Goal: Task Accomplishment & Management: Complete application form

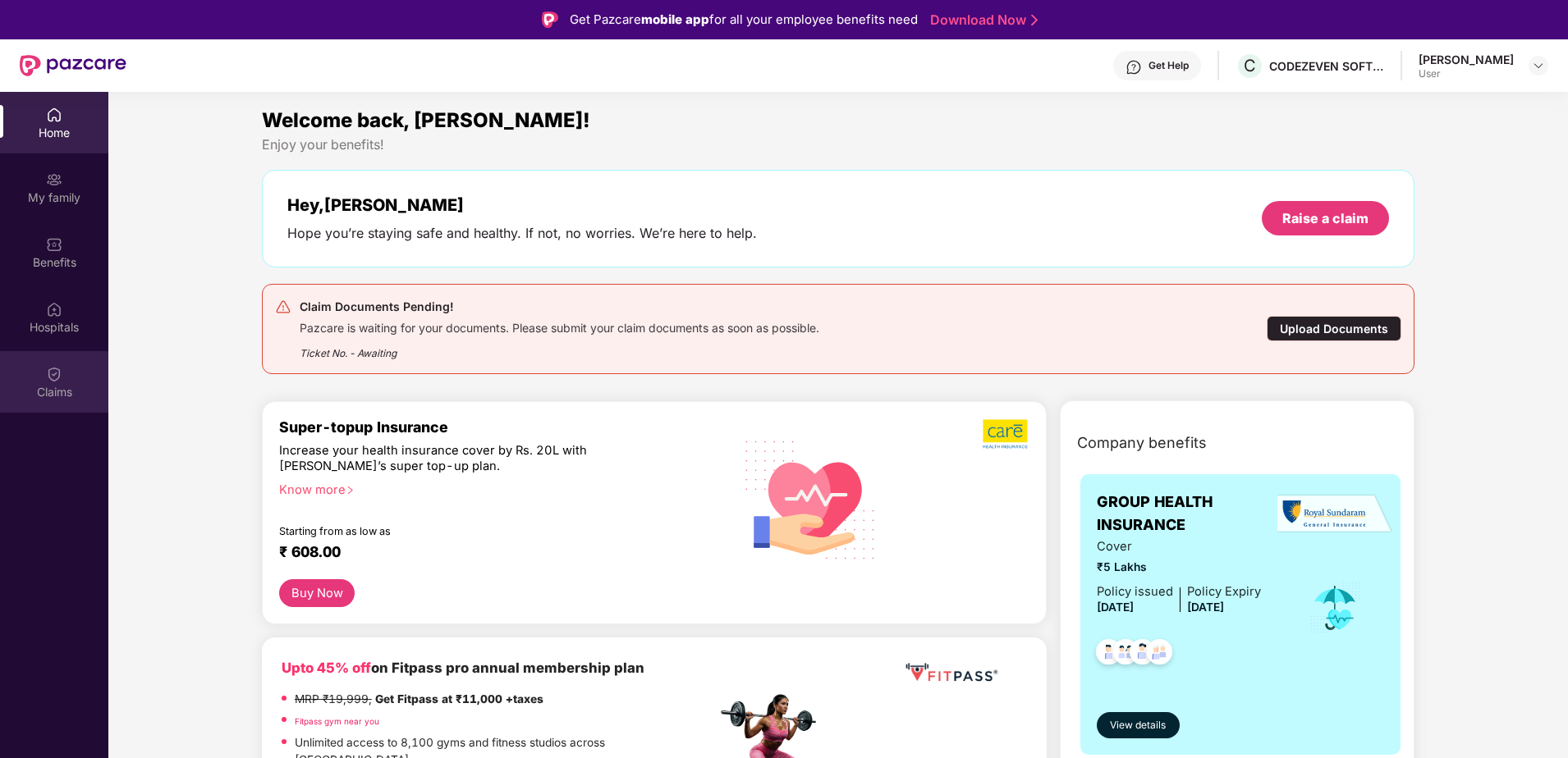
click at [85, 383] on div "Claims" at bounding box center [54, 382] width 108 height 62
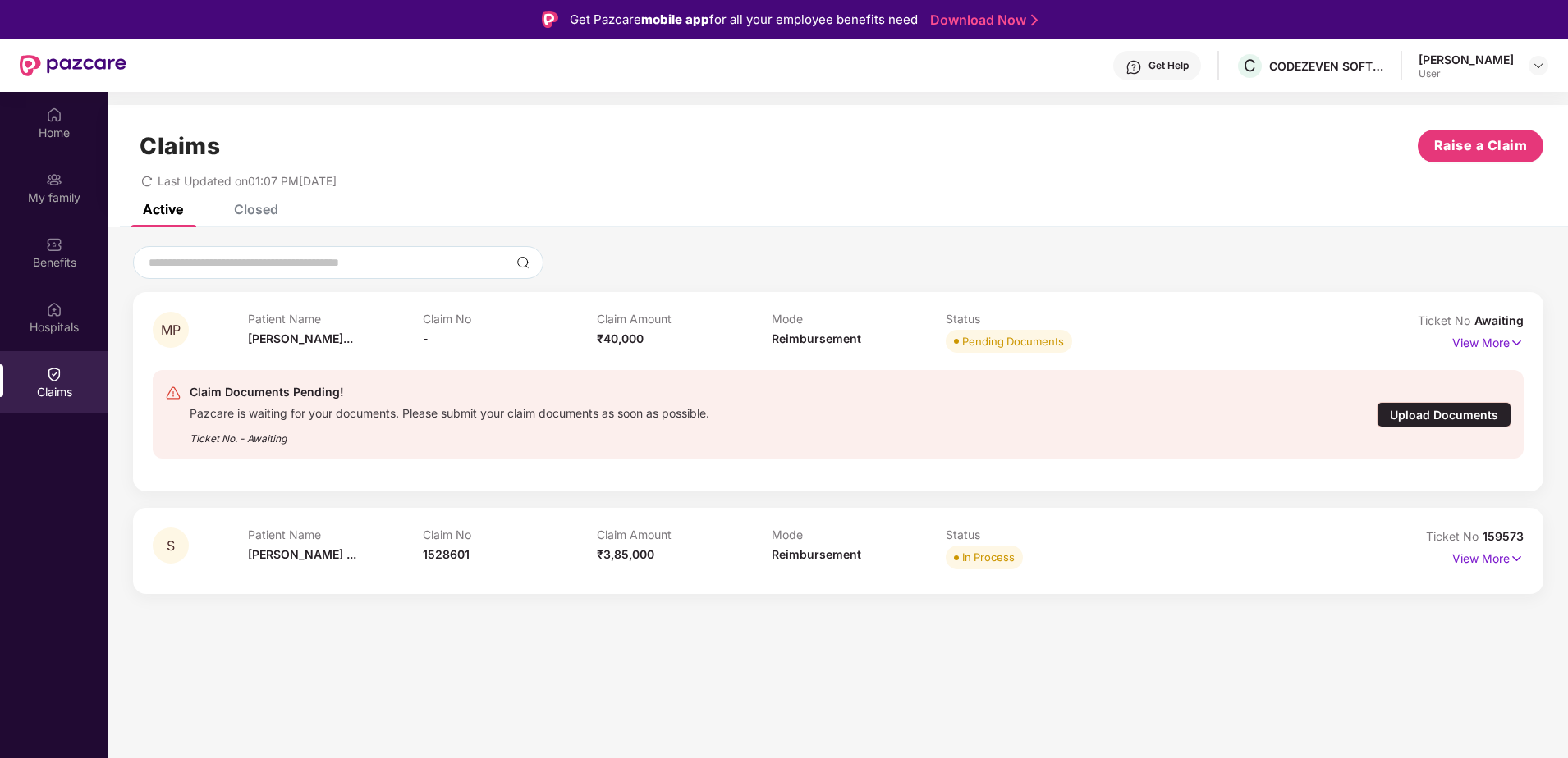
click at [1420, 402] on div "Upload Documents" at bounding box center [1444, 414] width 135 height 26
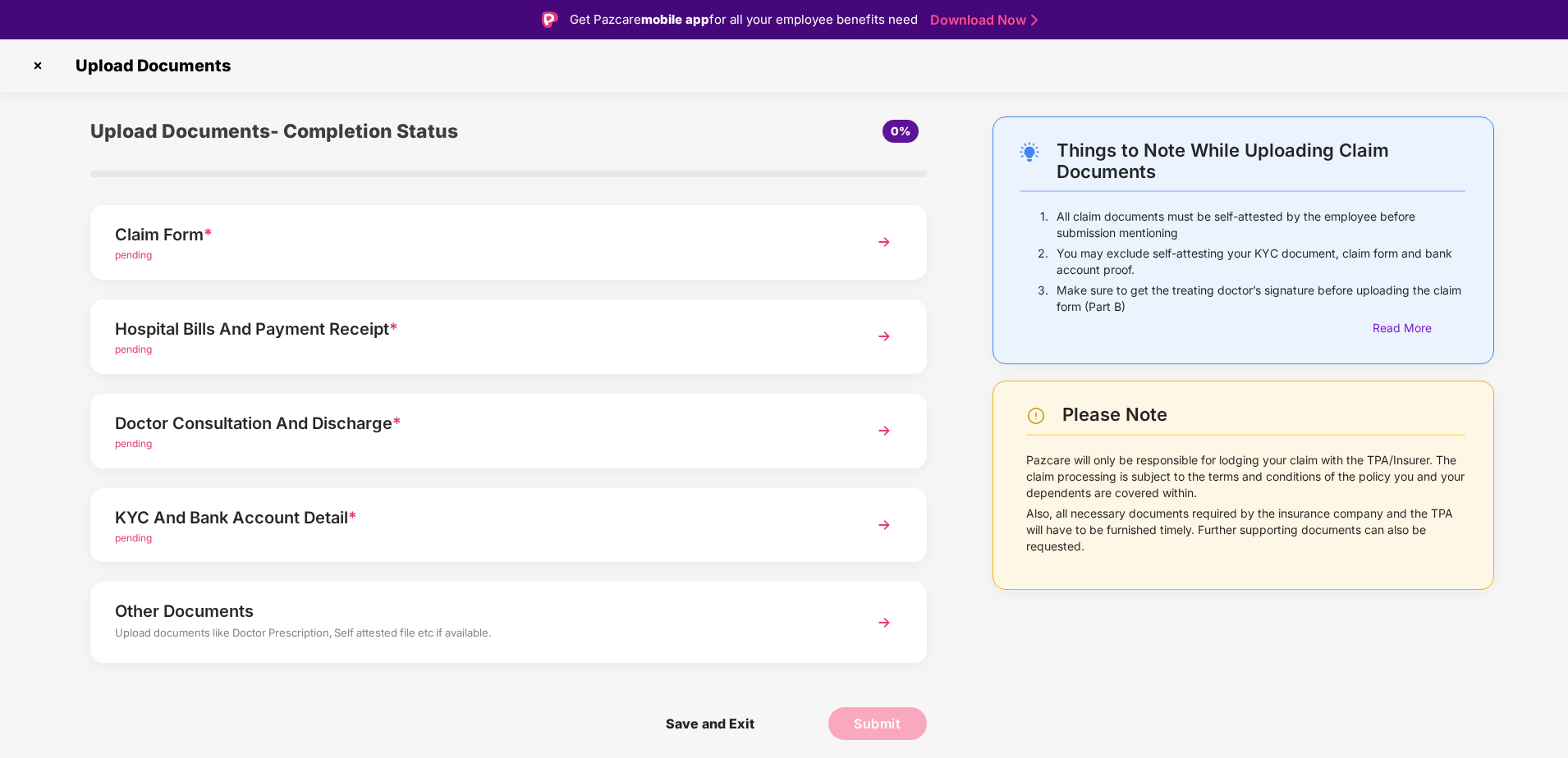
click at [333, 246] on div "Claim Form *" at bounding box center [476, 235] width 722 height 26
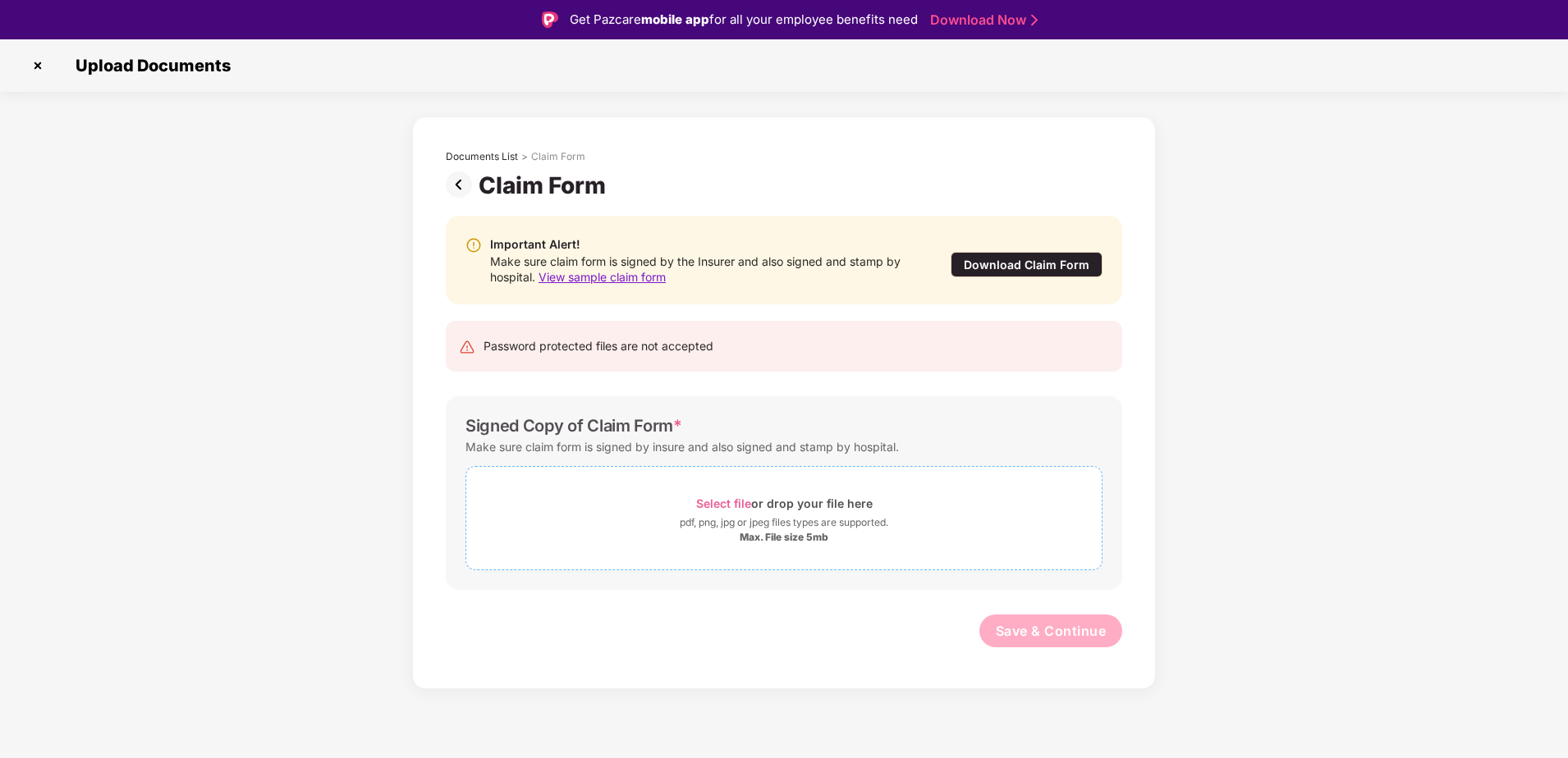
click at [740, 499] on span "Select file" at bounding box center [723, 504] width 55 height 14
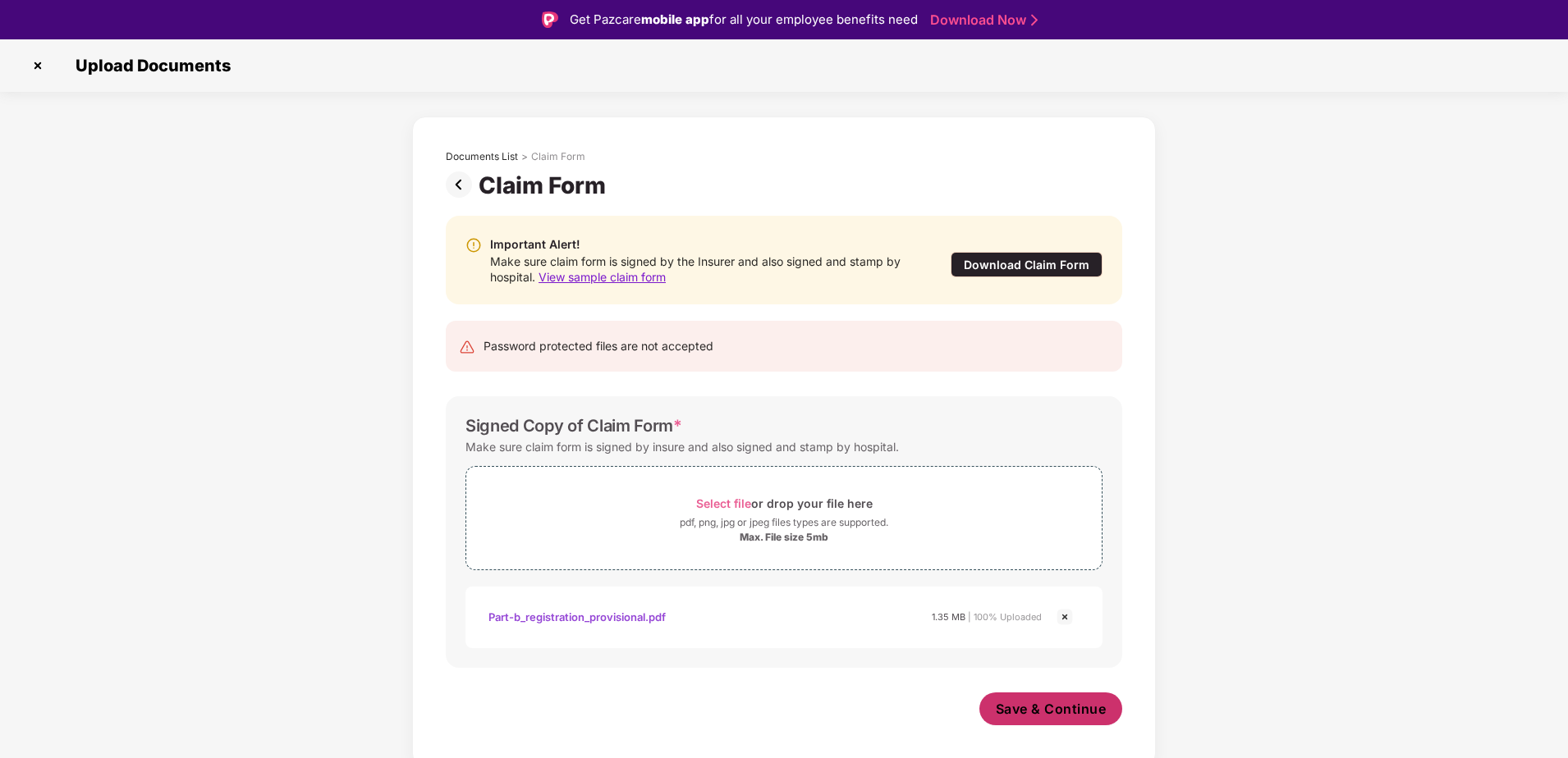
click at [1054, 707] on span "Save & Continue" at bounding box center [1051, 709] width 111 height 18
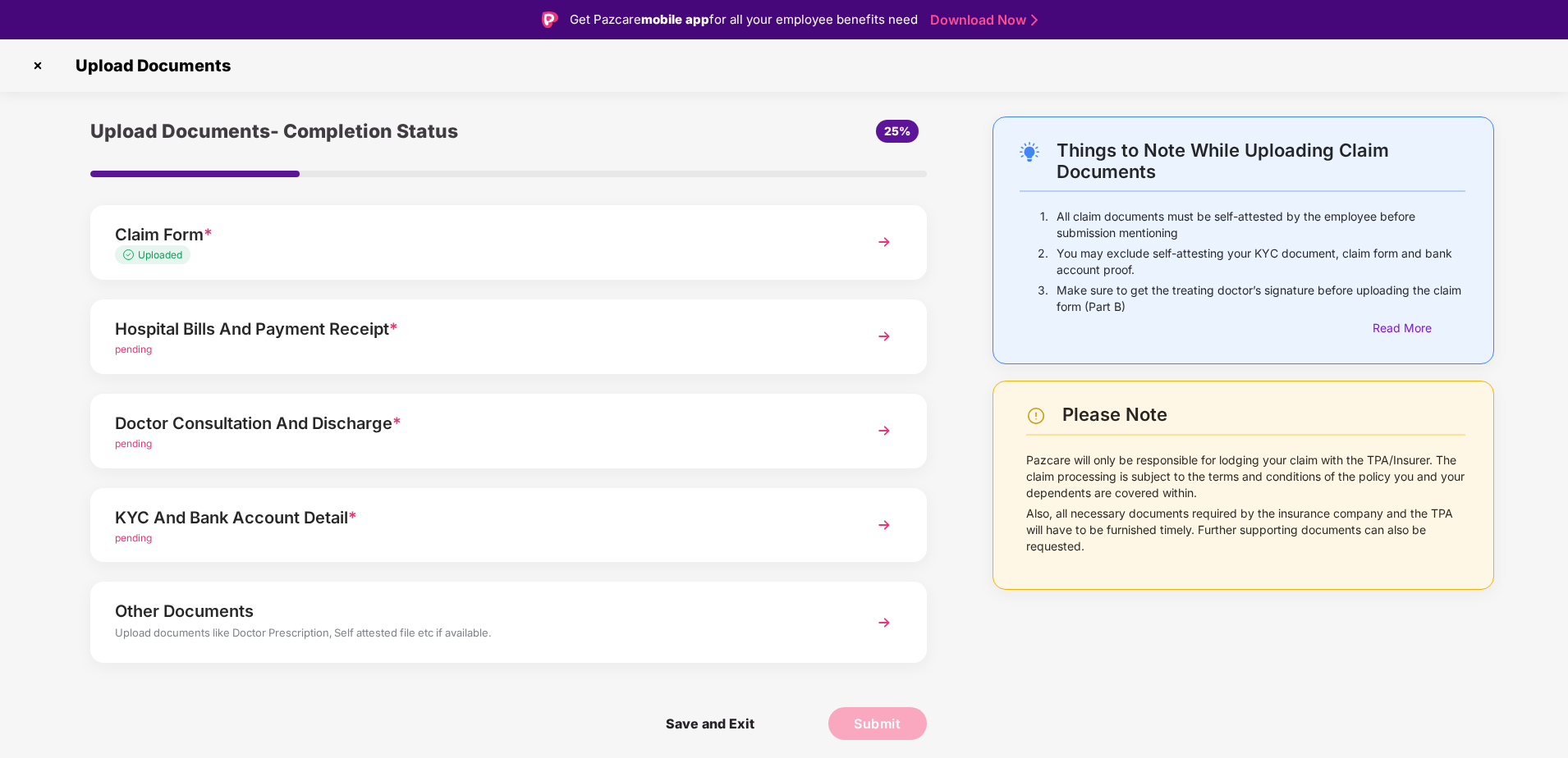
click at [438, 332] on div "Hospital Bills And Payment Receipt *" at bounding box center [476, 329] width 722 height 26
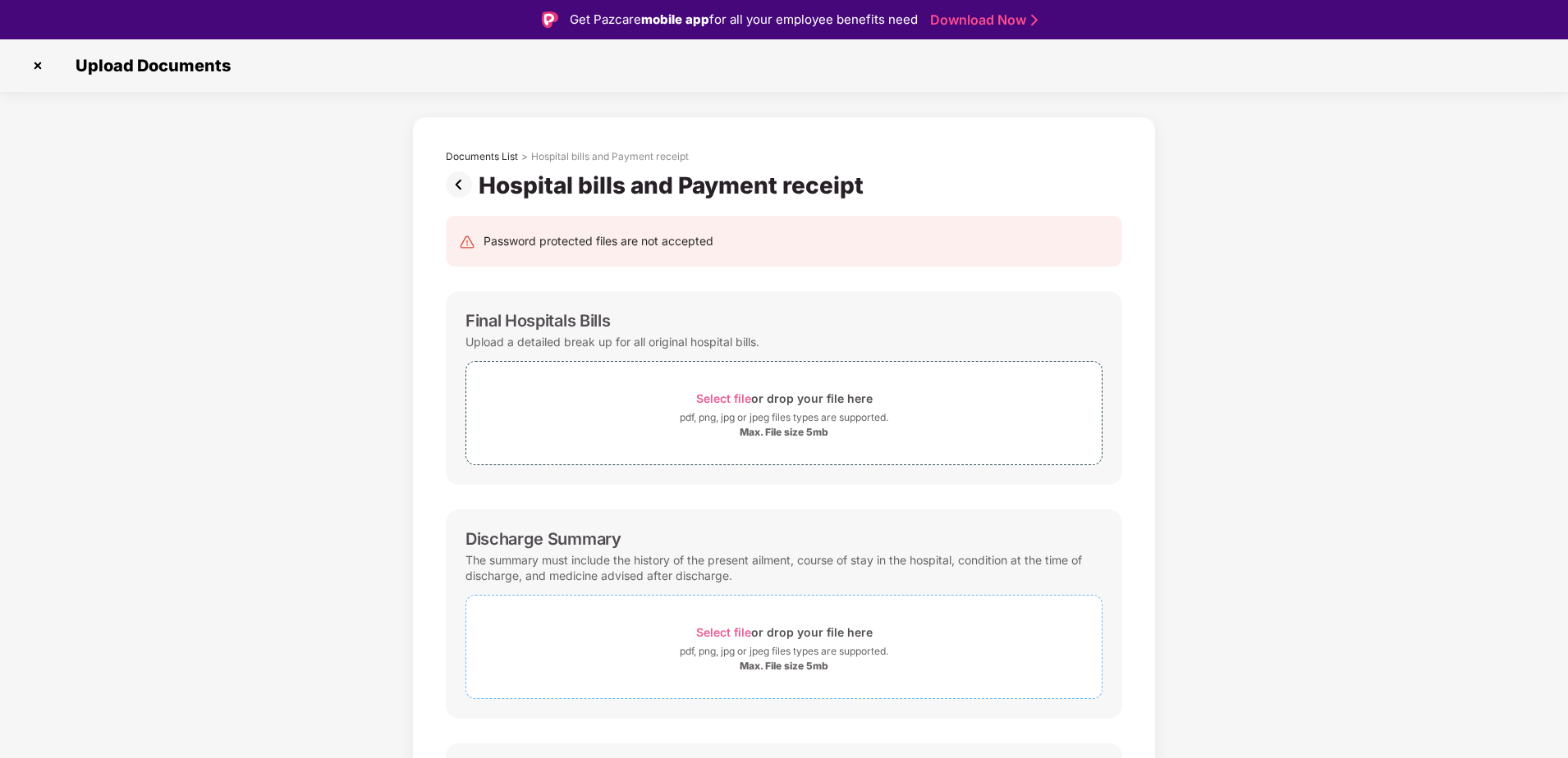
click at [726, 637] on span "Select file" at bounding box center [723, 632] width 55 height 14
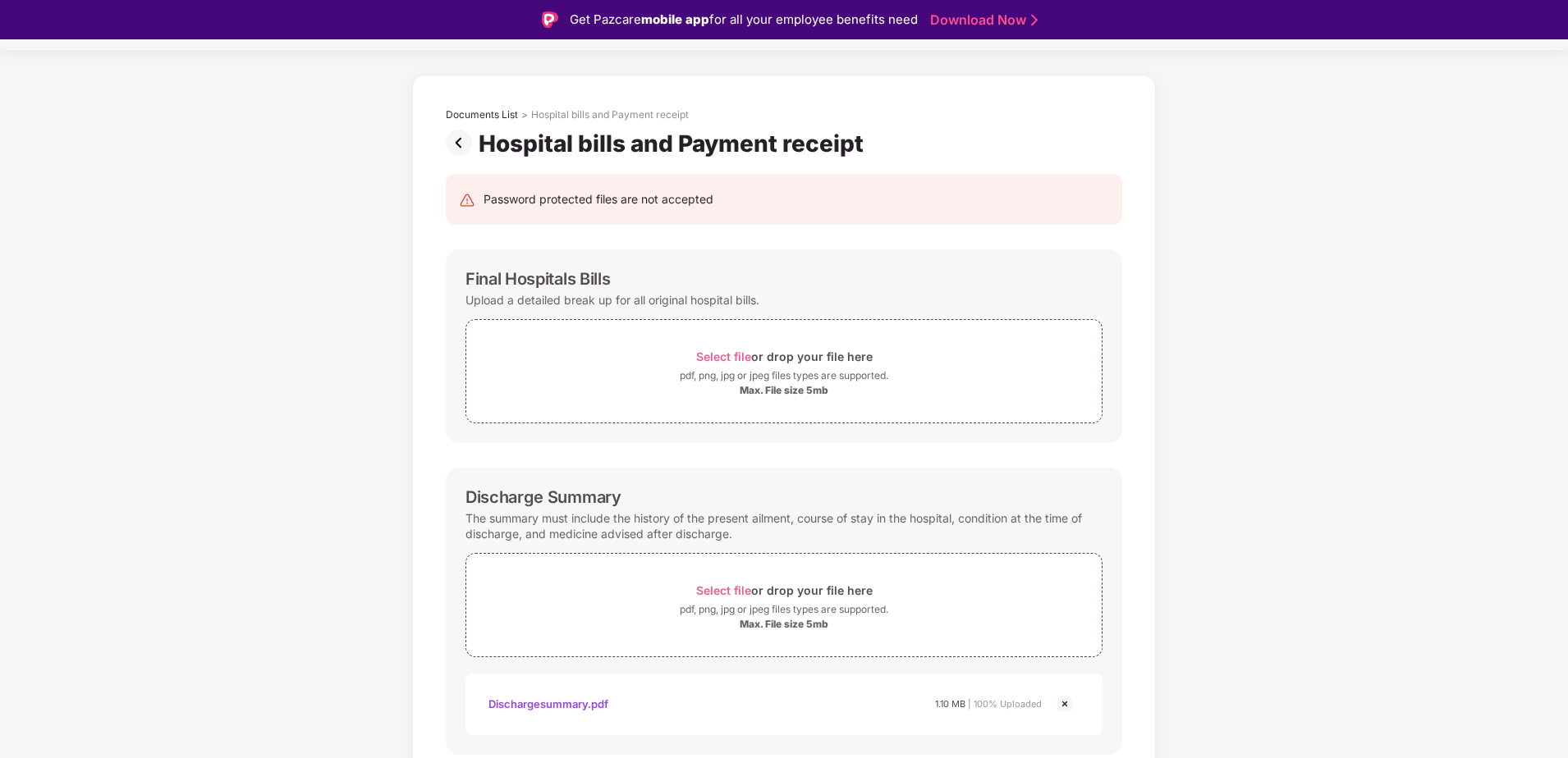
scroll to position [82, 0]
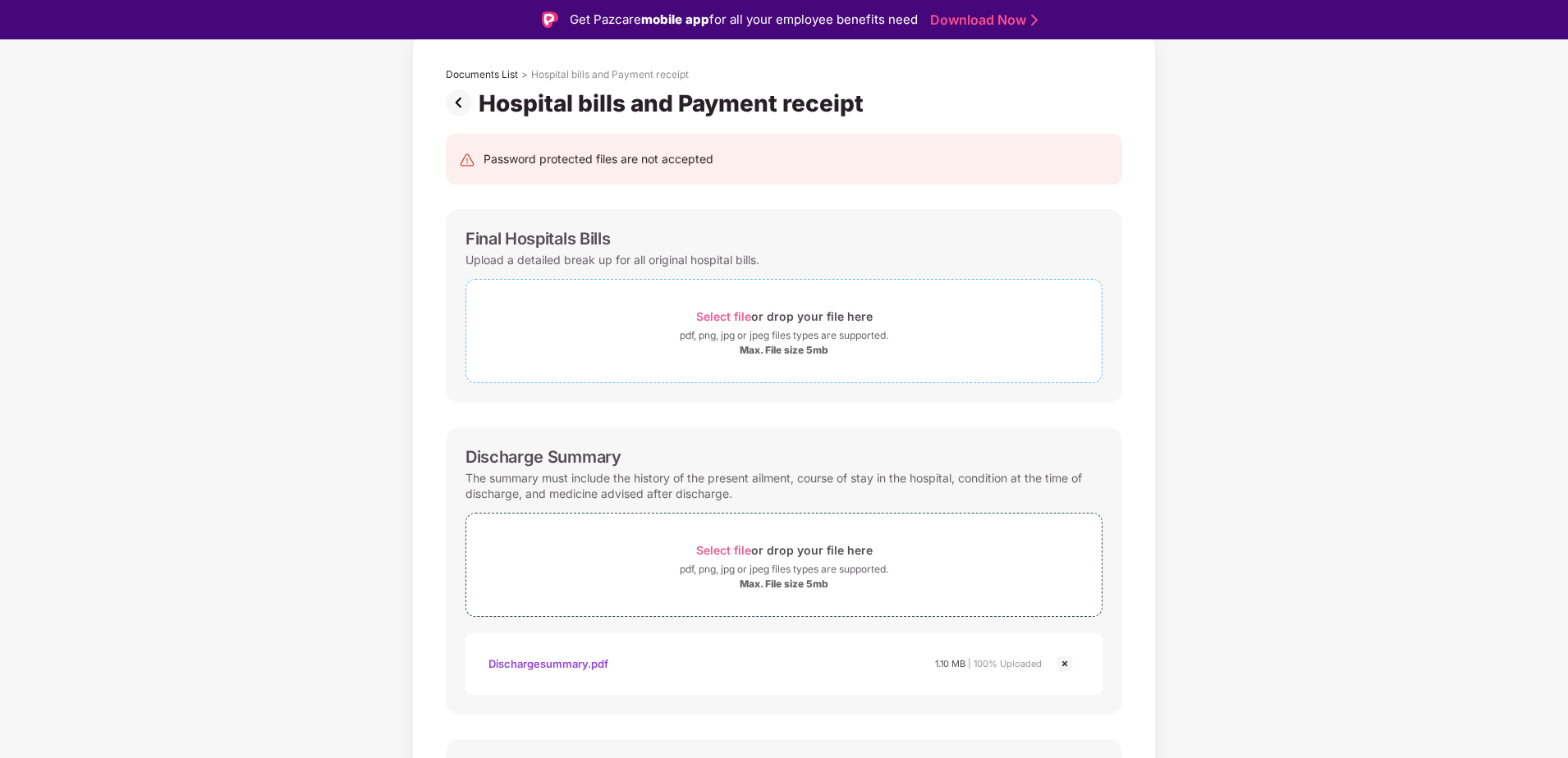
click at [721, 317] on span "Select file" at bounding box center [723, 317] width 55 height 14
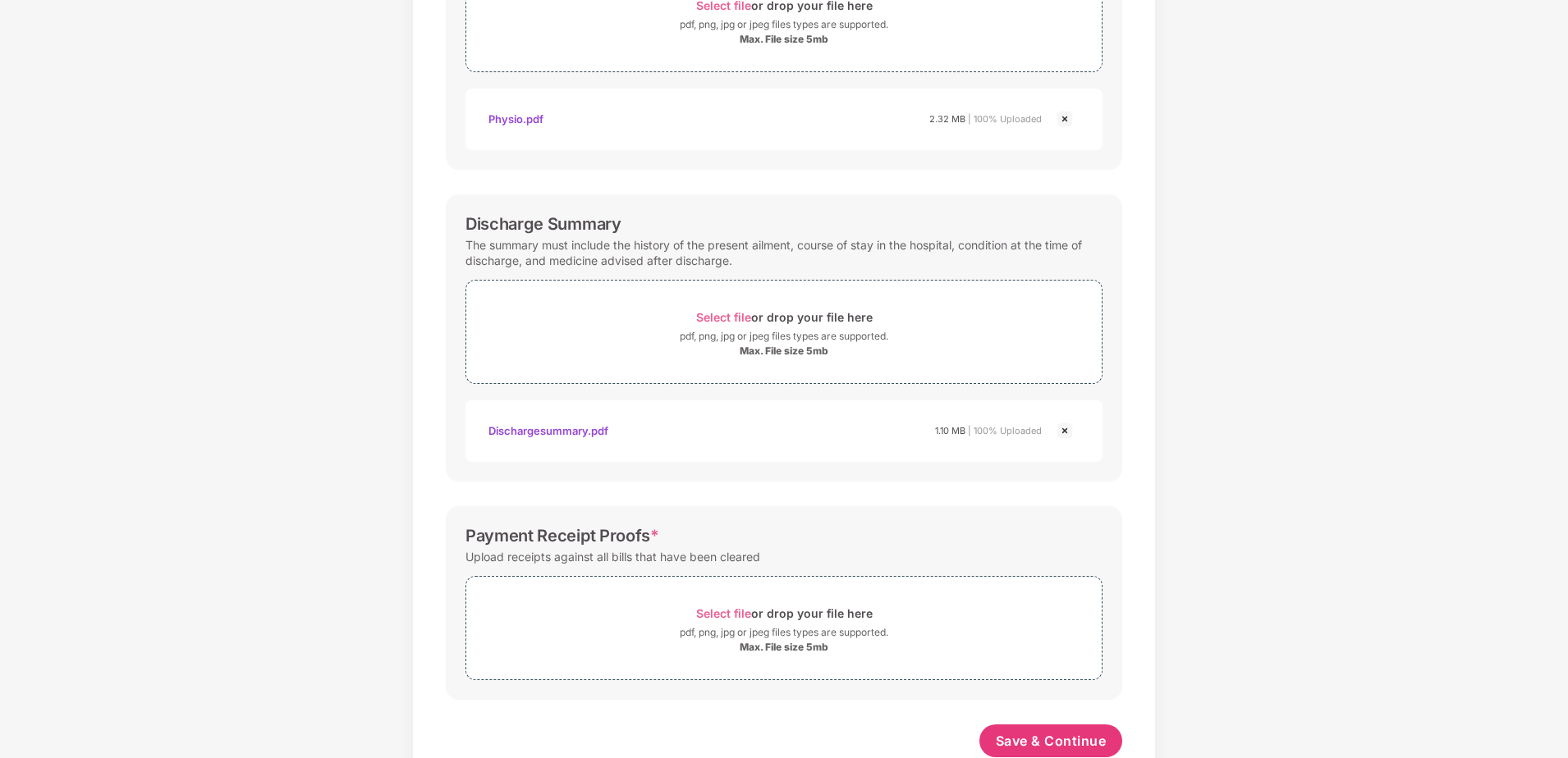
scroll to position [313, 0]
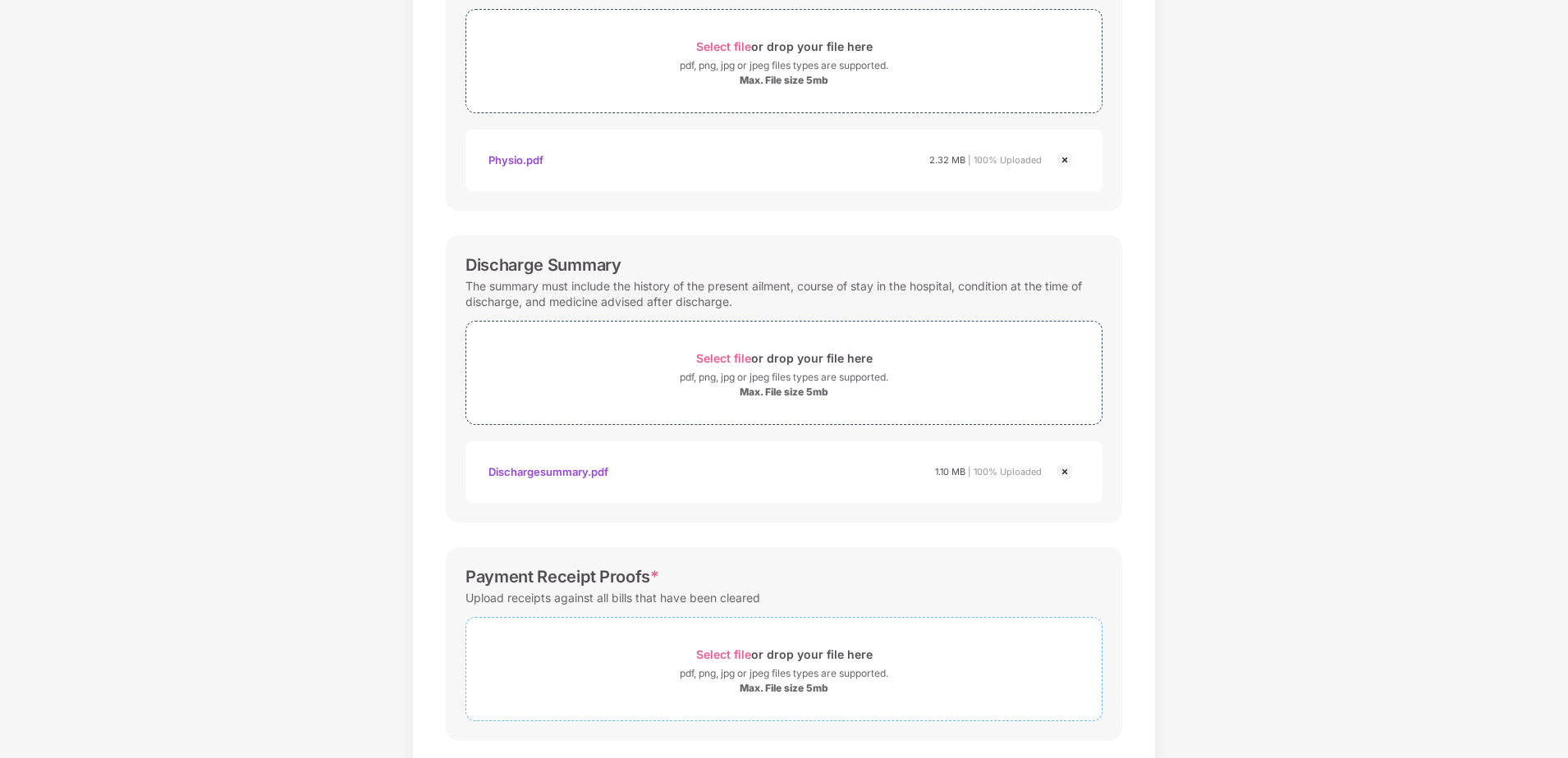
click at [732, 645] on div "Select file or drop your file here" at bounding box center [784, 654] width 177 height 22
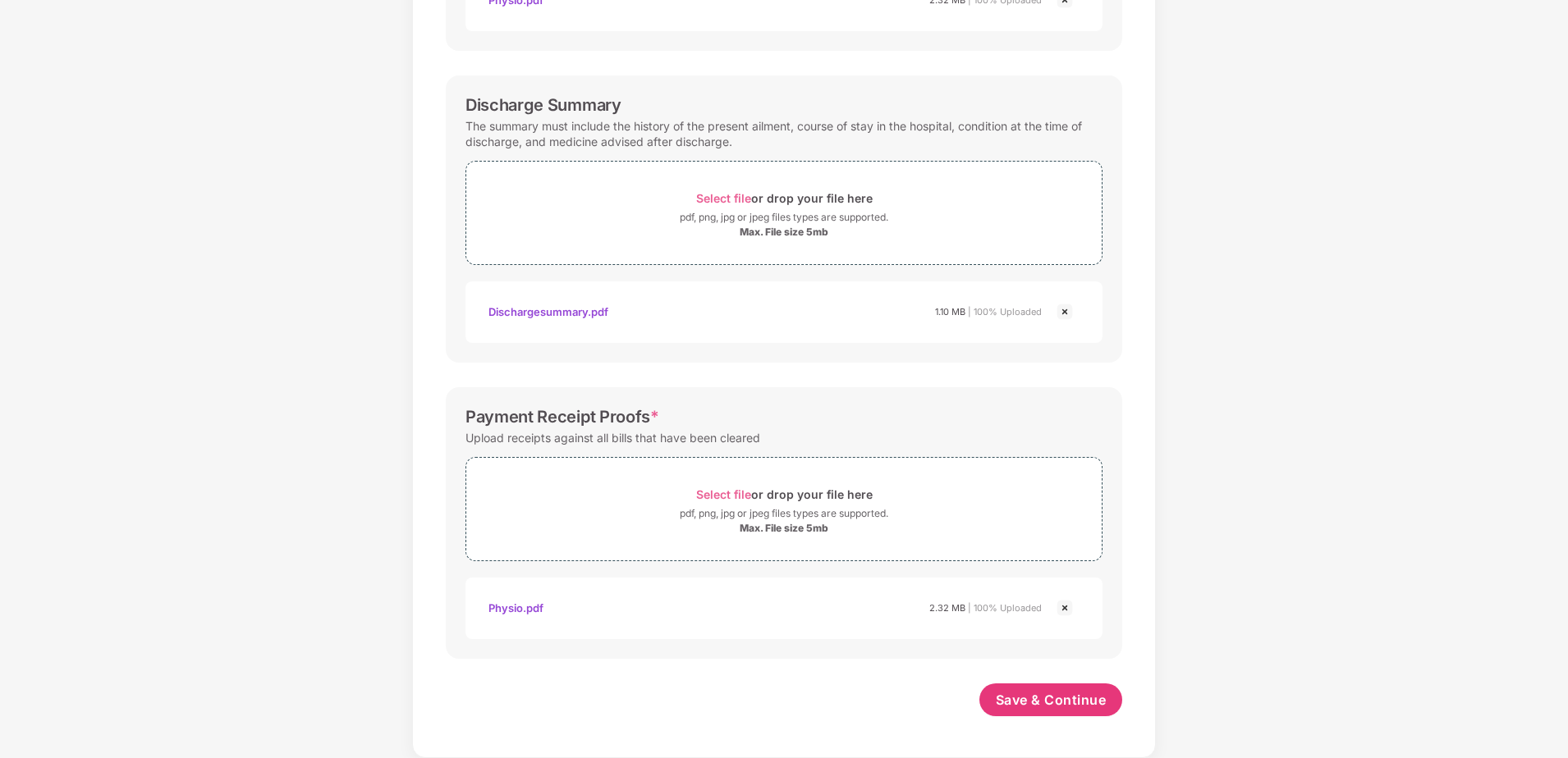
scroll to position [473, 0]
drag, startPoint x: 1053, startPoint y: 687, endPoint x: 1054, endPoint y: 711, distance: 24.0
click at [1055, 692] on button "Save & Continue" at bounding box center [1051, 699] width 143 height 33
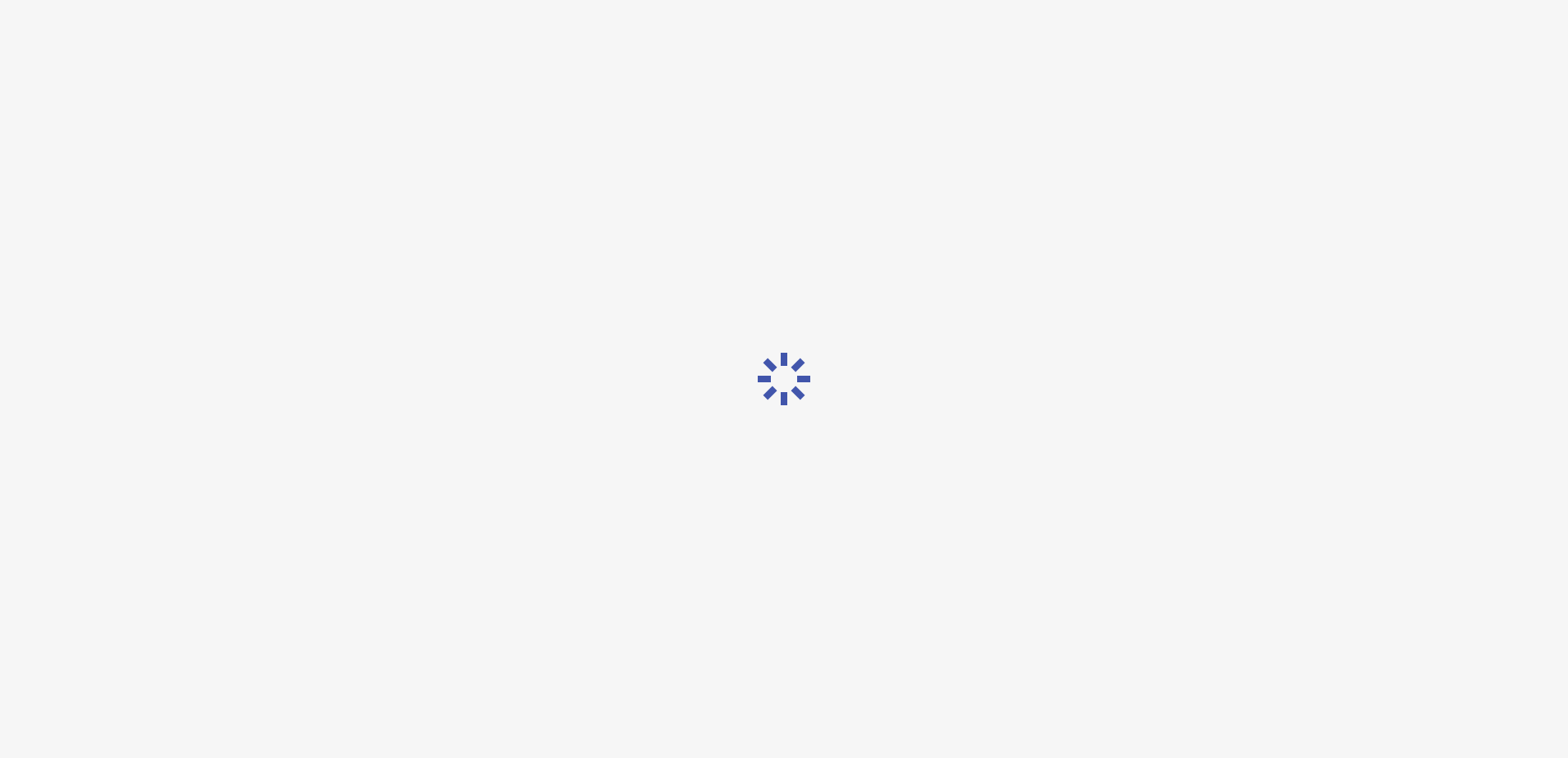
scroll to position [0, 0]
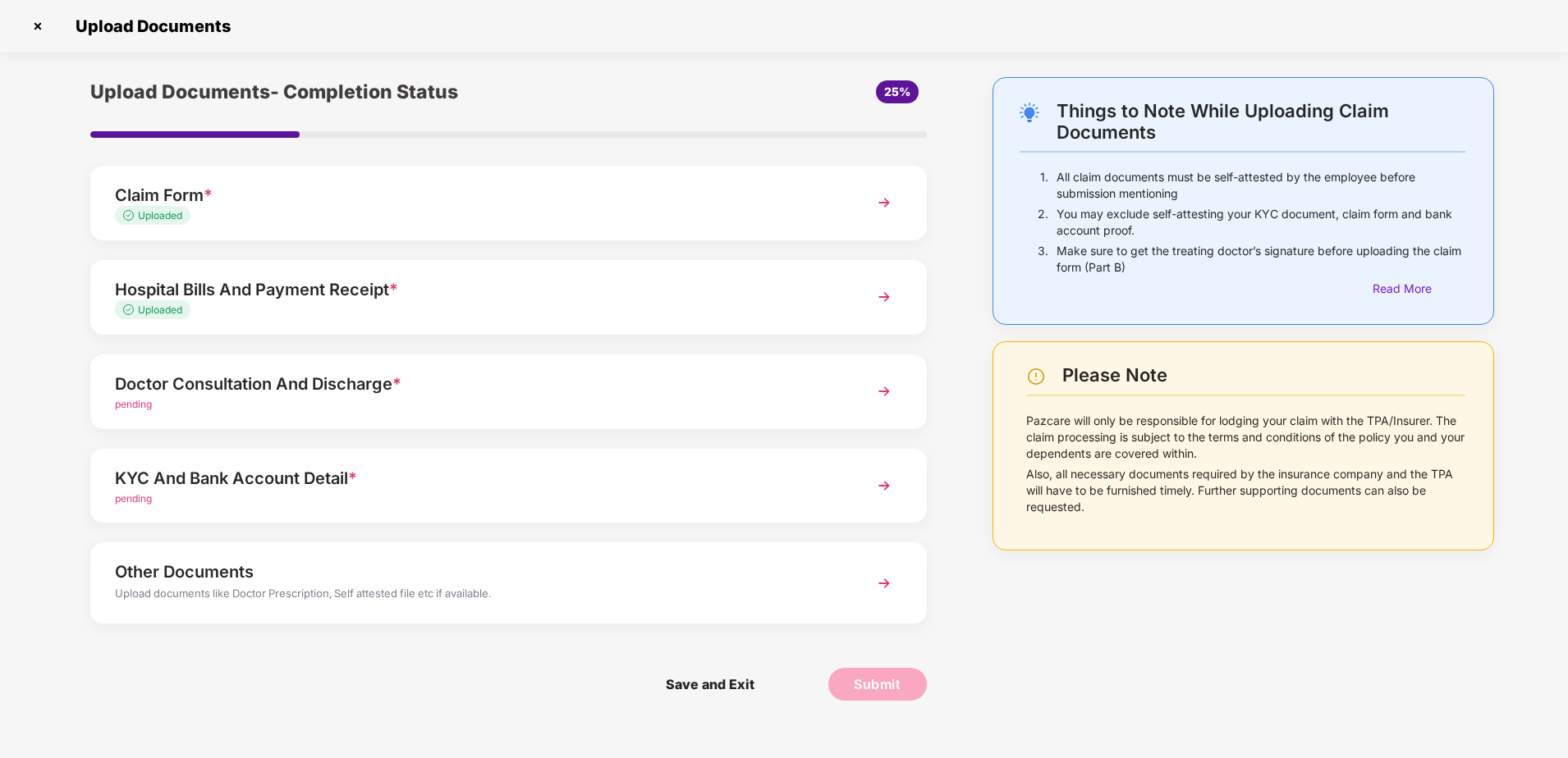
click at [591, 397] on div "pending" at bounding box center [476, 405] width 722 height 16
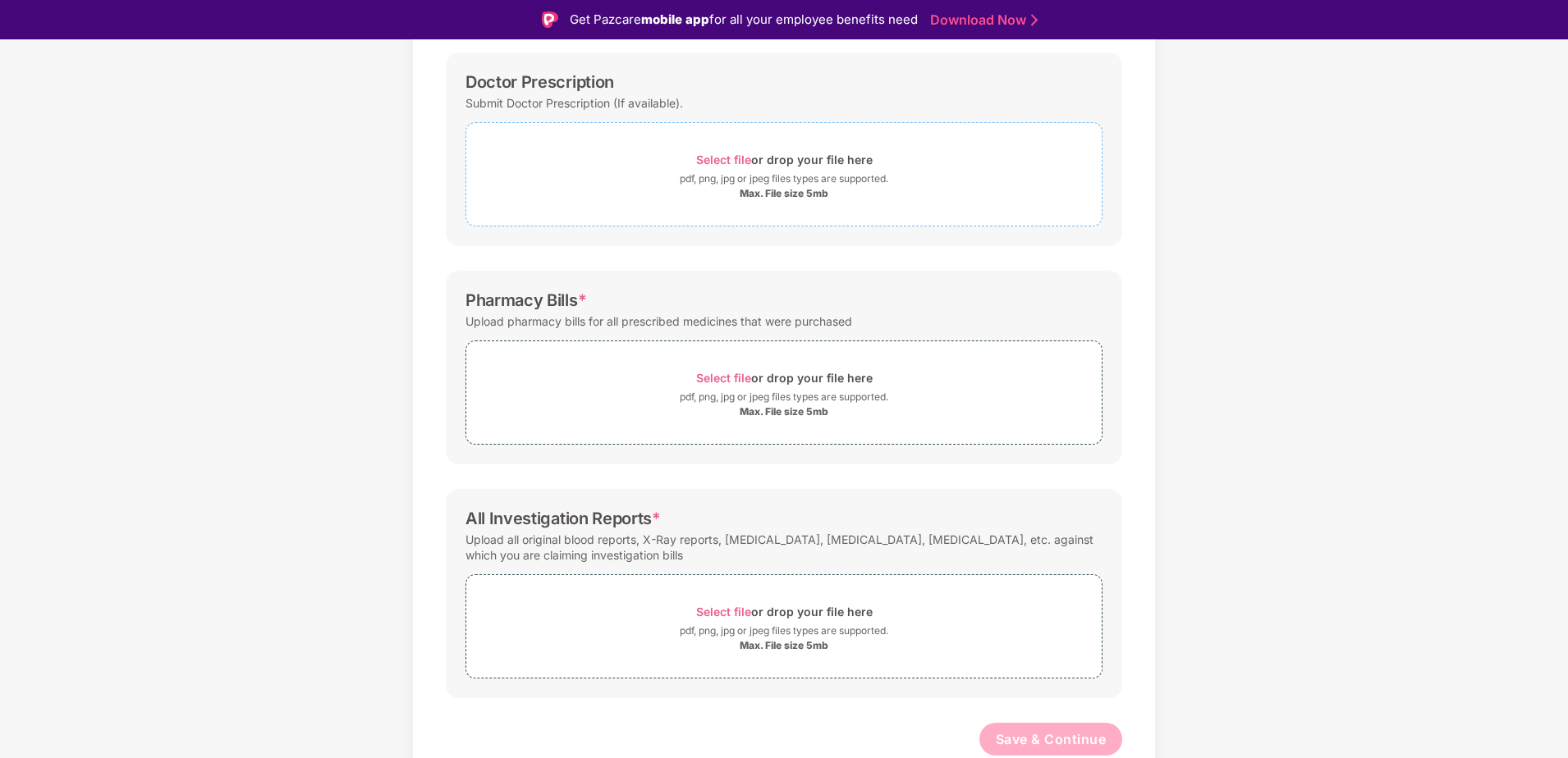
click at [704, 157] on span "Select file" at bounding box center [723, 160] width 55 height 14
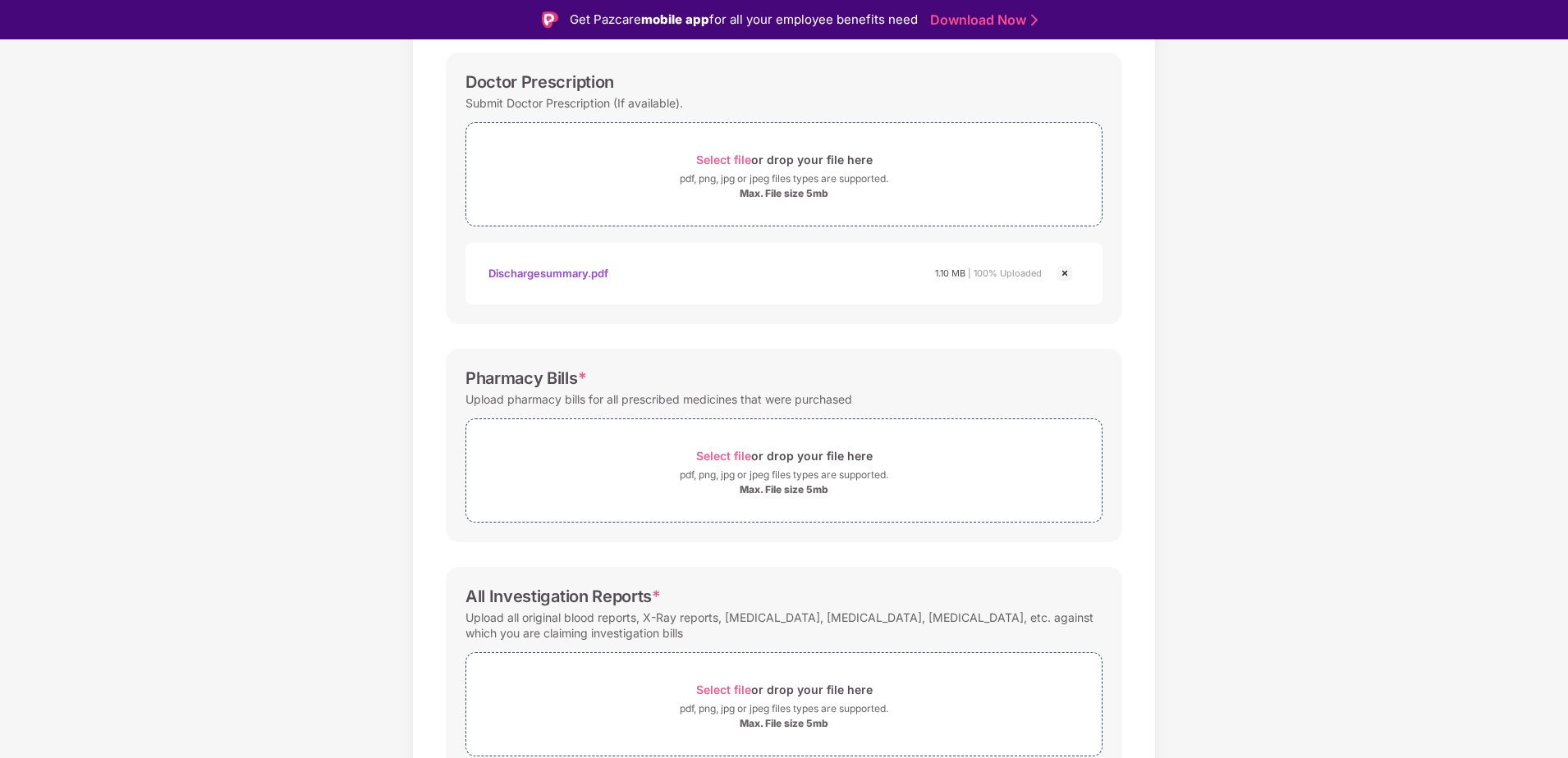
click at [1064, 273] on img at bounding box center [1065, 273] width 19 height 19
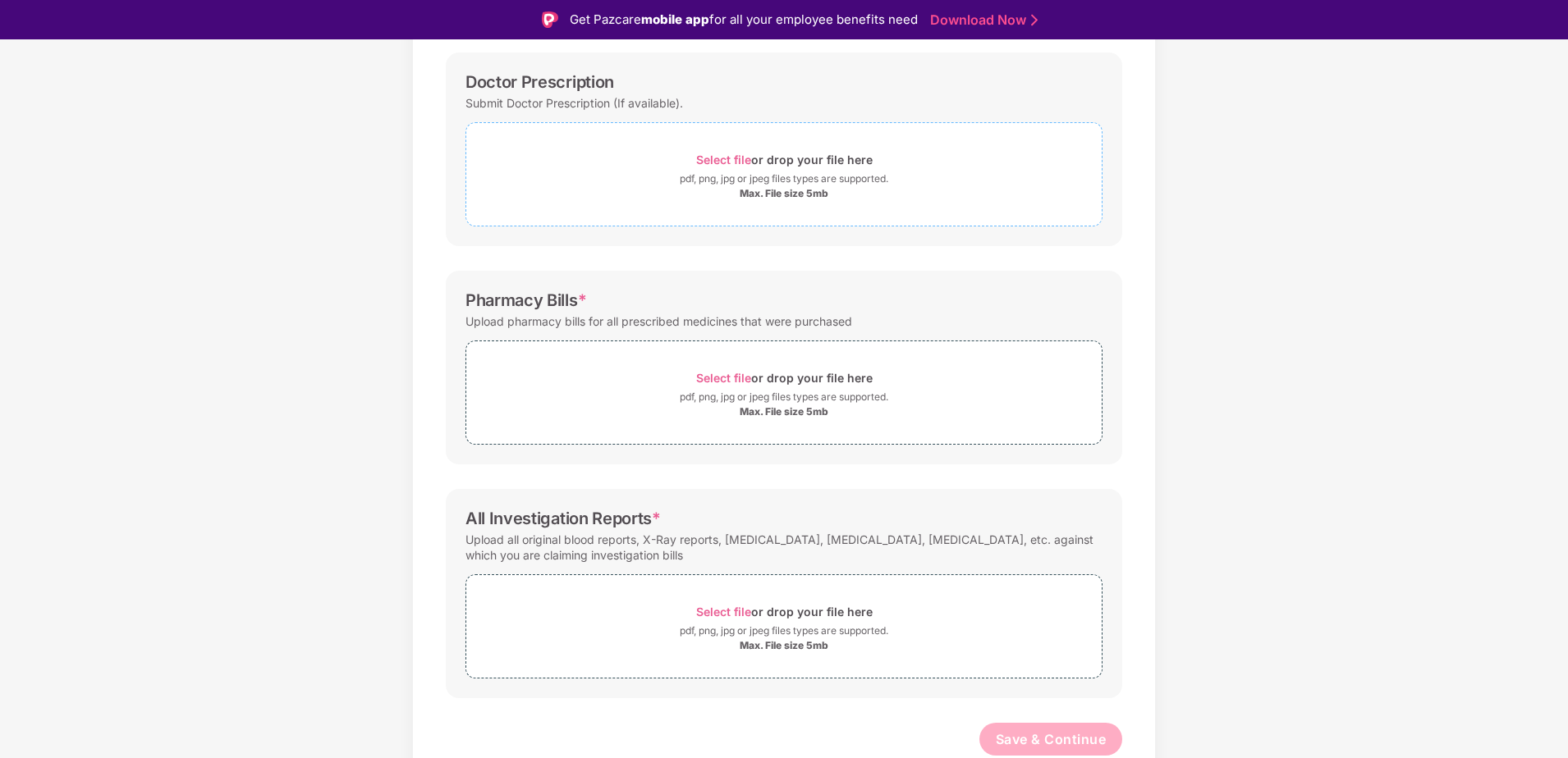
click at [722, 167] on div "Select file or drop your file here" at bounding box center [784, 159] width 177 height 22
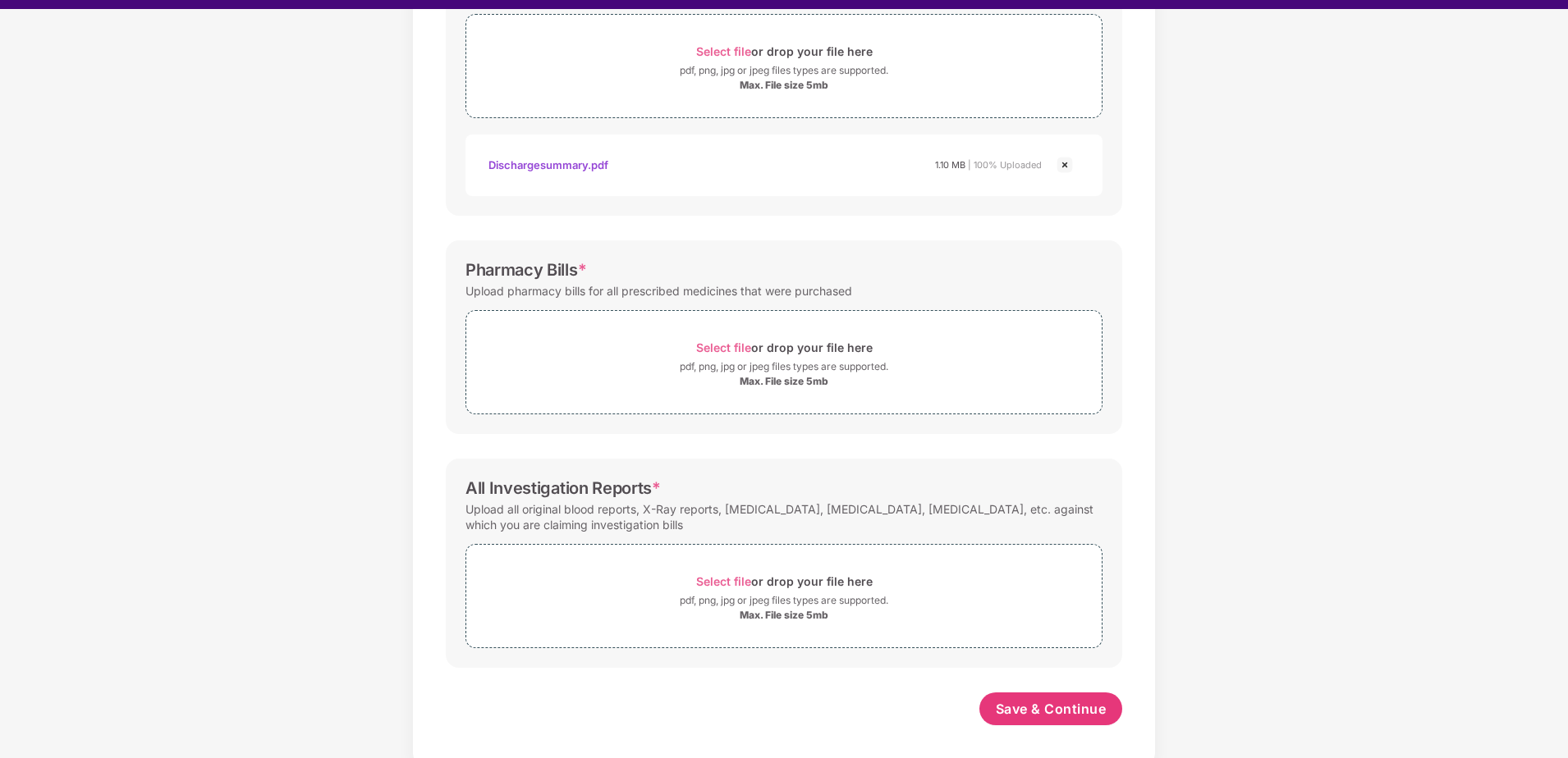
scroll to position [40, 0]
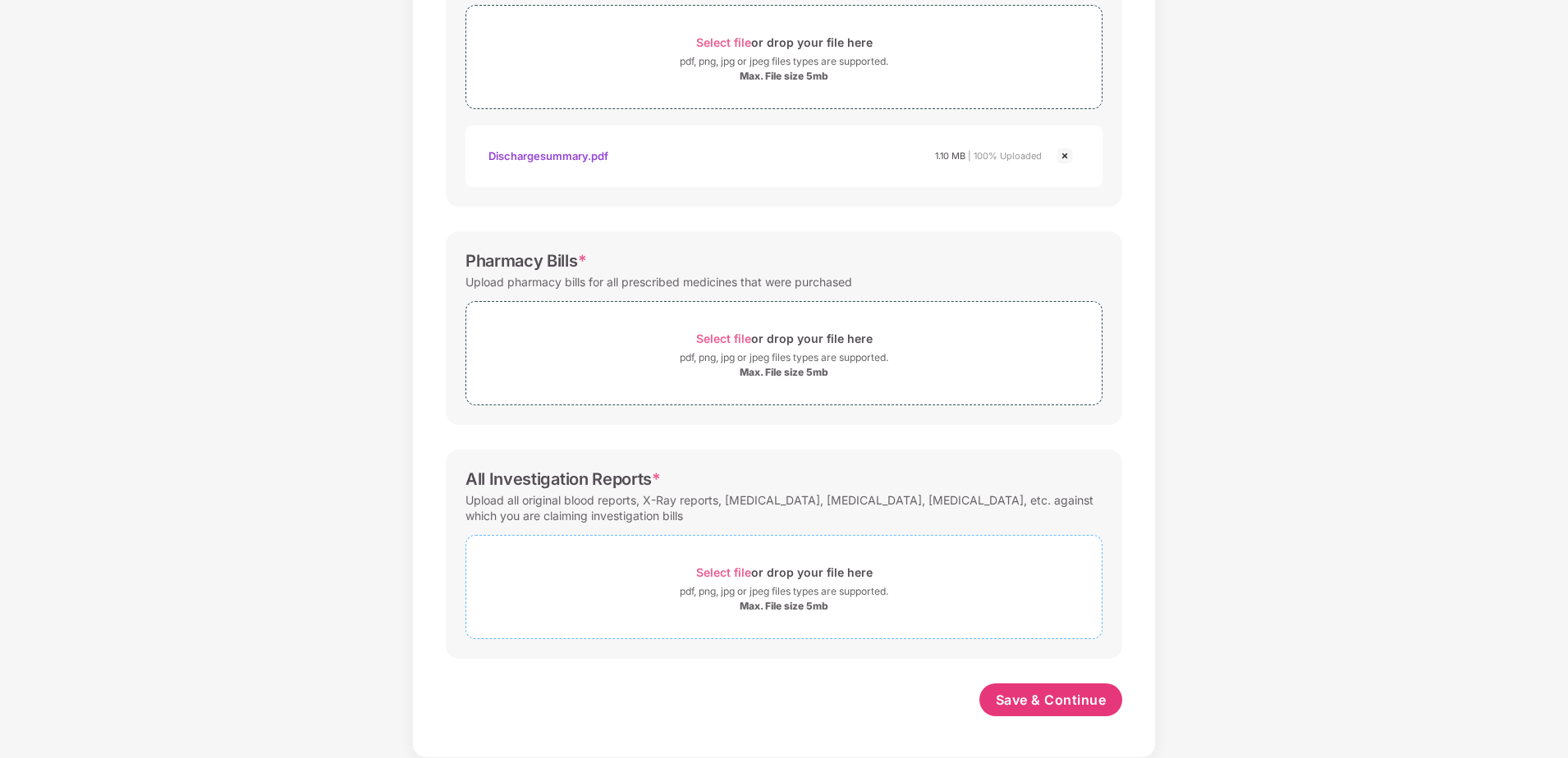
click at [737, 579] on span "Select file" at bounding box center [723, 572] width 55 height 14
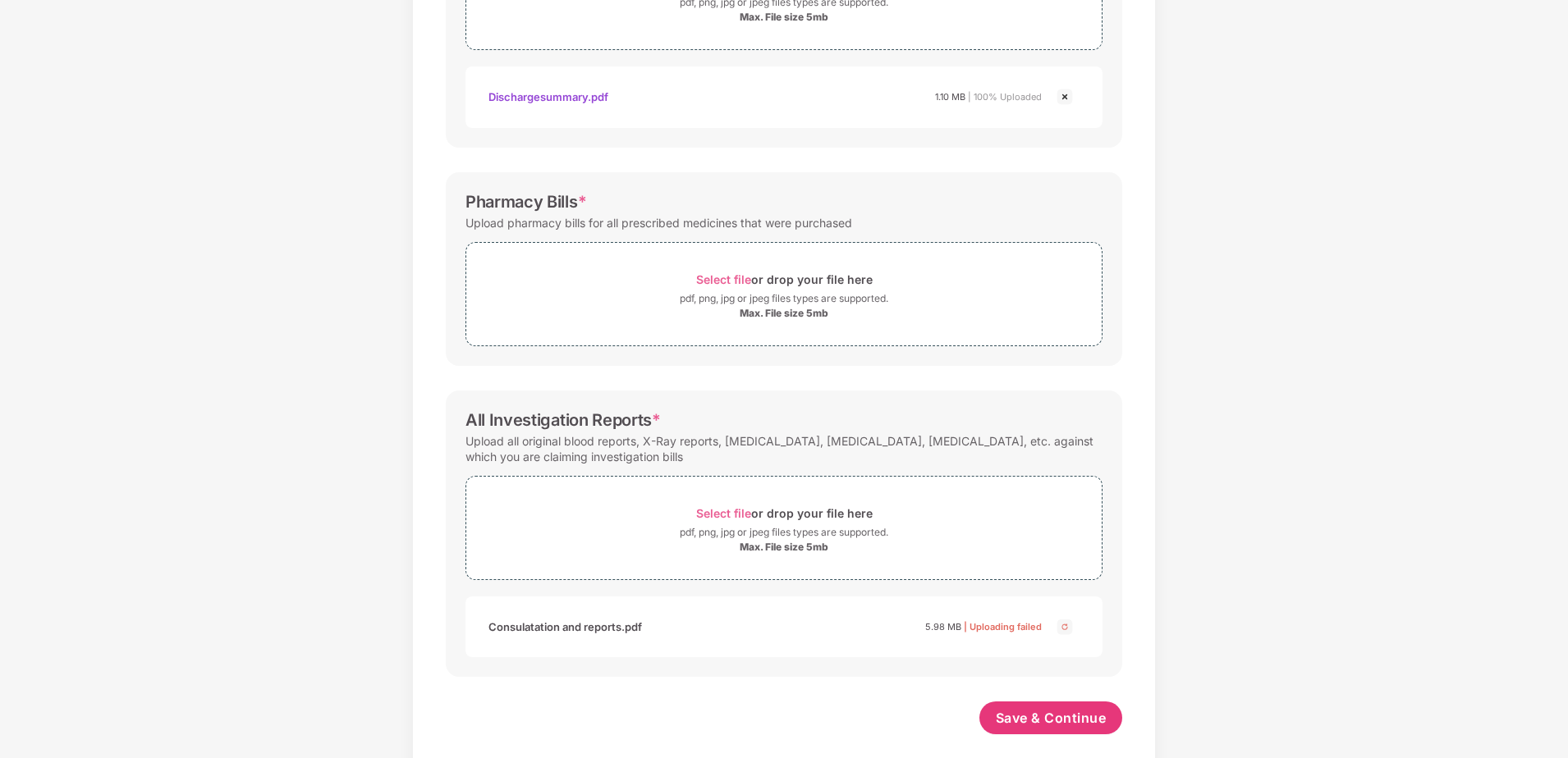
scroll to position [394, 0]
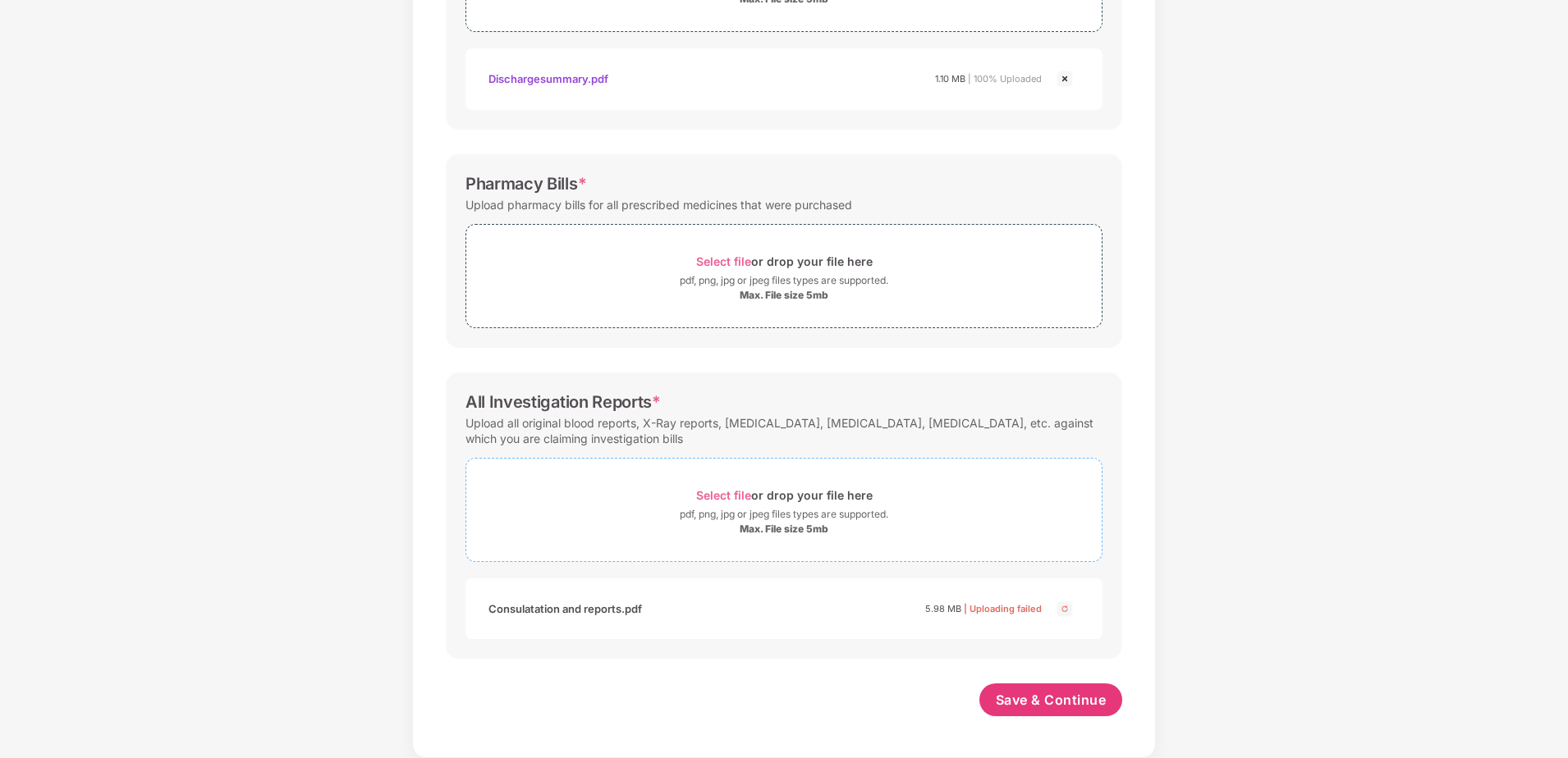
click at [734, 495] on span "Select file" at bounding box center [723, 495] width 55 height 14
click at [719, 496] on span "Select file" at bounding box center [723, 494] width 55 height 14
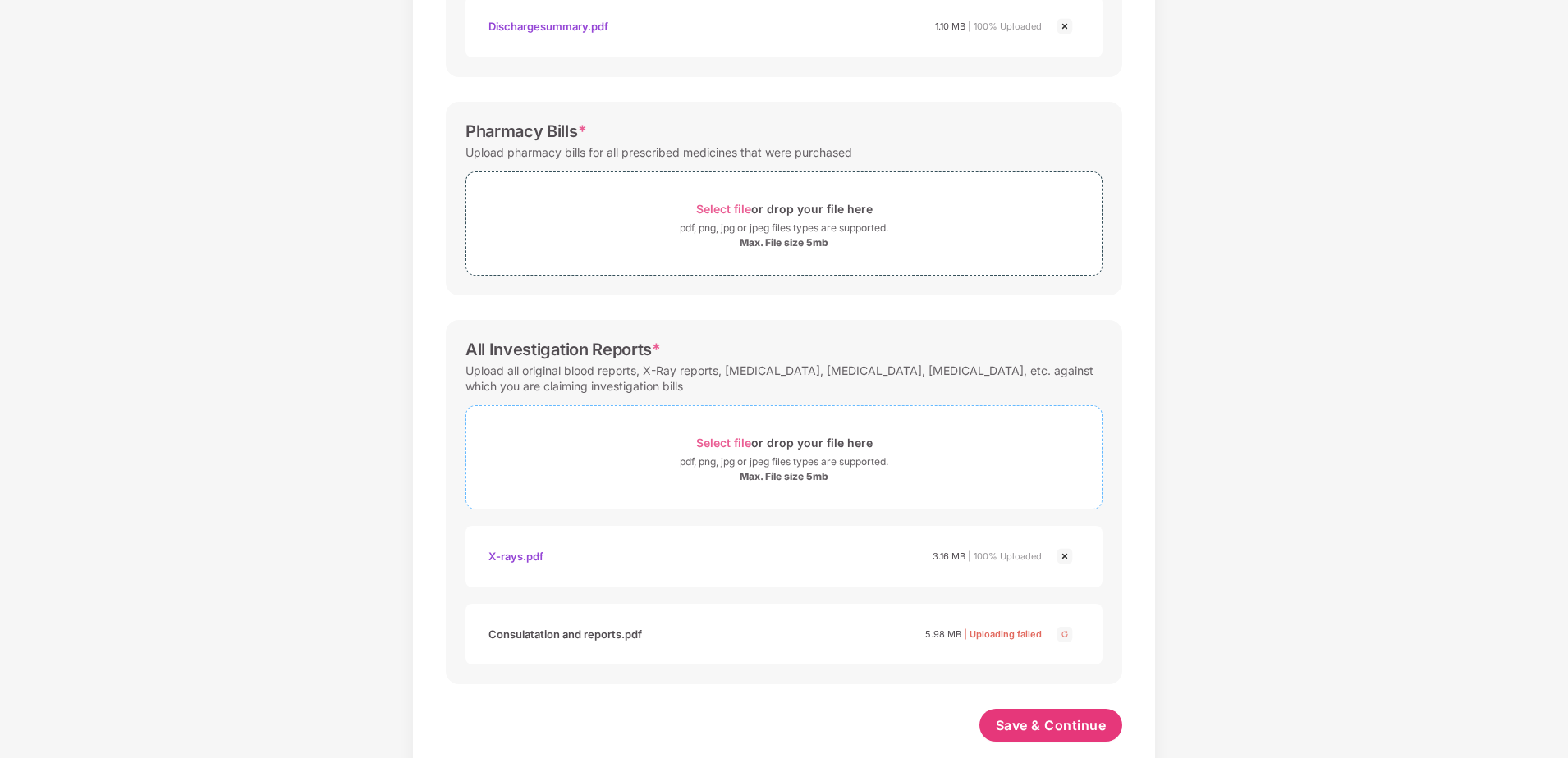
scroll to position [472, 0]
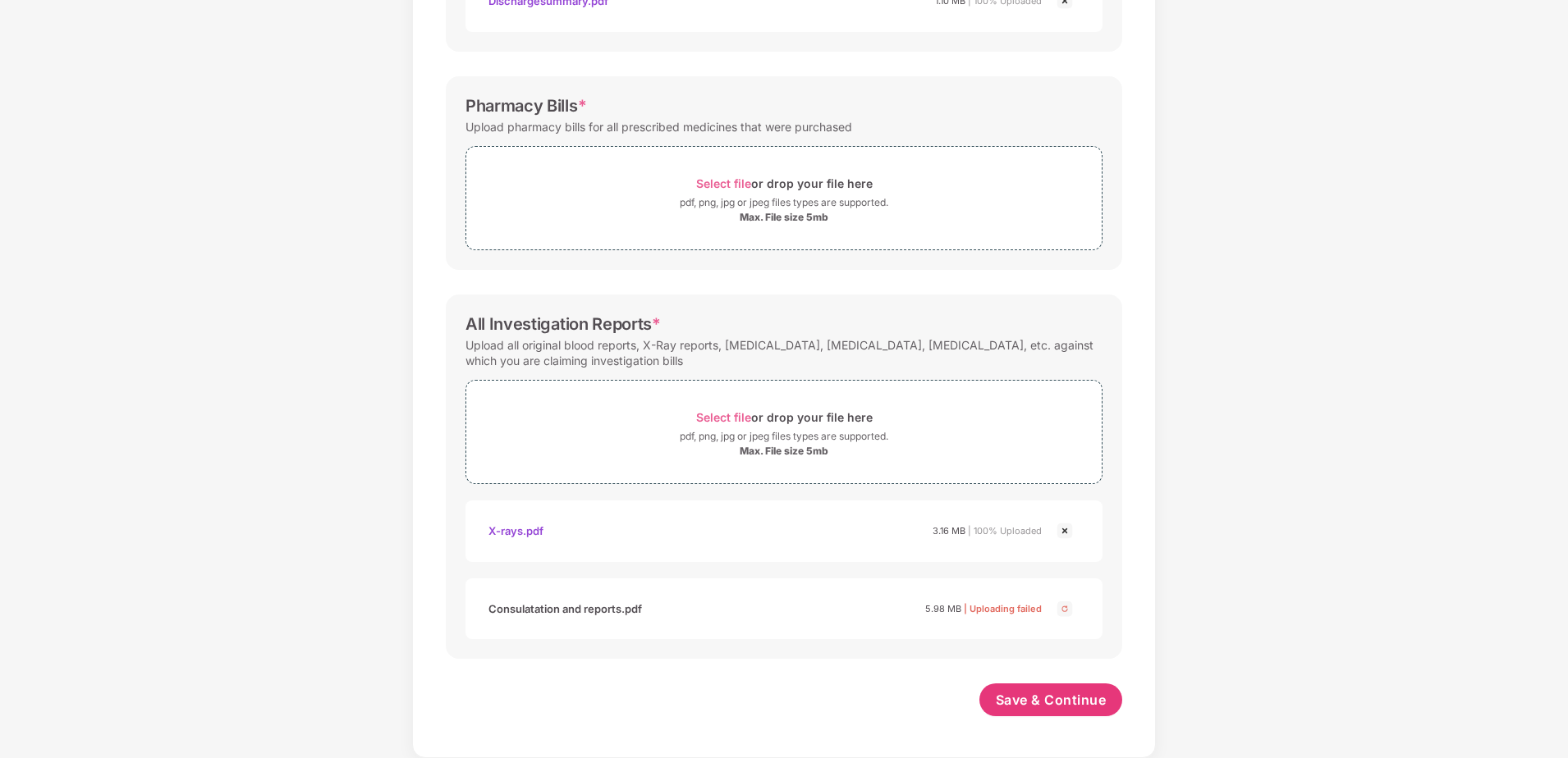
click at [1065, 611] on img at bounding box center [1065, 609] width 19 height 19
click at [1068, 524] on img at bounding box center [1065, 531] width 19 height 19
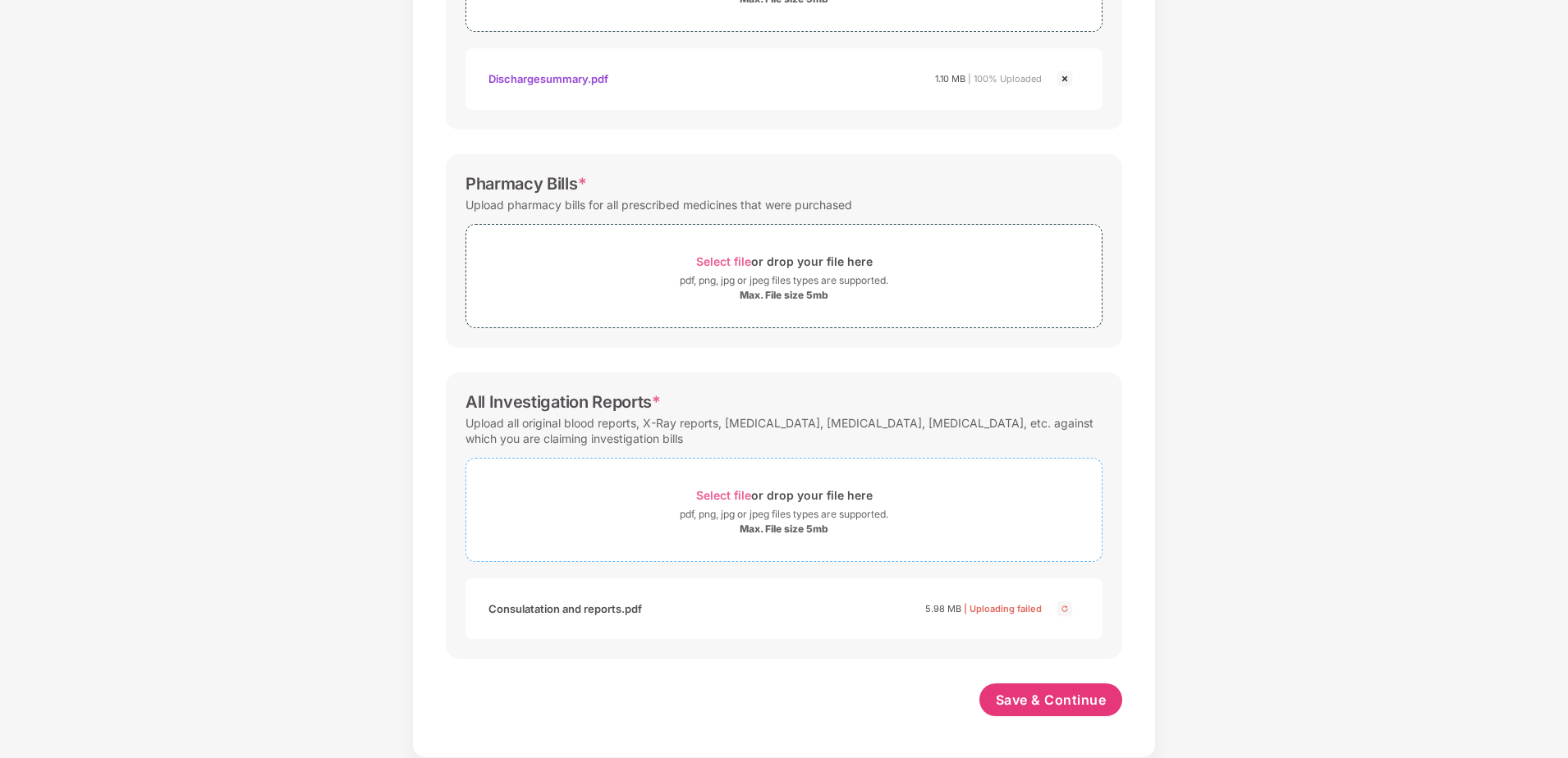
scroll to position [394, 0]
click at [1064, 605] on img at bounding box center [1065, 609] width 19 height 19
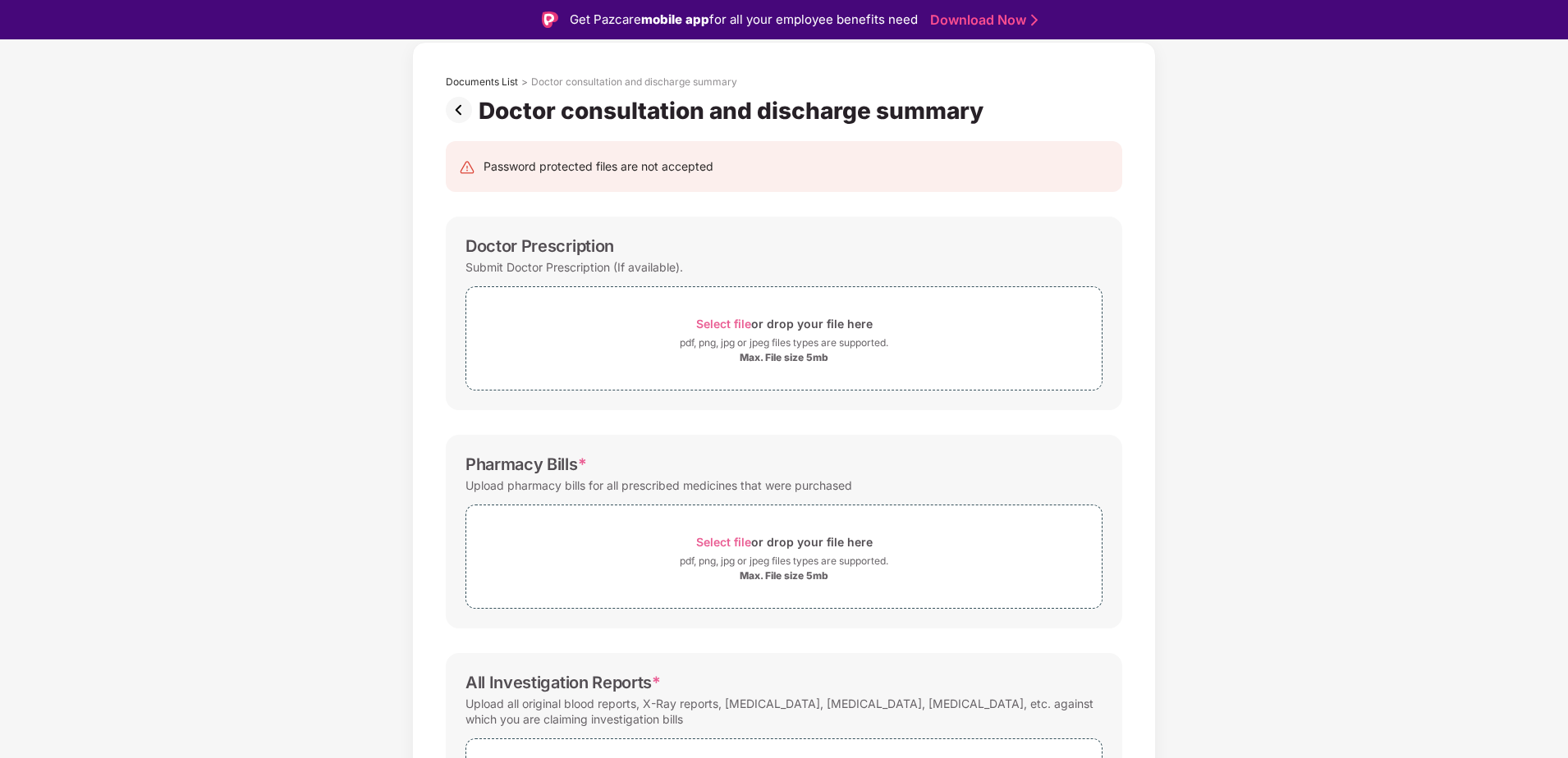
scroll to position [157, 0]
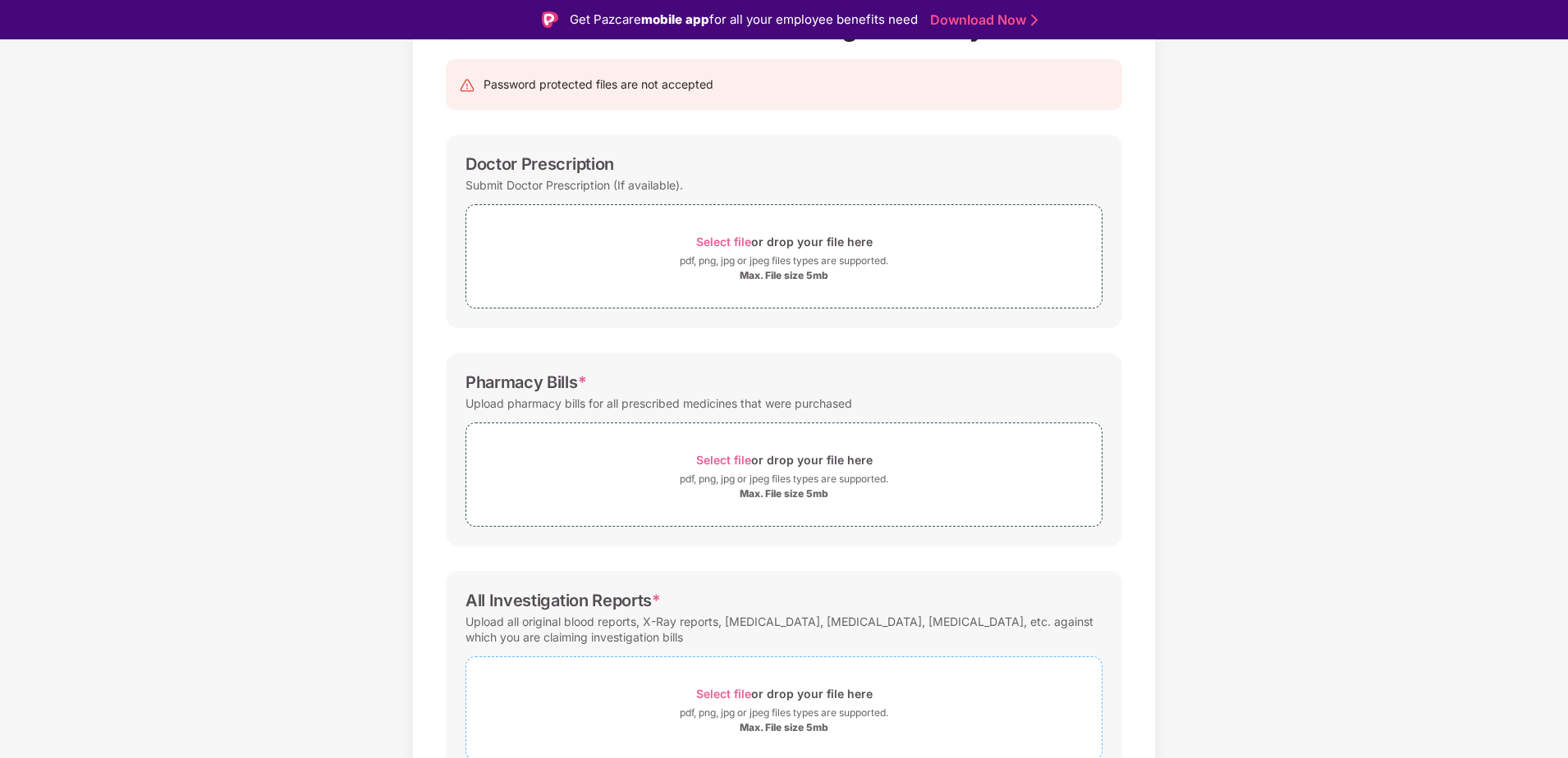
click at [738, 695] on span "Select file" at bounding box center [723, 694] width 55 height 14
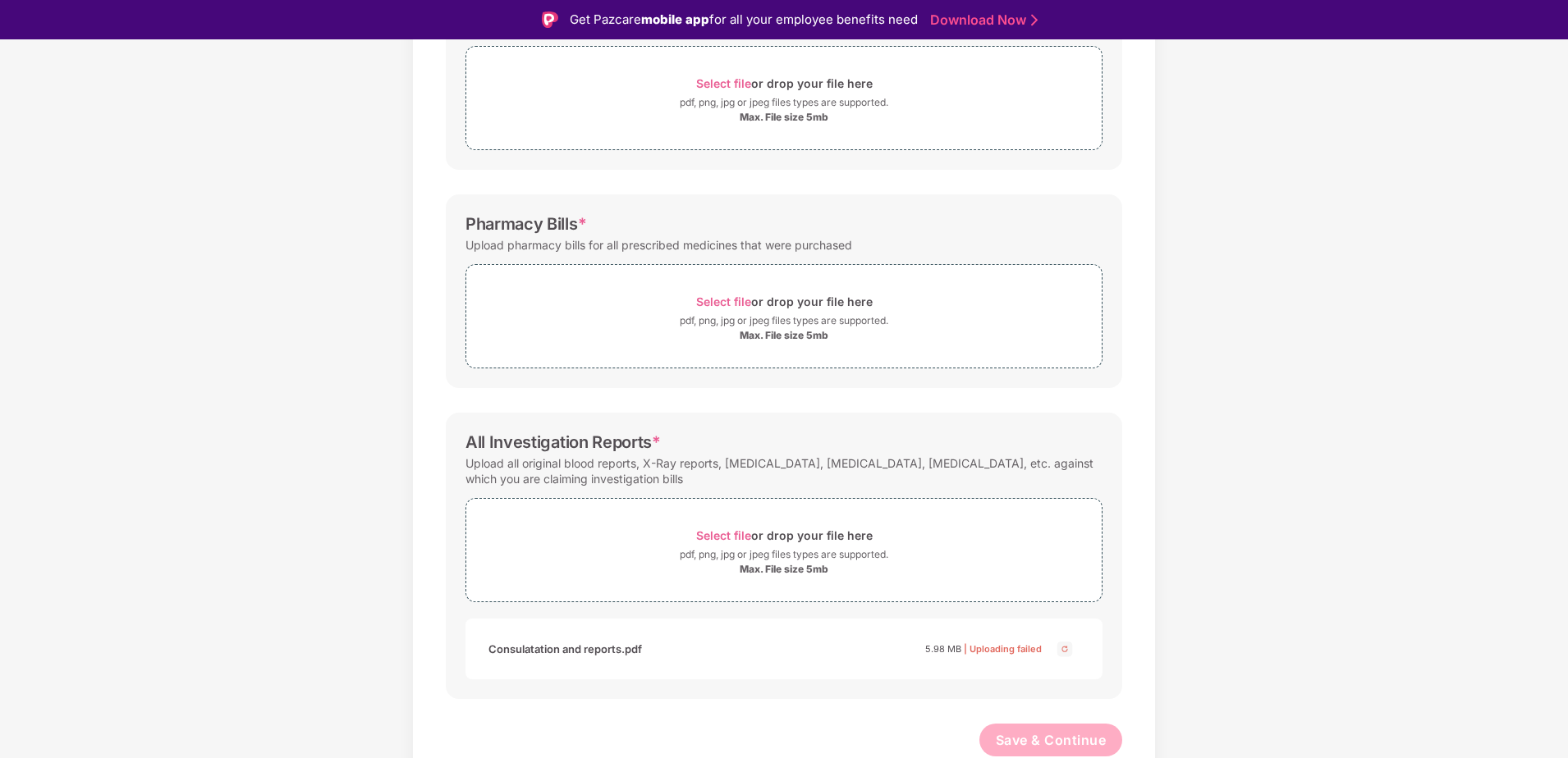
scroll to position [316, 0]
click at [1059, 653] on img at bounding box center [1065, 648] width 19 height 19
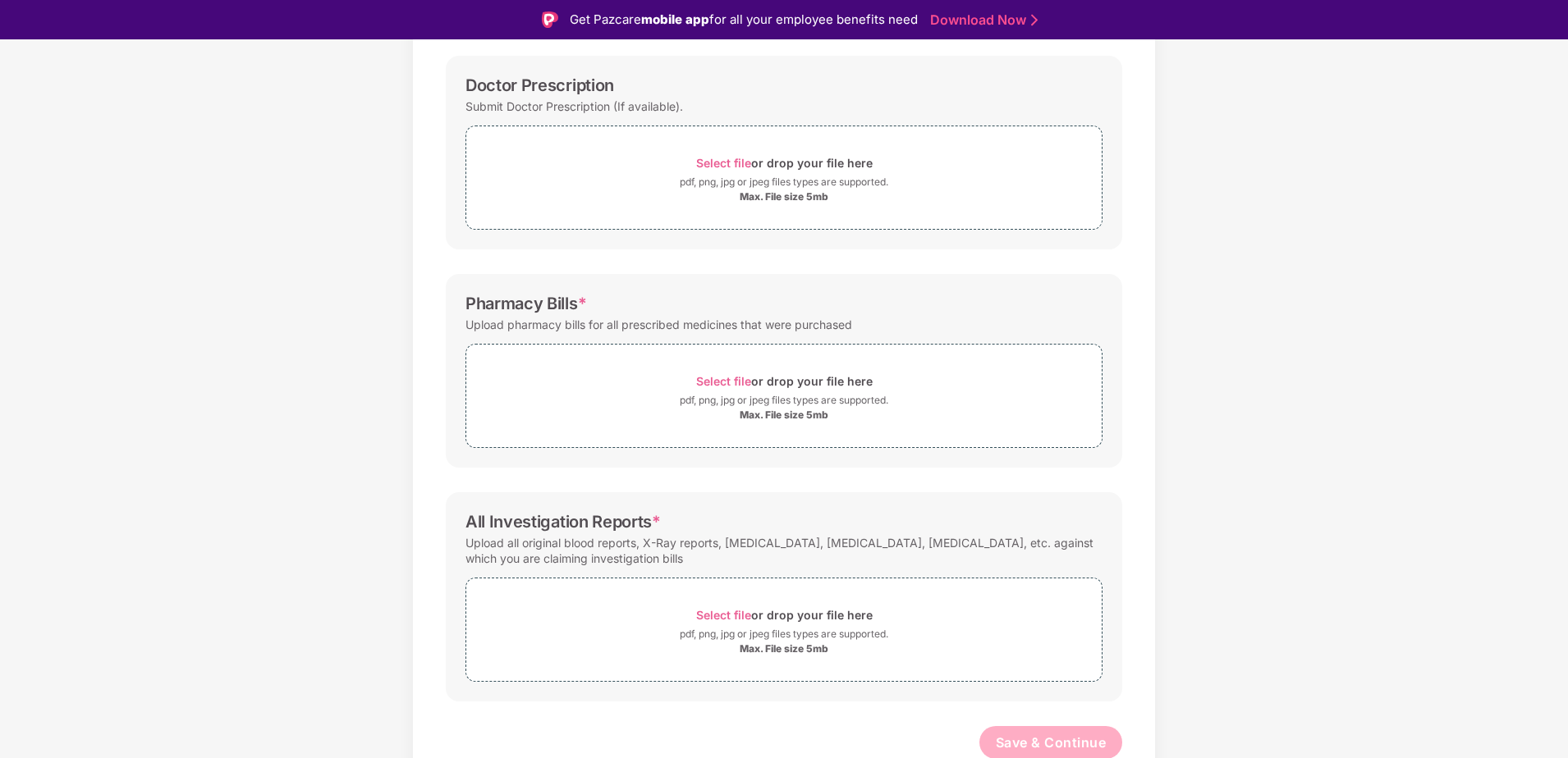
scroll to position [239, 0]
click at [736, 611] on span "Select file" at bounding box center [723, 612] width 55 height 14
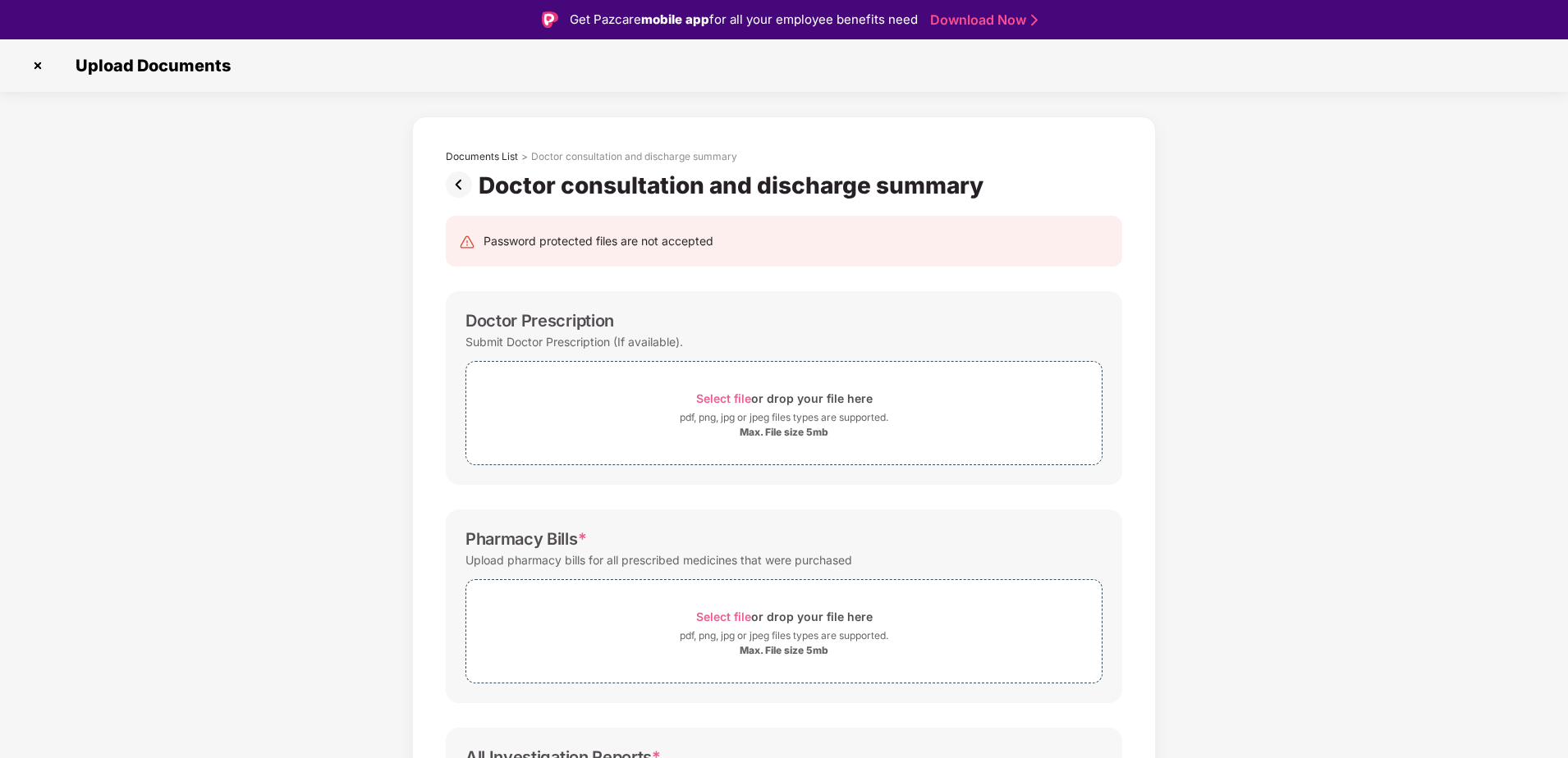
click at [451, 186] on img at bounding box center [462, 185] width 33 height 26
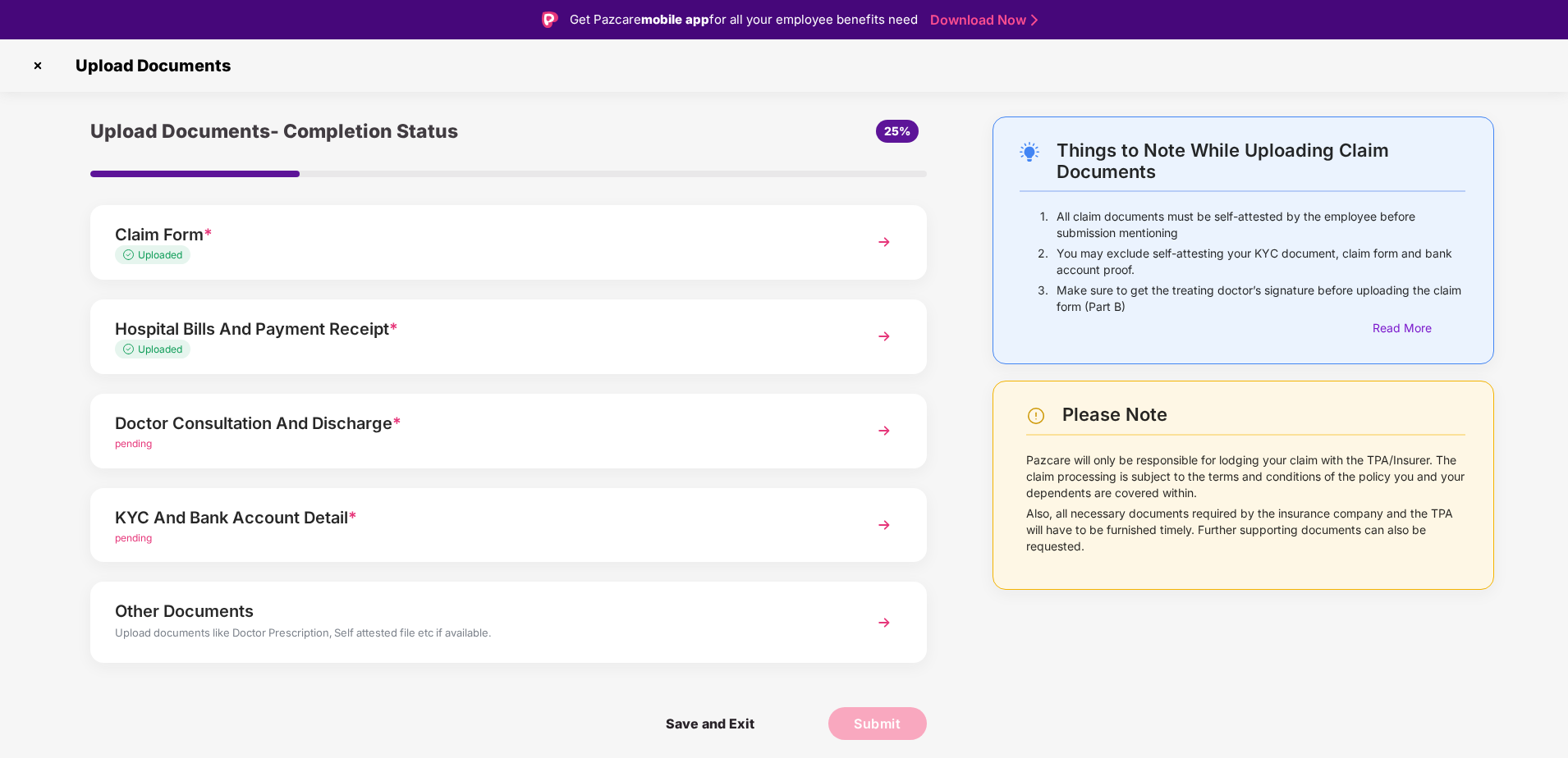
scroll to position [40, 0]
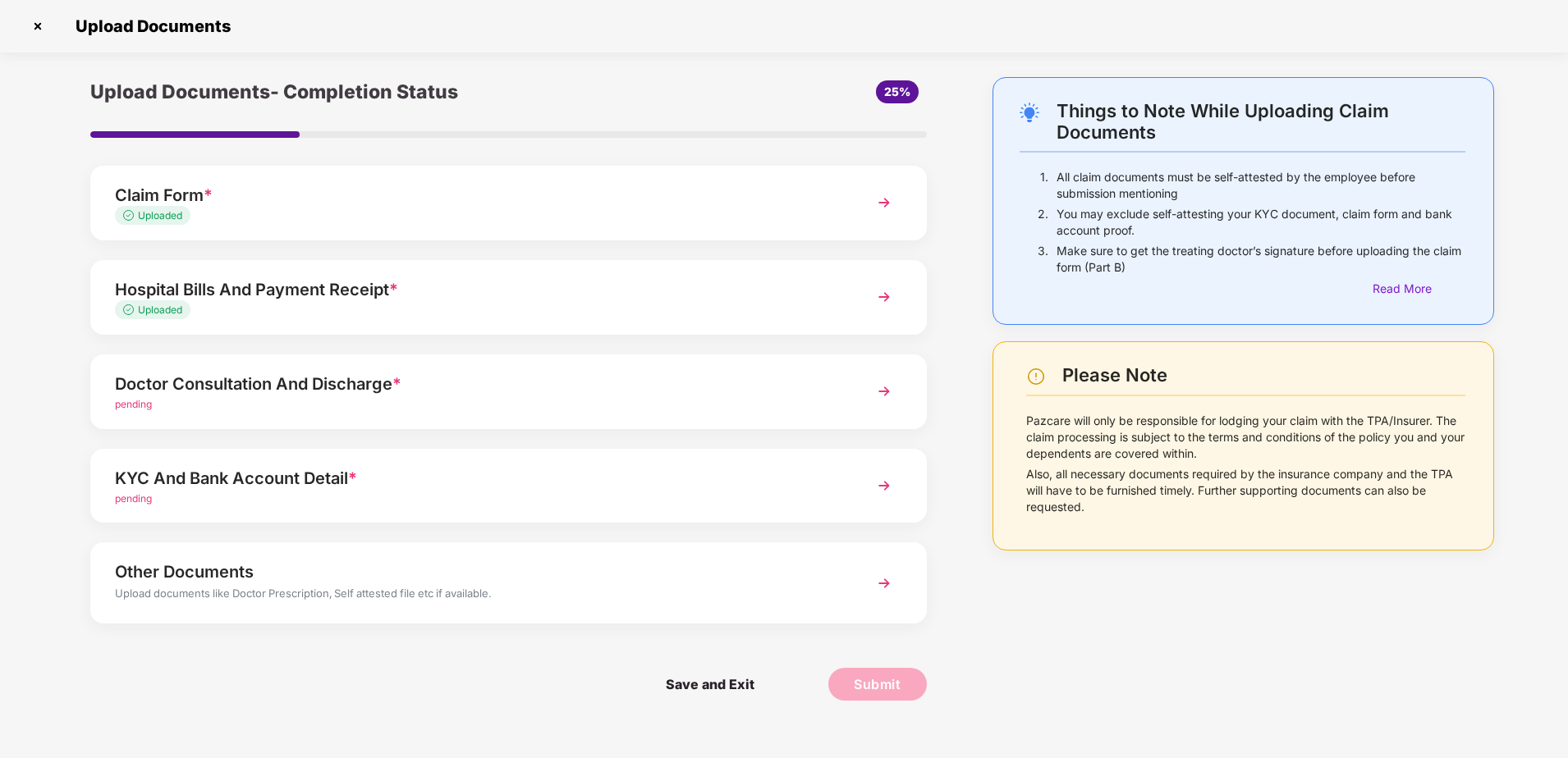
click at [885, 485] on img at bounding box center [884, 486] width 30 height 30
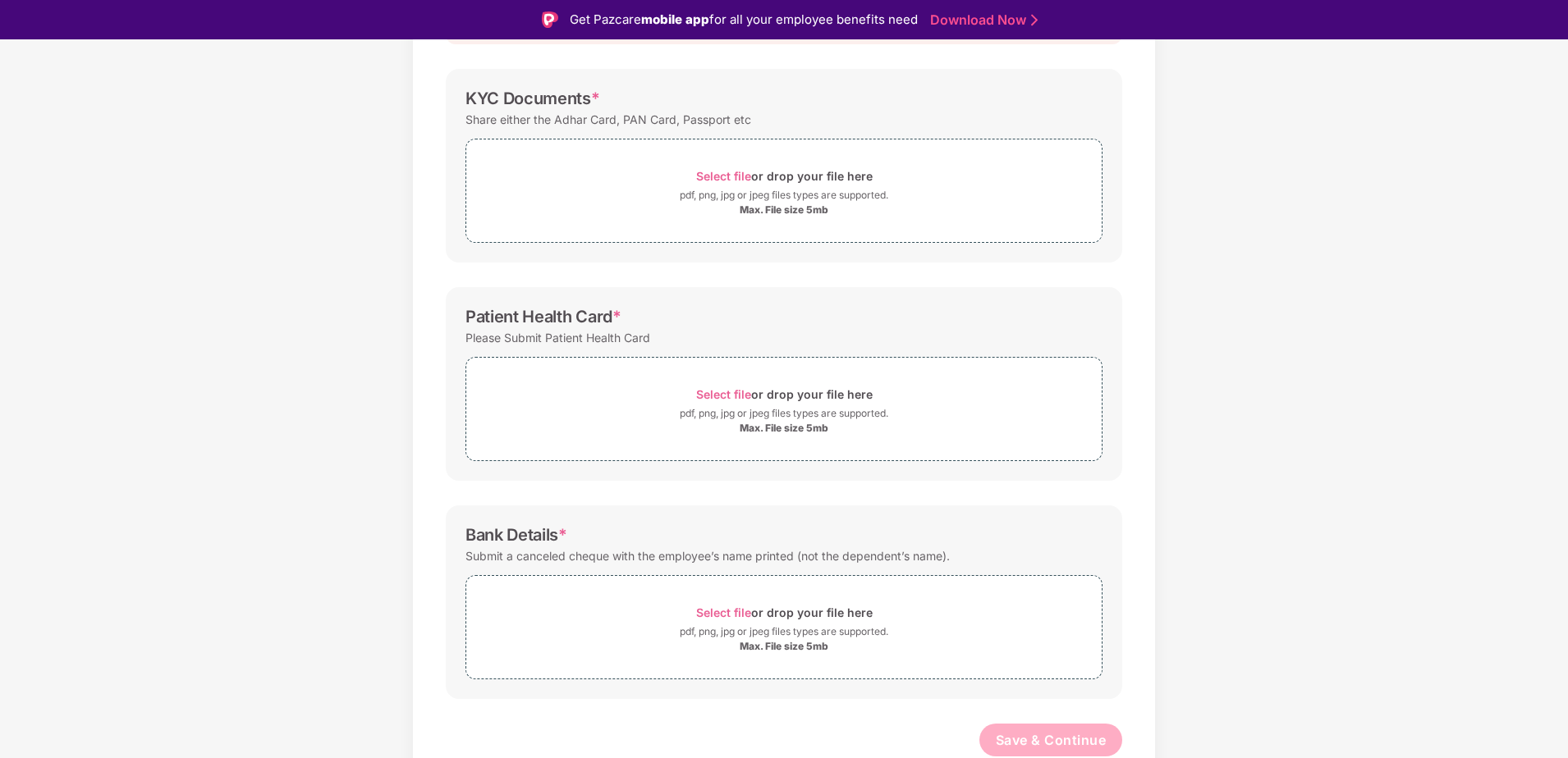
scroll to position [223, 0]
click at [747, 392] on span "Select file" at bounding box center [723, 394] width 55 height 14
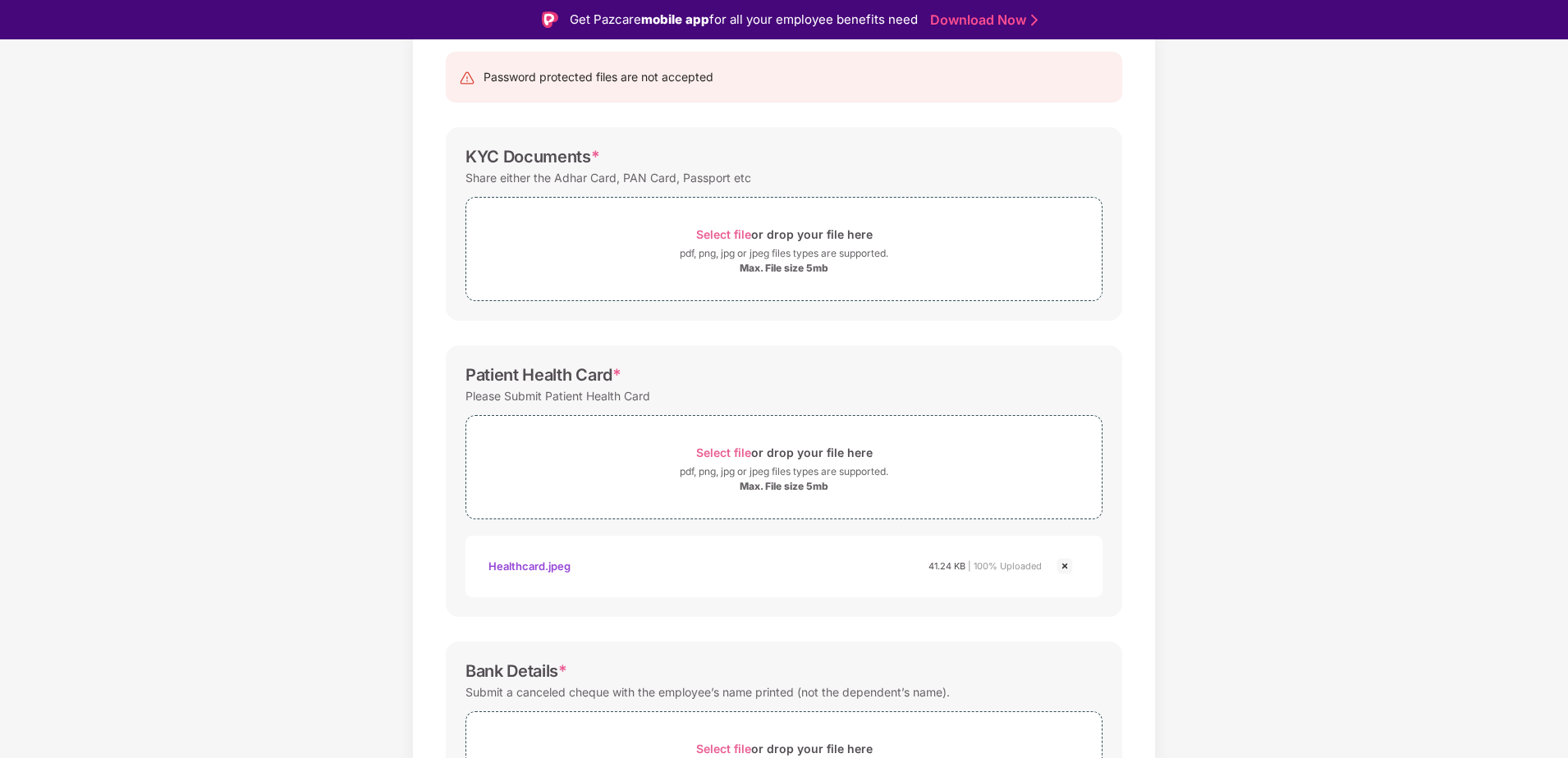
scroll to position [82, 0]
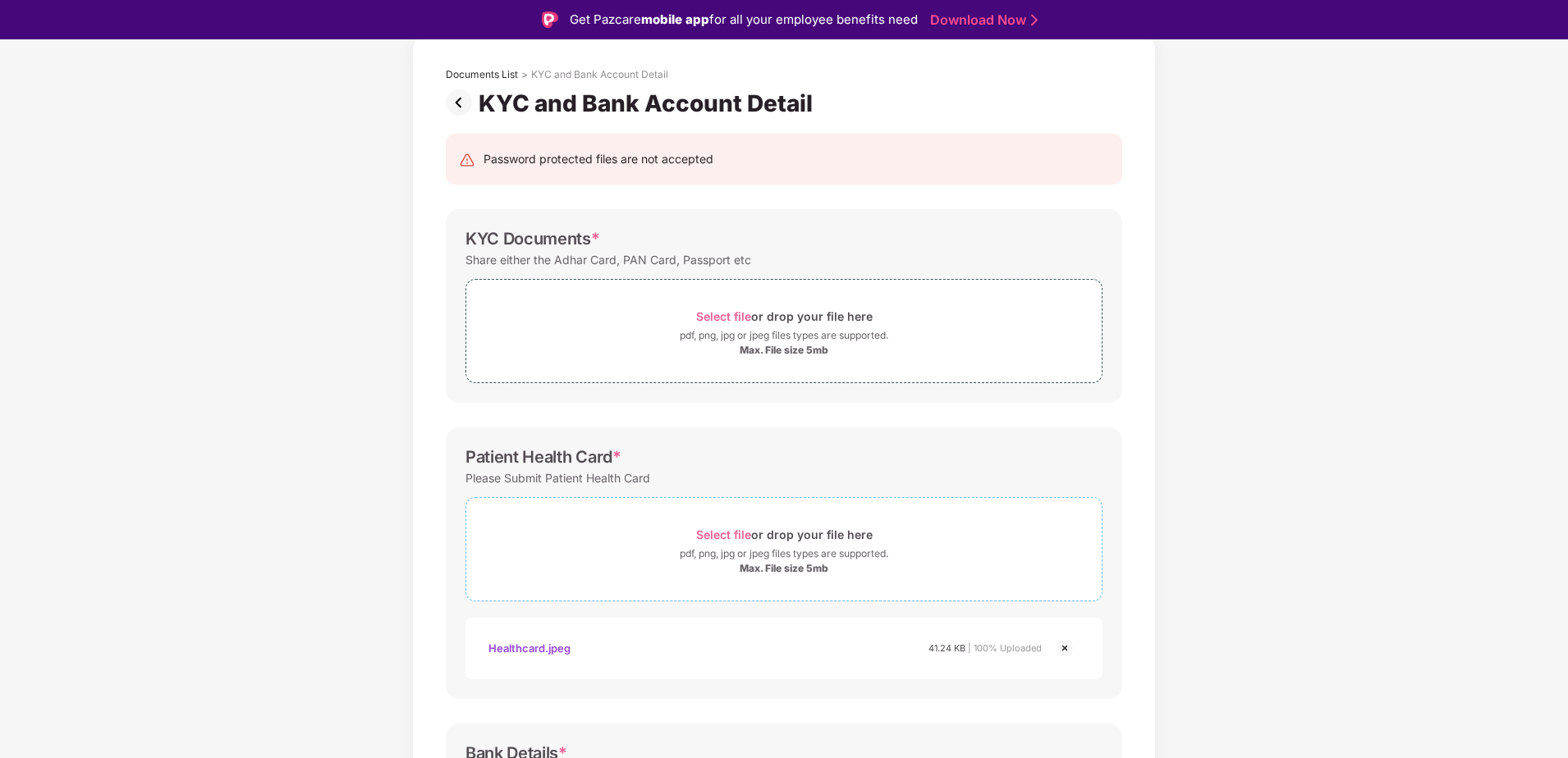
click at [745, 535] on span "Select file" at bounding box center [723, 535] width 55 height 14
click at [731, 528] on span "Select file" at bounding box center [723, 535] width 55 height 14
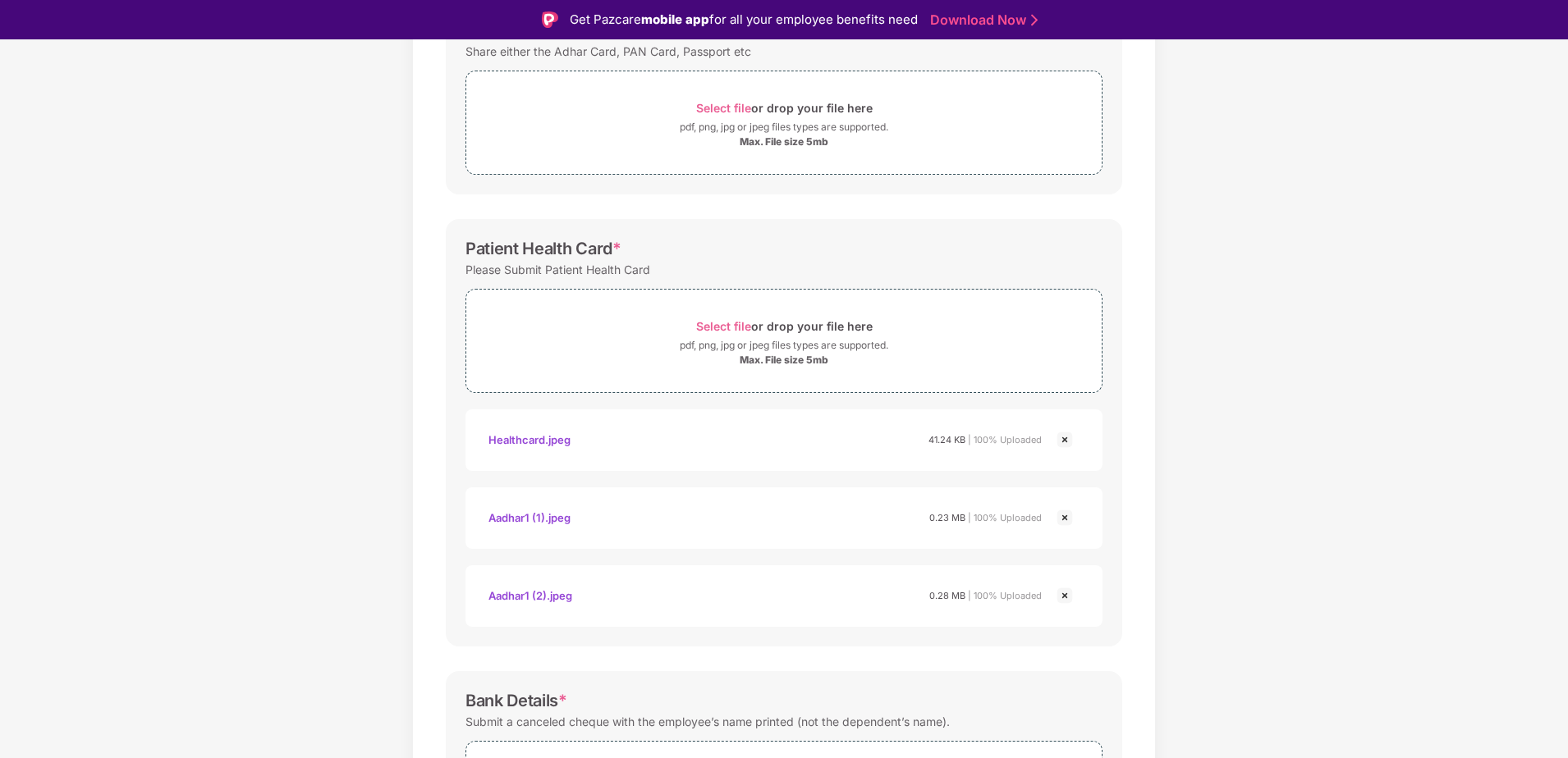
scroll to position [457, 0]
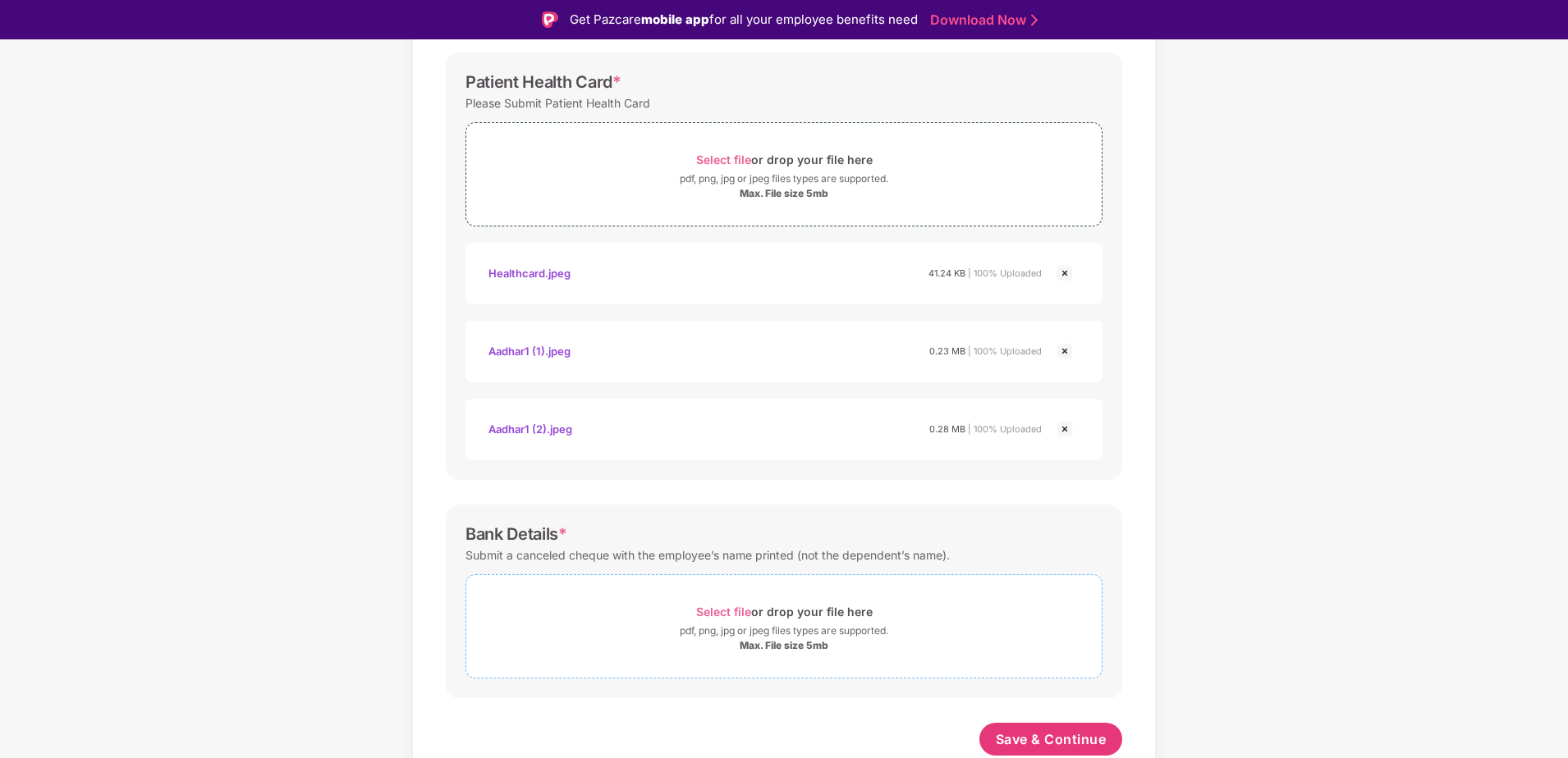
click at [736, 602] on div "Select file or drop your file here" at bounding box center [784, 611] width 177 height 22
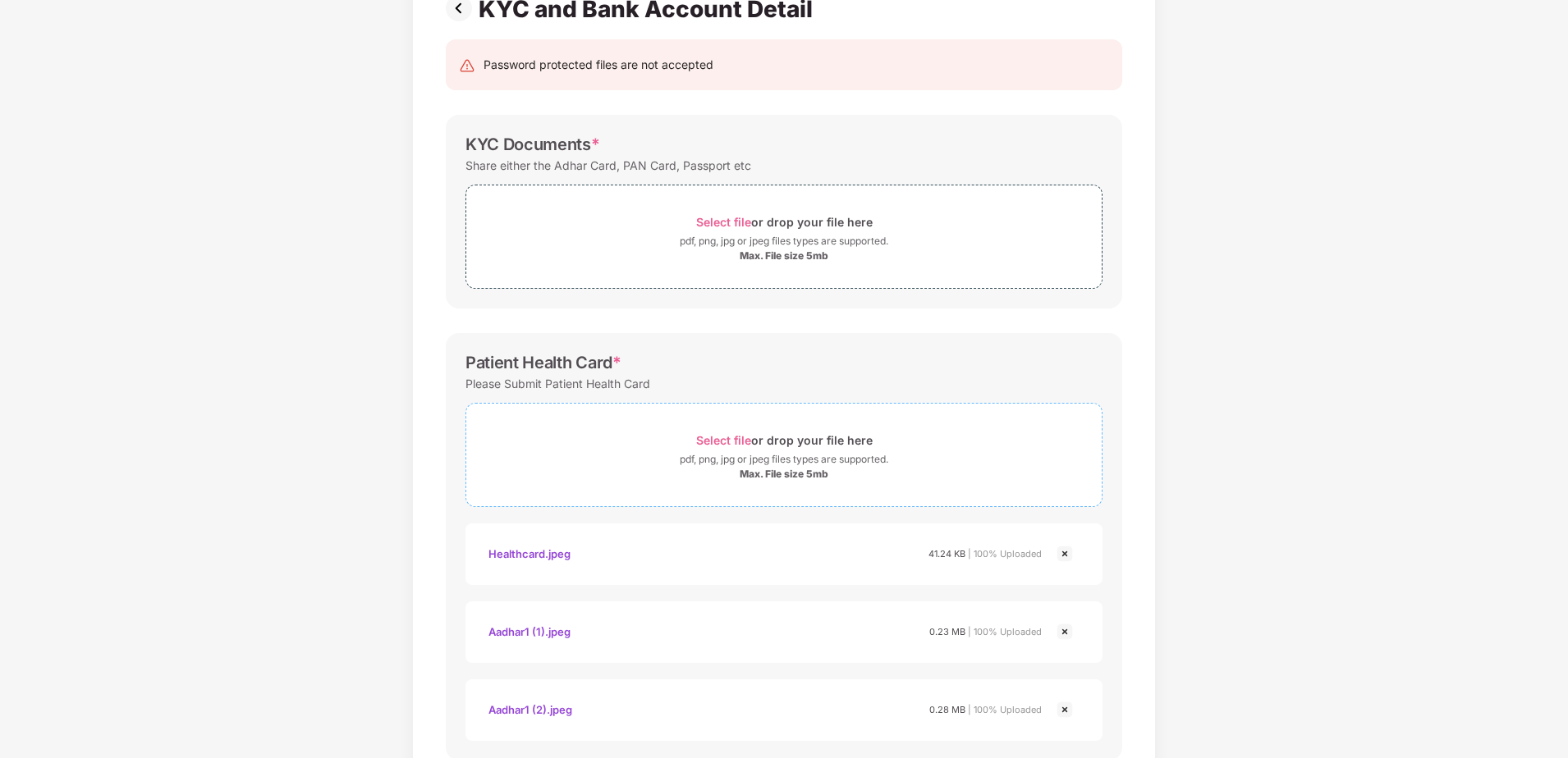
scroll to position [43, 0]
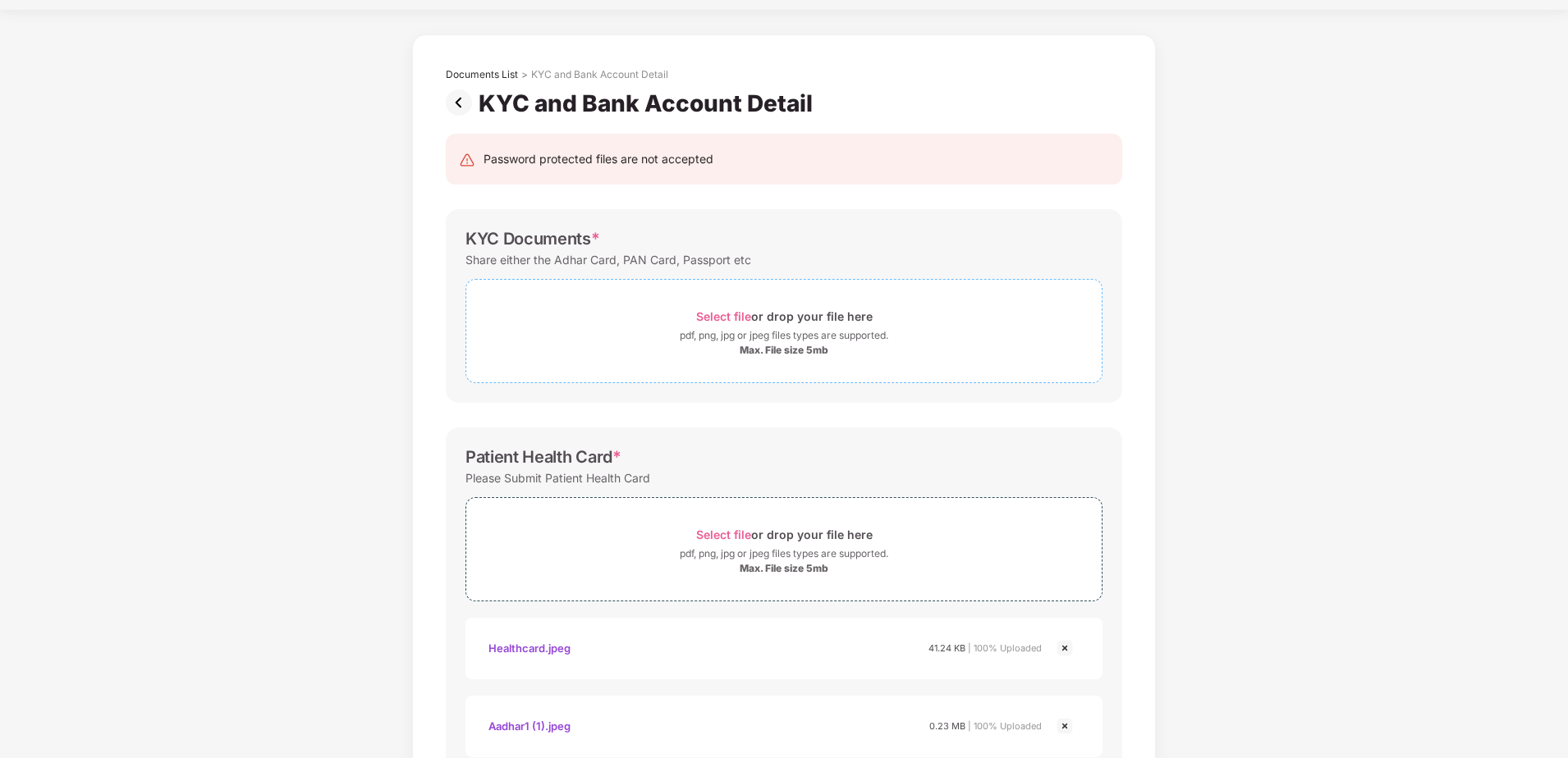
click at [732, 308] on div "Select file or drop your file here" at bounding box center [784, 316] width 177 height 22
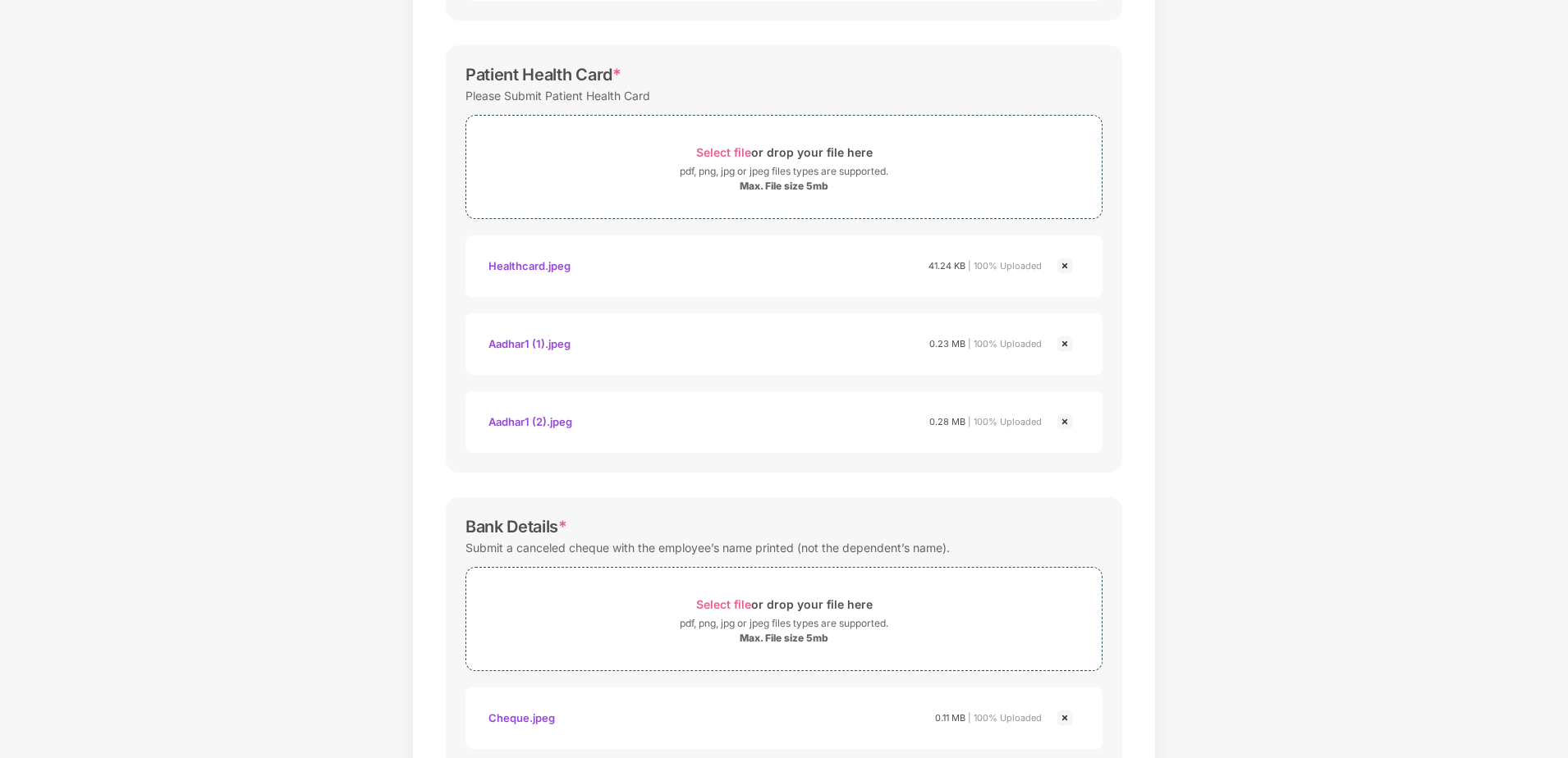
scroll to position [613, 0]
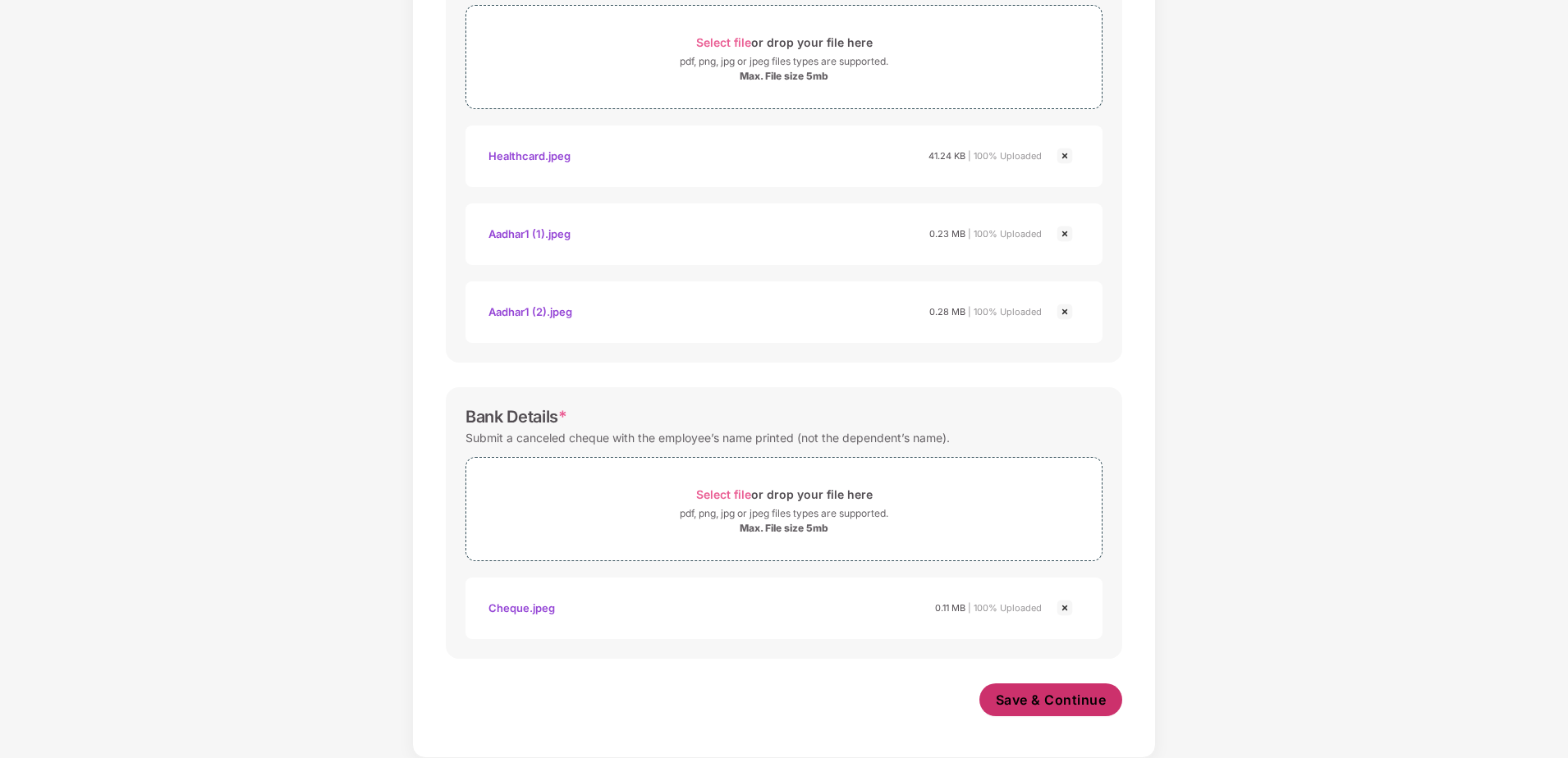
click at [1098, 700] on span "Save & Continue" at bounding box center [1051, 700] width 111 height 18
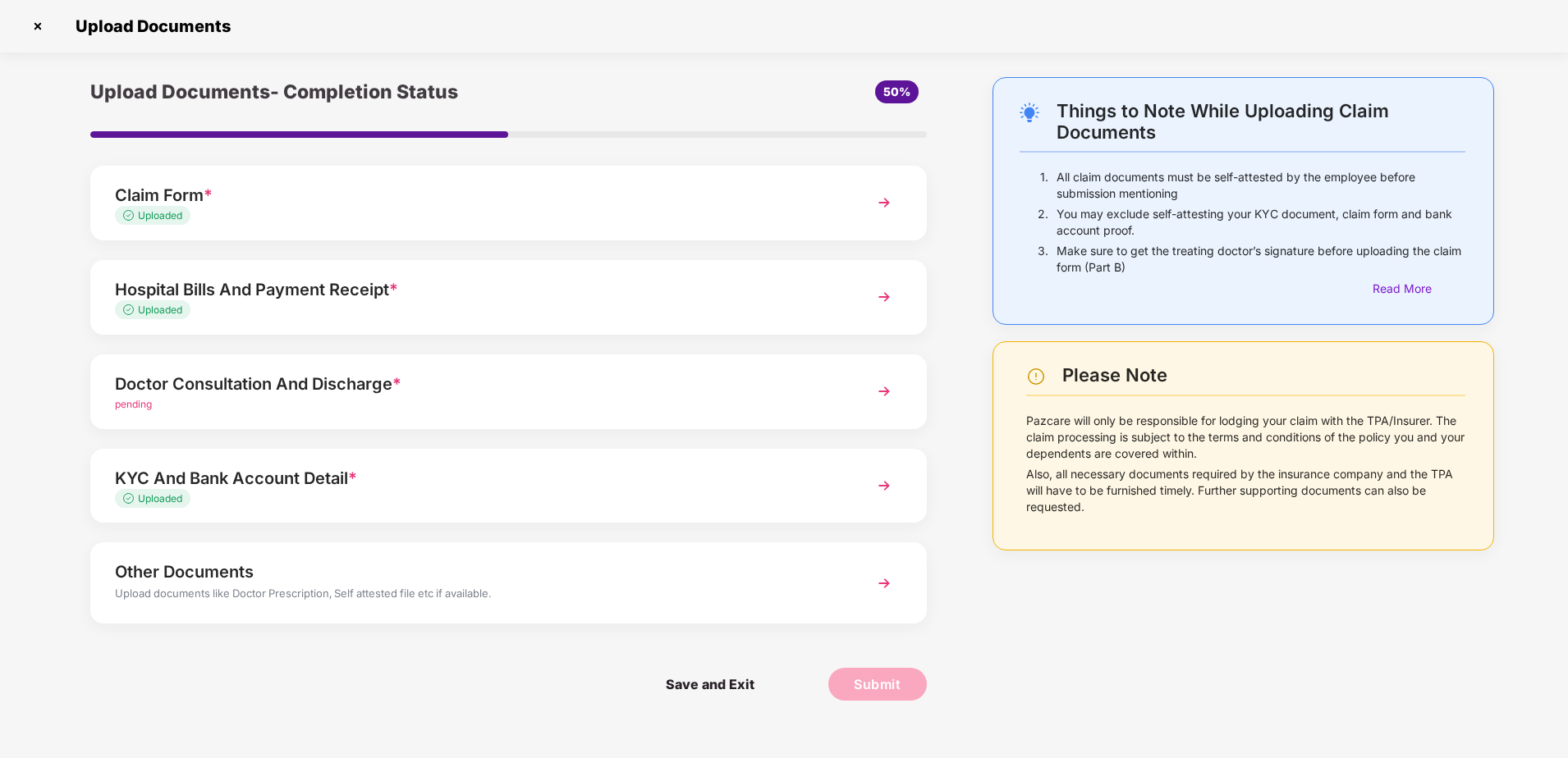
click at [458, 382] on div "Doctor Consultation And Discharge *" at bounding box center [476, 384] width 722 height 26
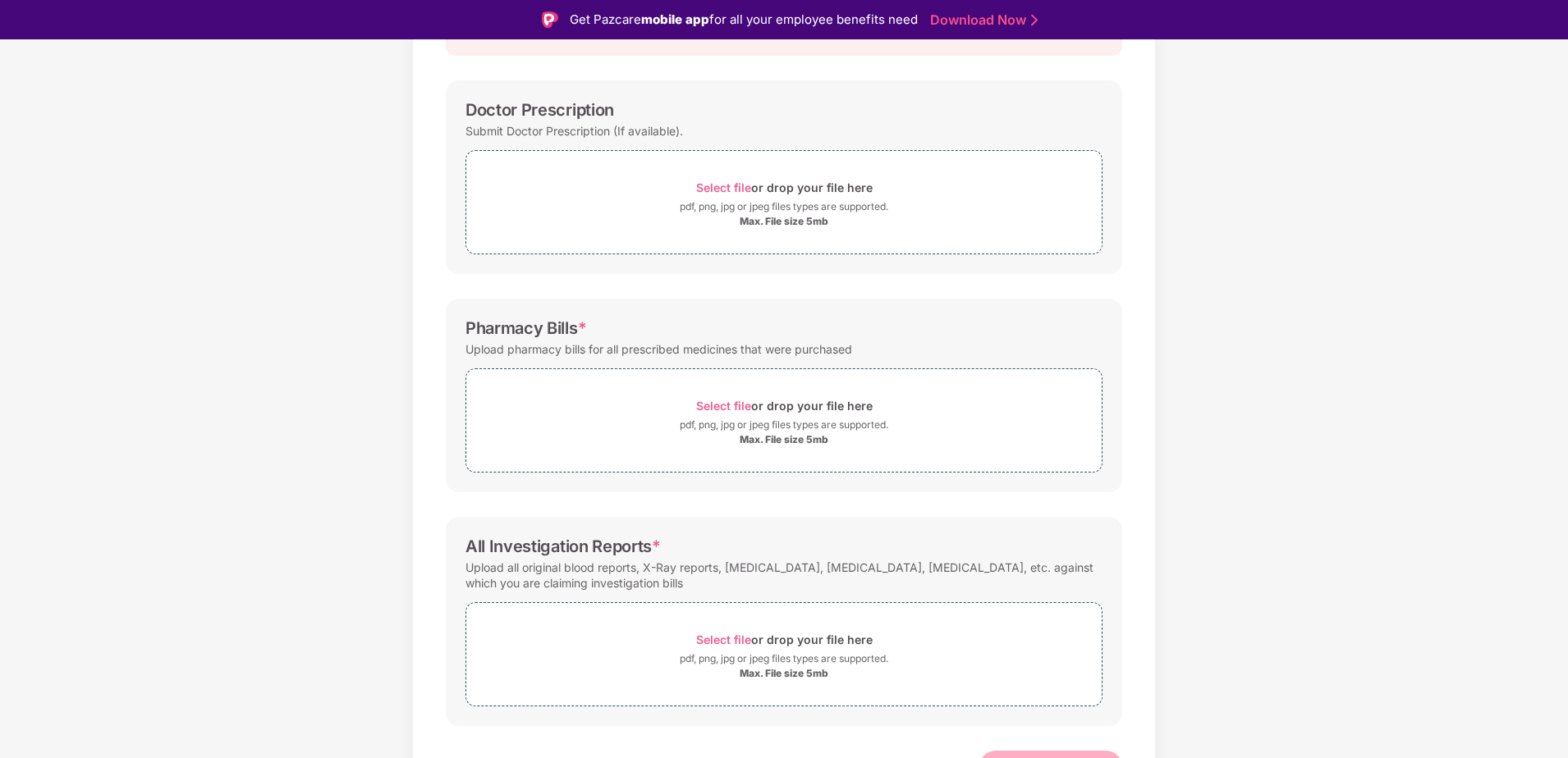
scroll to position [239, 0]
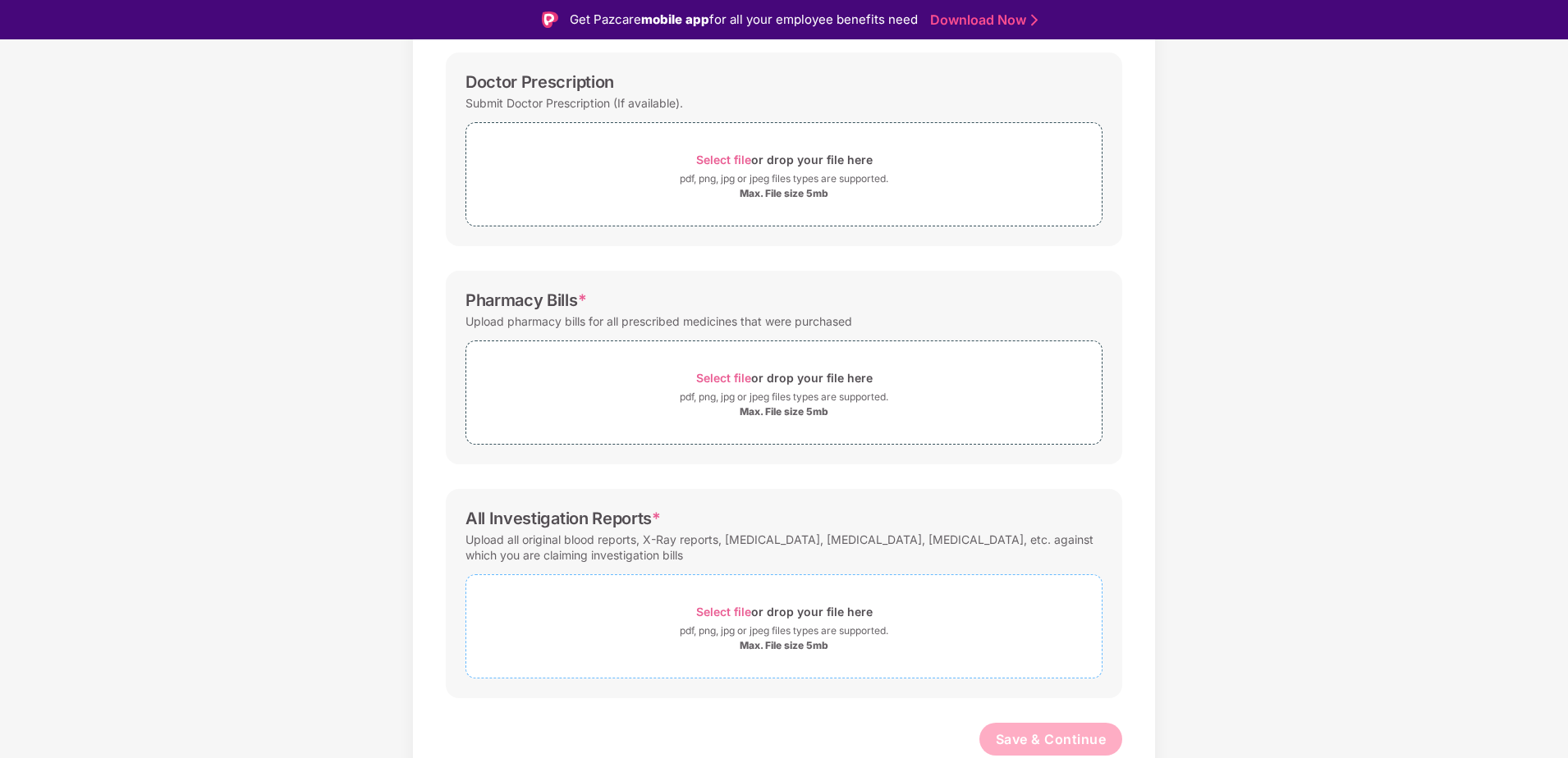
click at [735, 610] on span "Select file" at bounding box center [723, 612] width 55 height 14
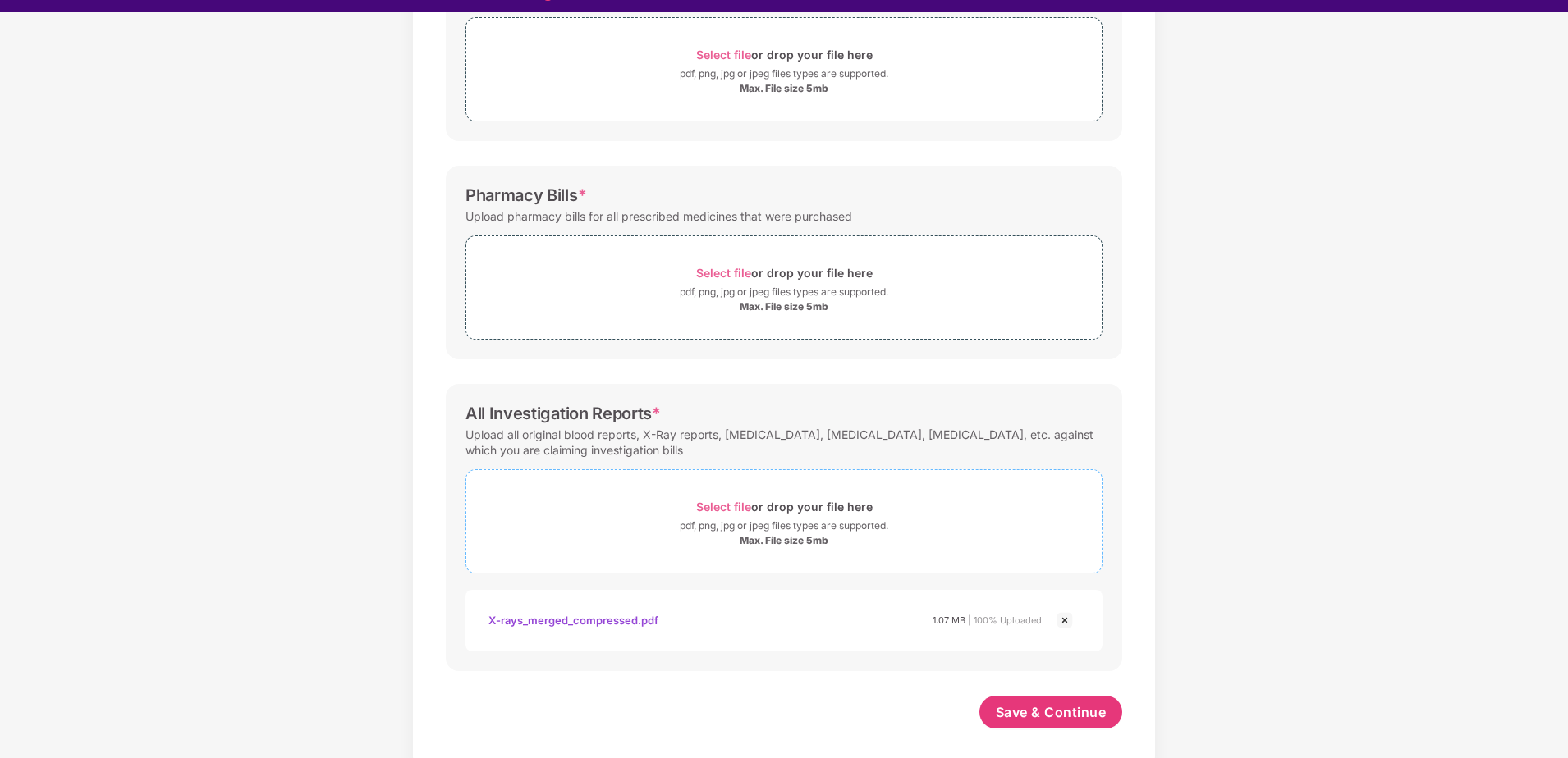
scroll to position [40, 0]
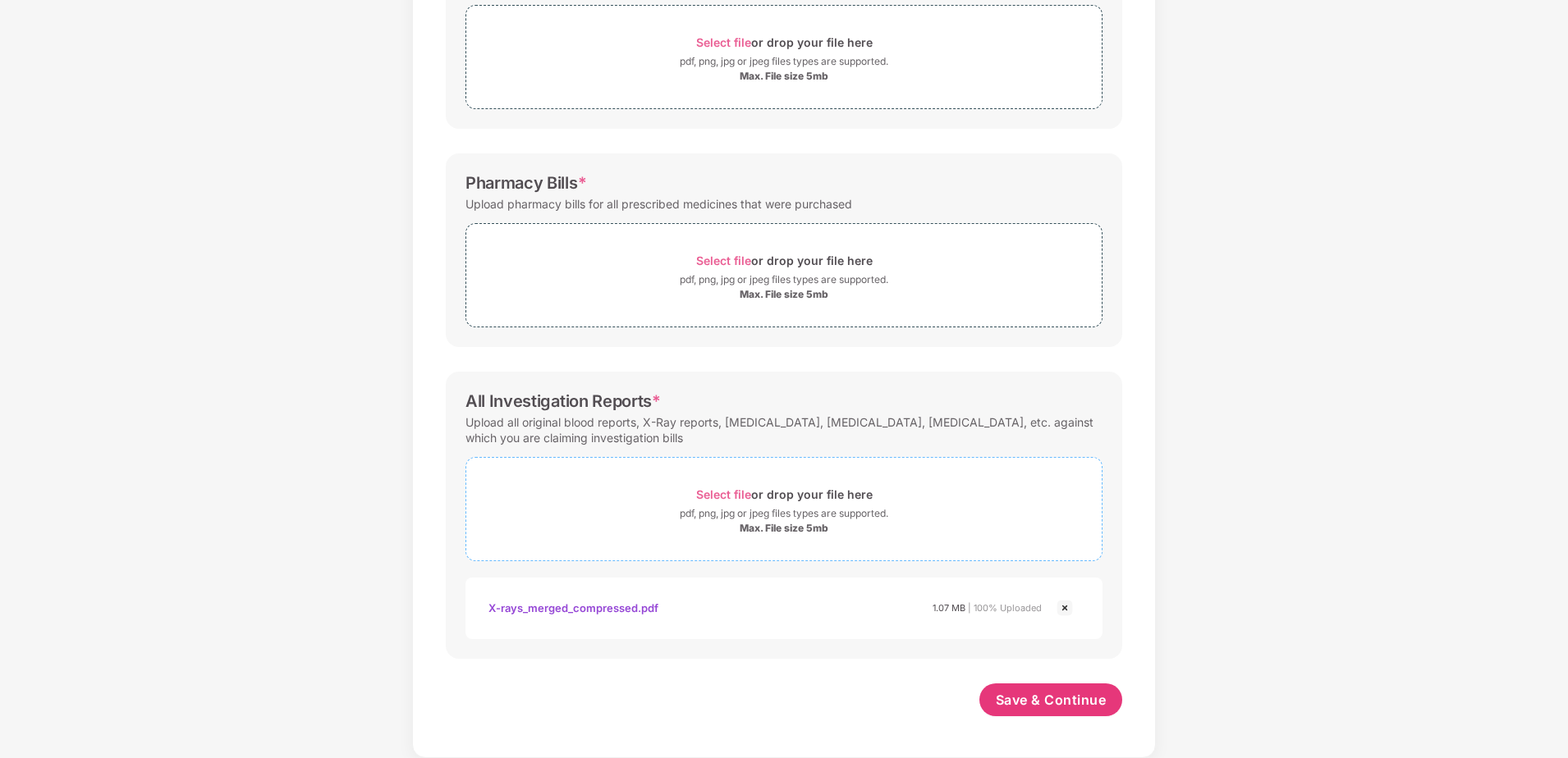
click at [710, 498] on span "Select file" at bounding box center [723, 494] width 55 height 14
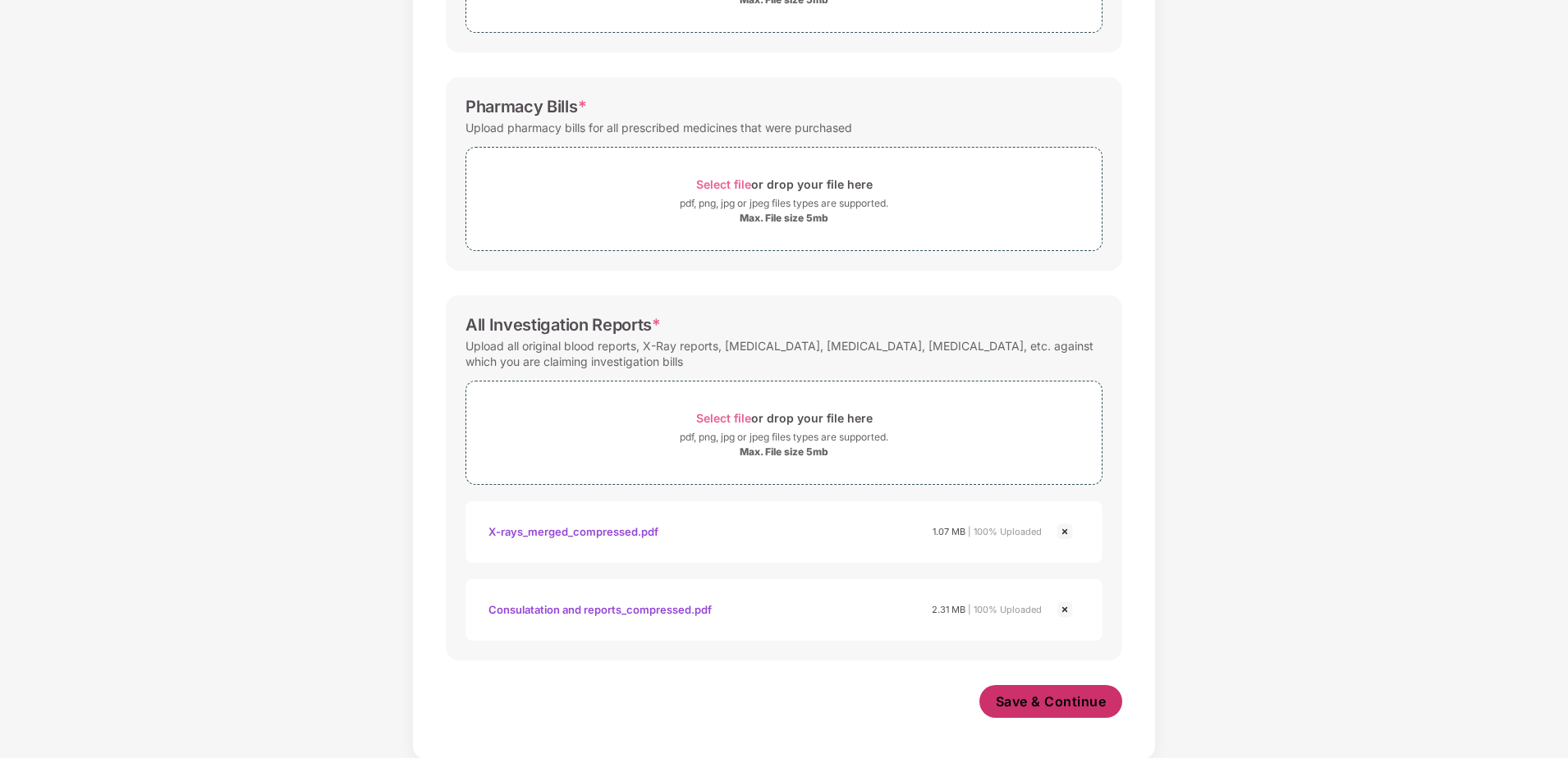
scroll to position [395, 0]
click at [1087, 705] on span "Save & Continue" at bounding box center [1051, 700] width 111 height 18
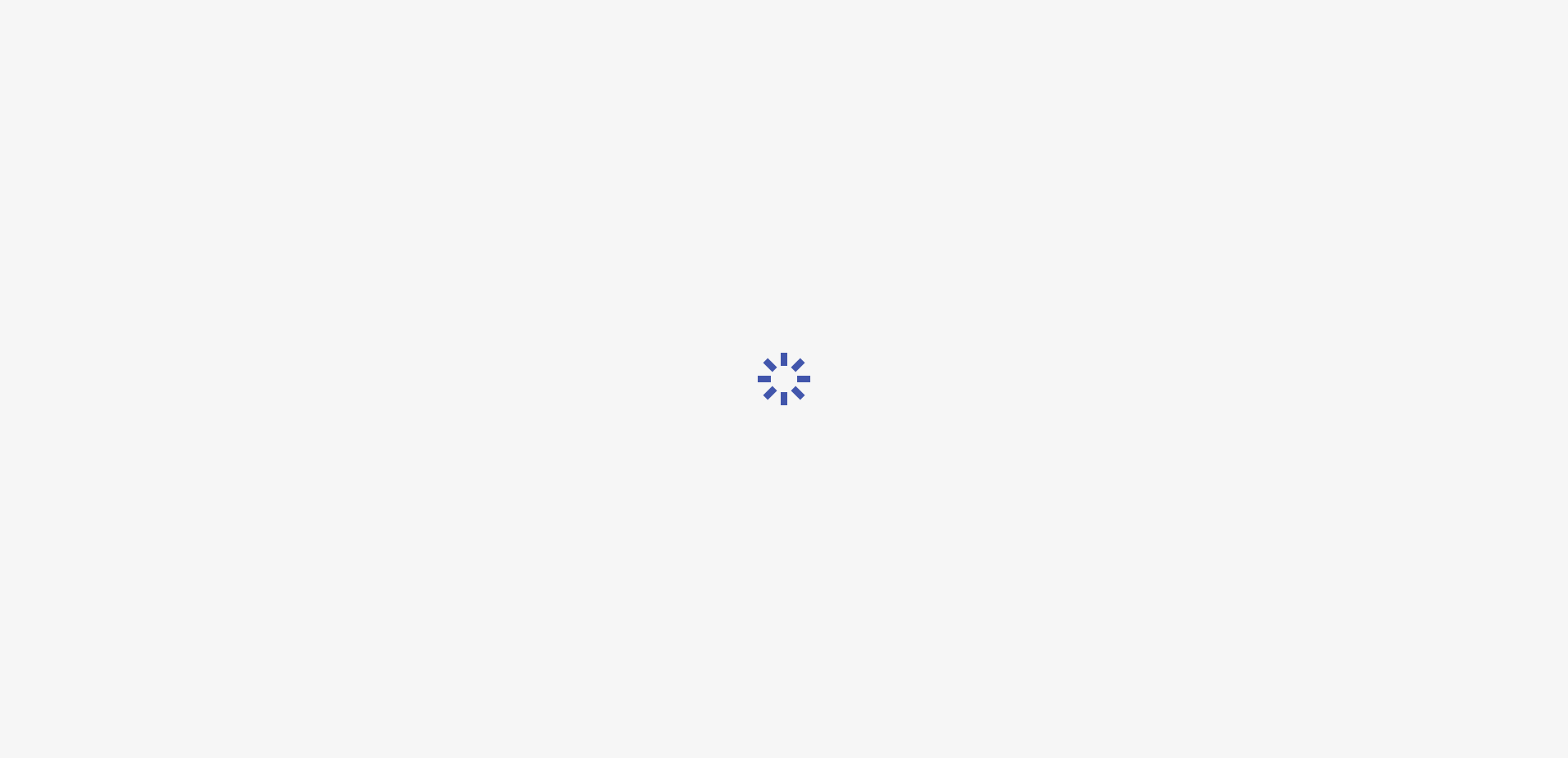
scroll to position [0, 0]
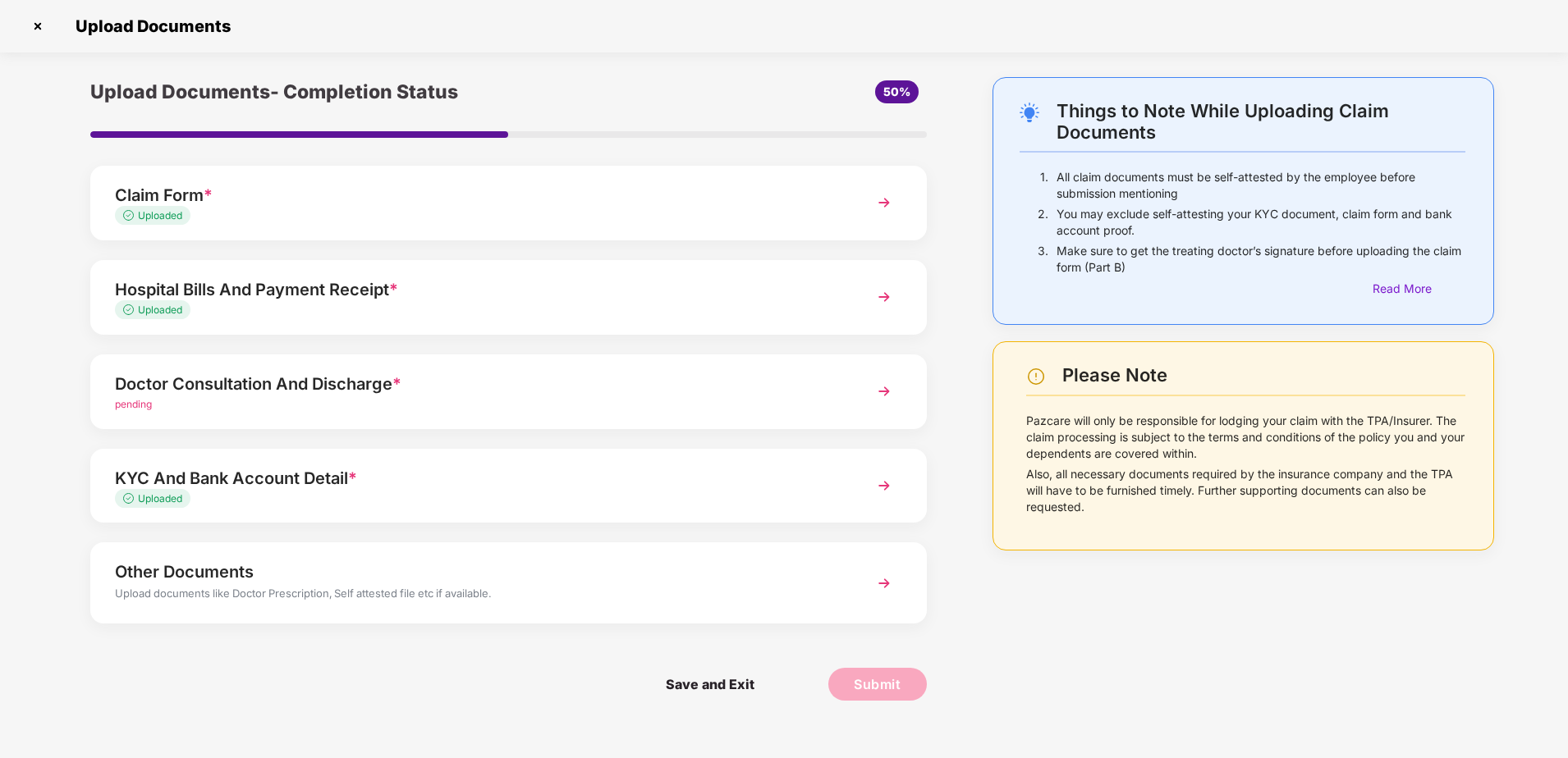
click at [465, 381] on div "Doctor Consultation And Discharge *" at bounding box center [476, 384] width 722 height 26
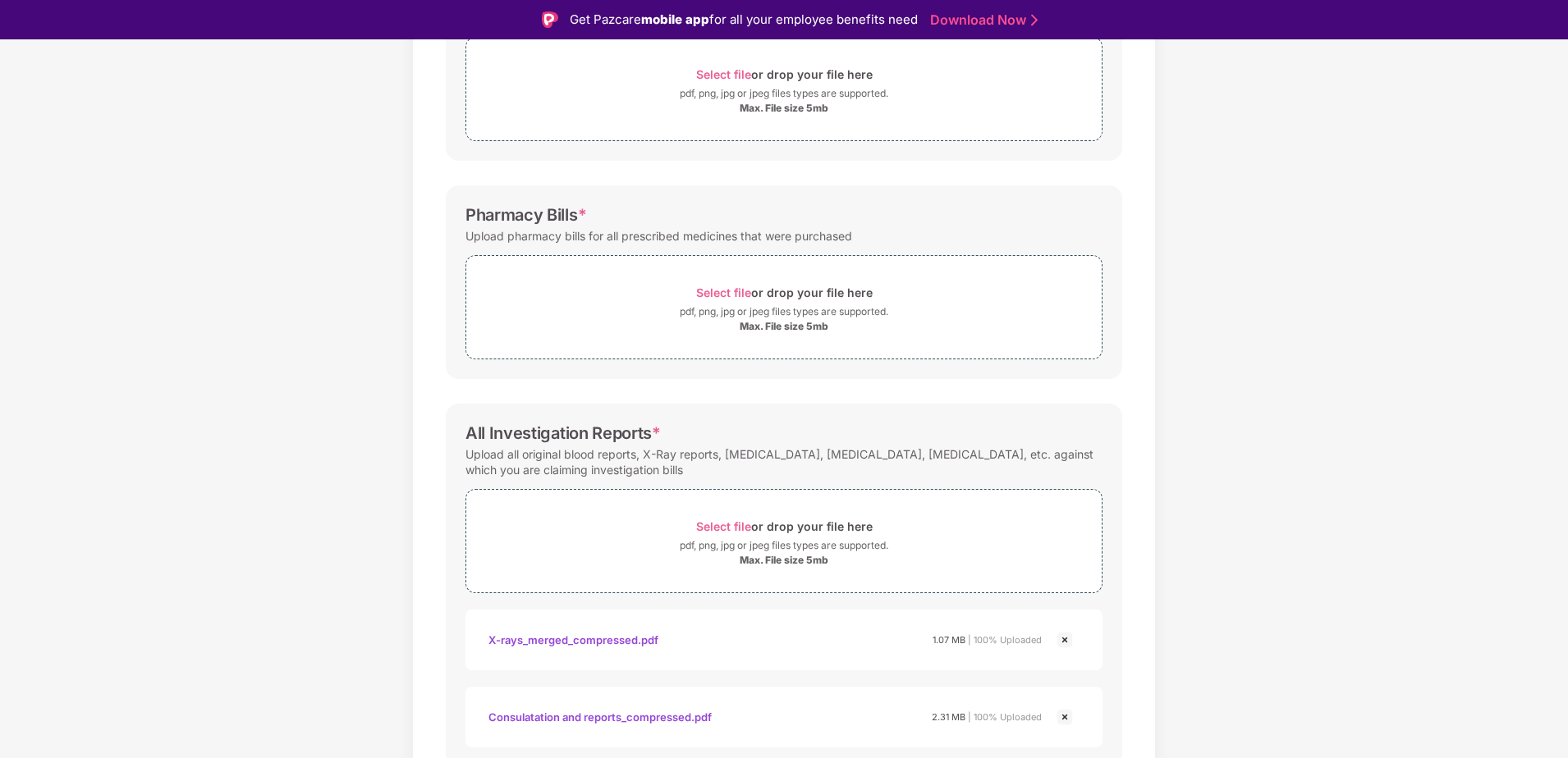
scroll to position [393, 0]
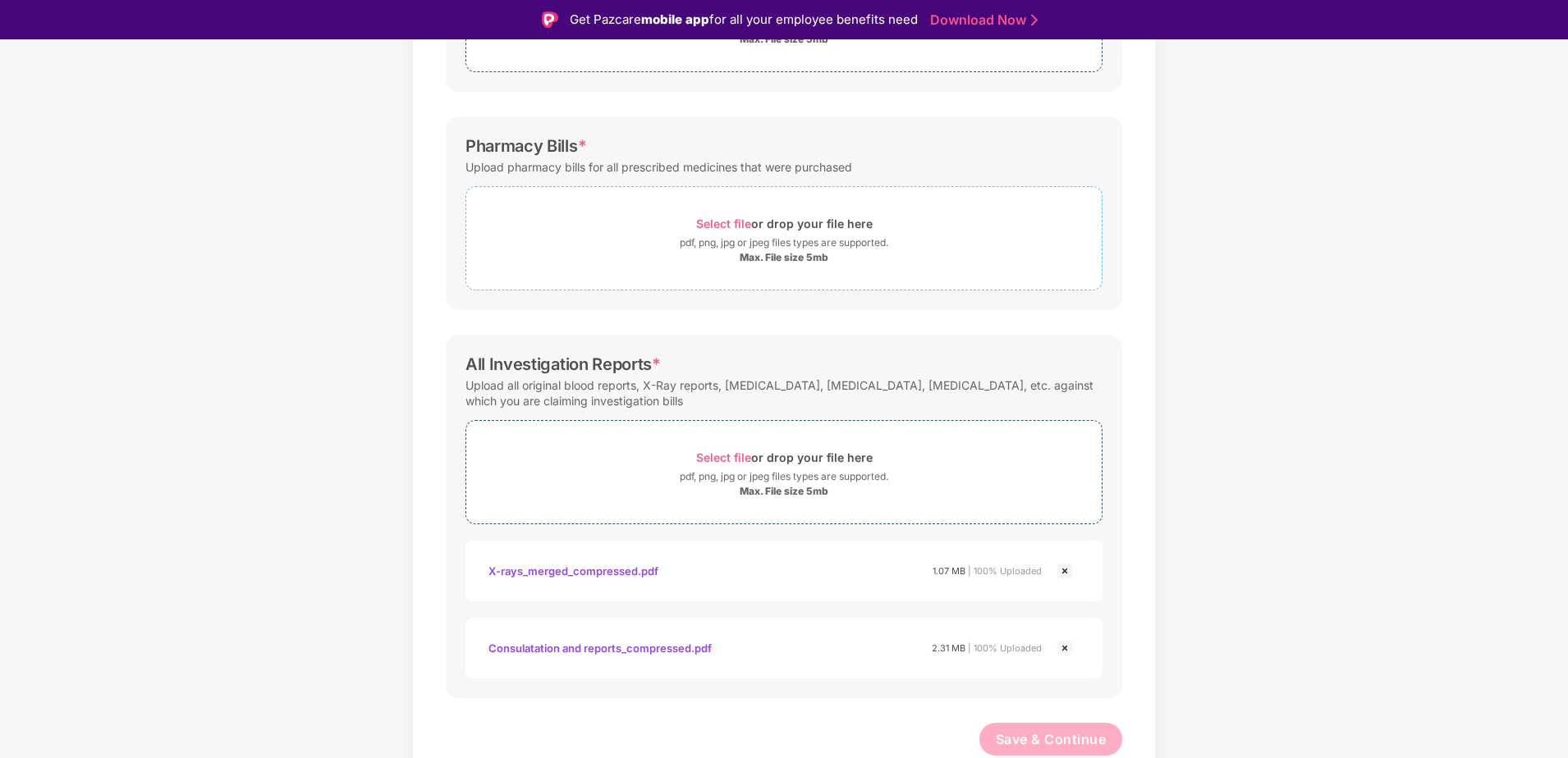
click at [725, 228] on span "Select file" at bounding box center [723, 223] width 55 height 14
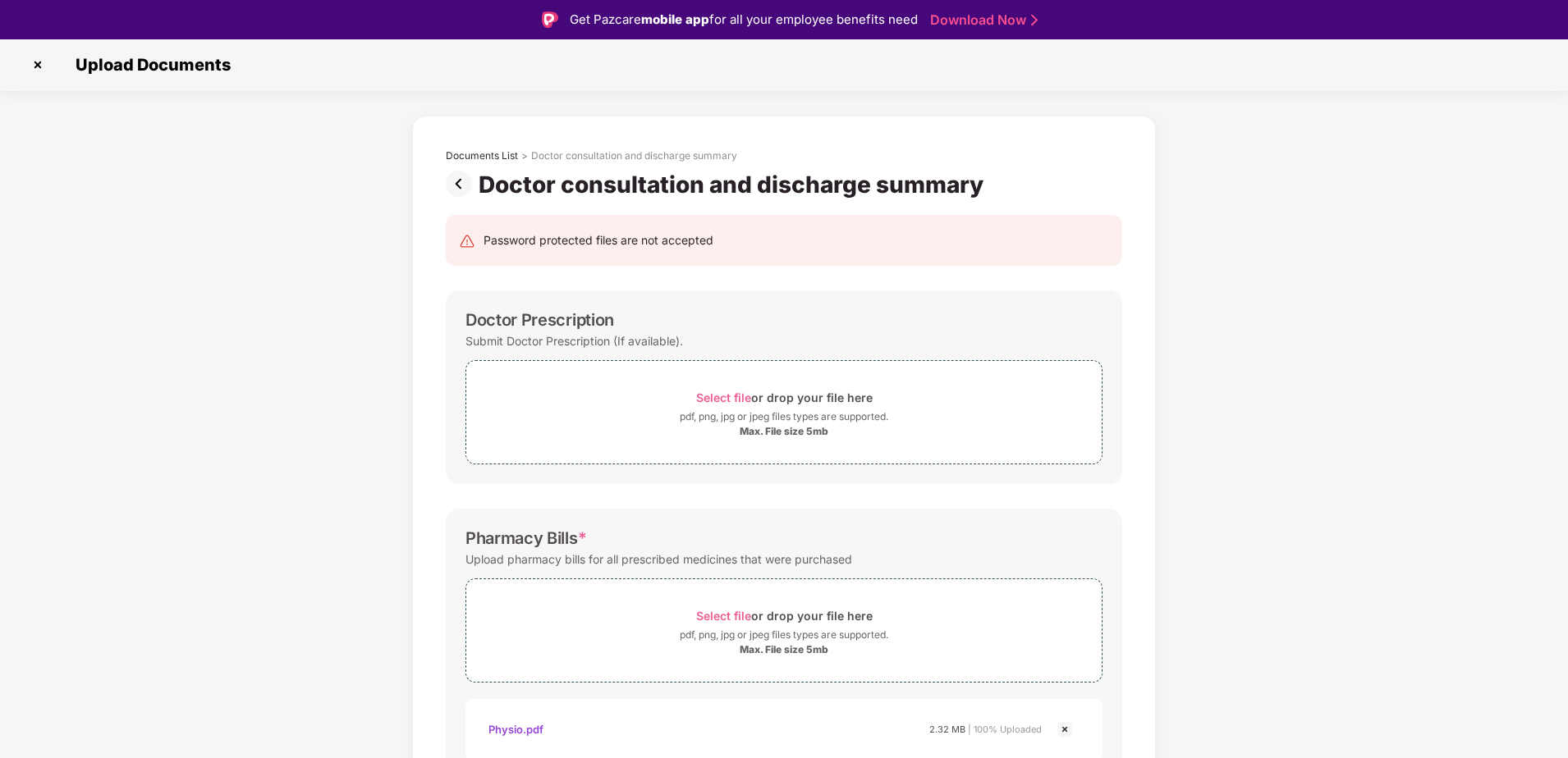
scroll to position [0, 0]
click at [734, 399] on span "Select file" at bounding box center [723, 398] width 55 height 14
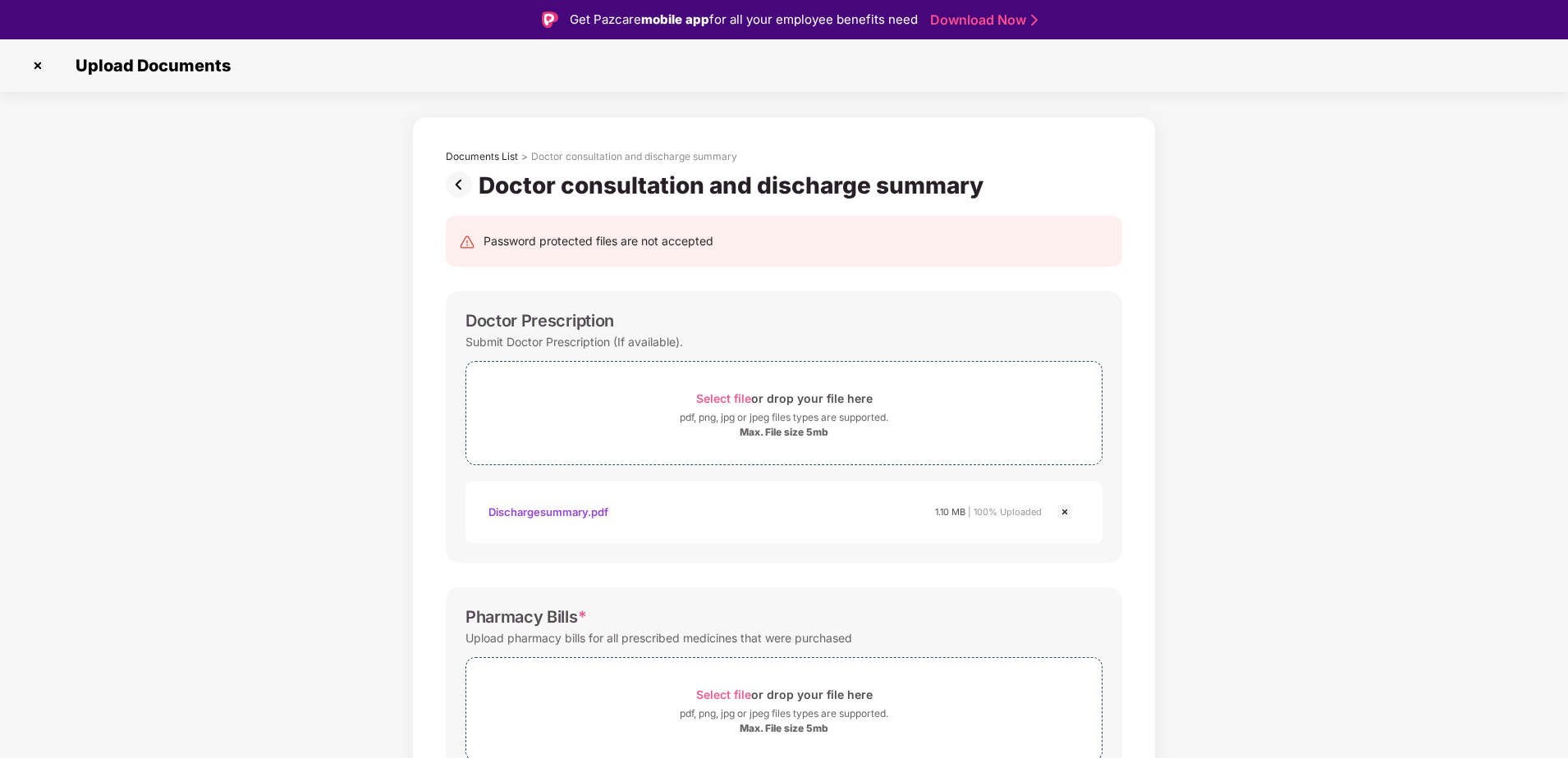
click at [28, 70] on img at bounding box center [38, 66] width 26 height 26
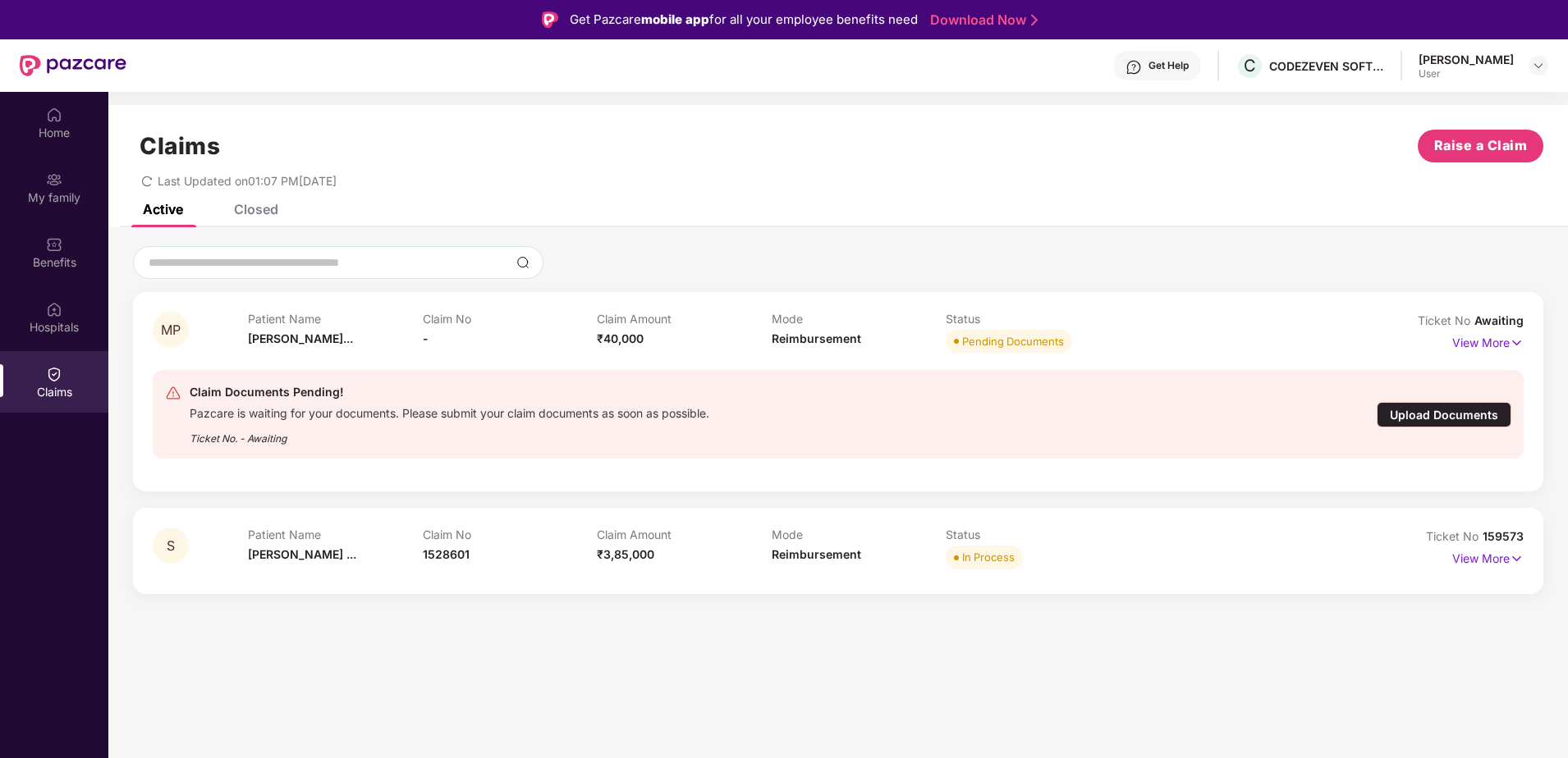
click at [75, 375] on div "Claims" at bounding box center [54, 382] width 108 height 62
drag, startPoint x: 1473, startPoint y: 560, endPoint x: 1432, endPoint y: 583, distance: 47.0
click at [1474, 561] on p "View More" at bounding box center [1488, 557] width 71 height 22
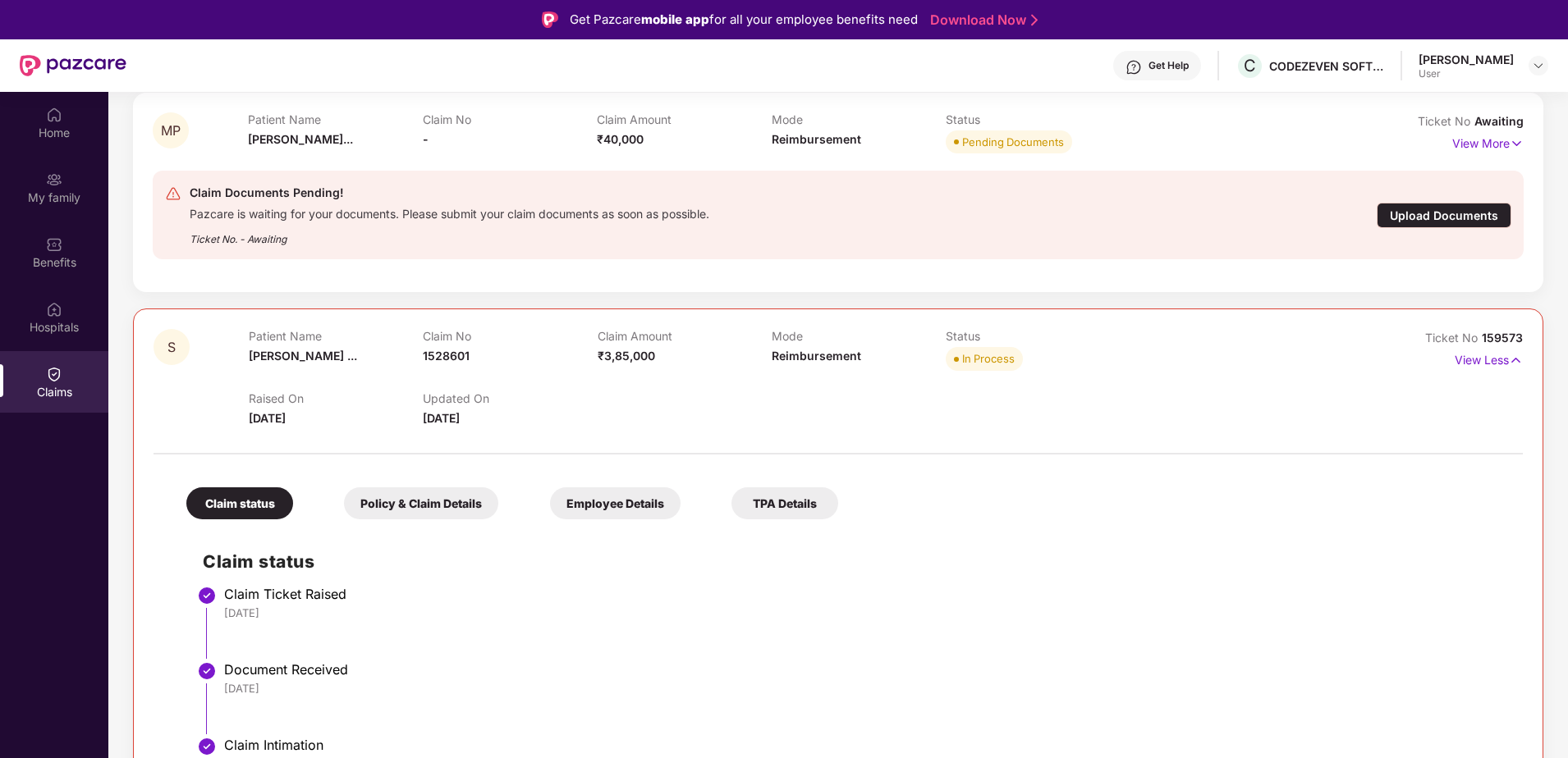
scroll to position [246, 0]
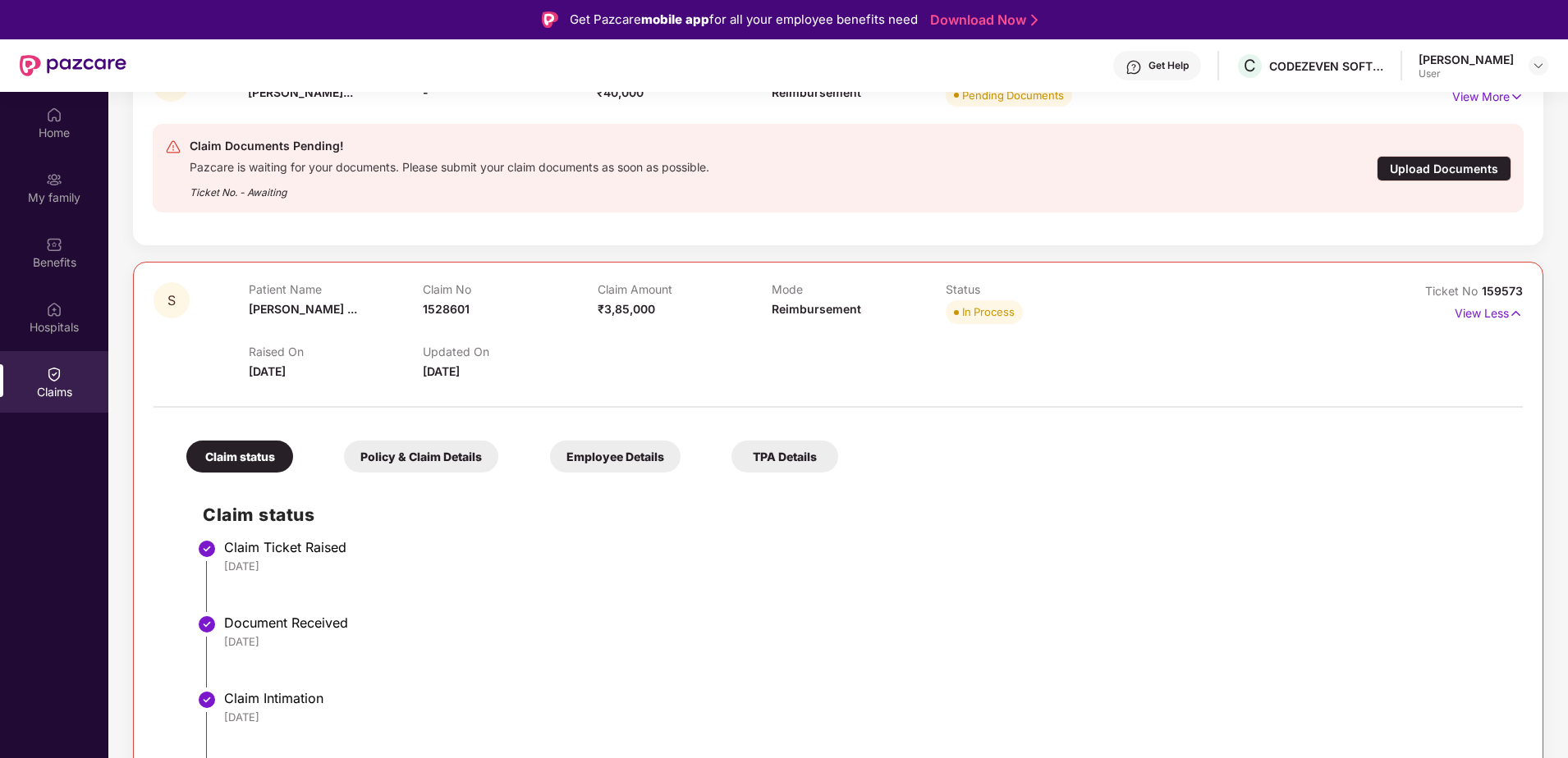
click at [449, 460] on div "Policy & Claim Details" at bounding box center [421, 456] width 154 height 32
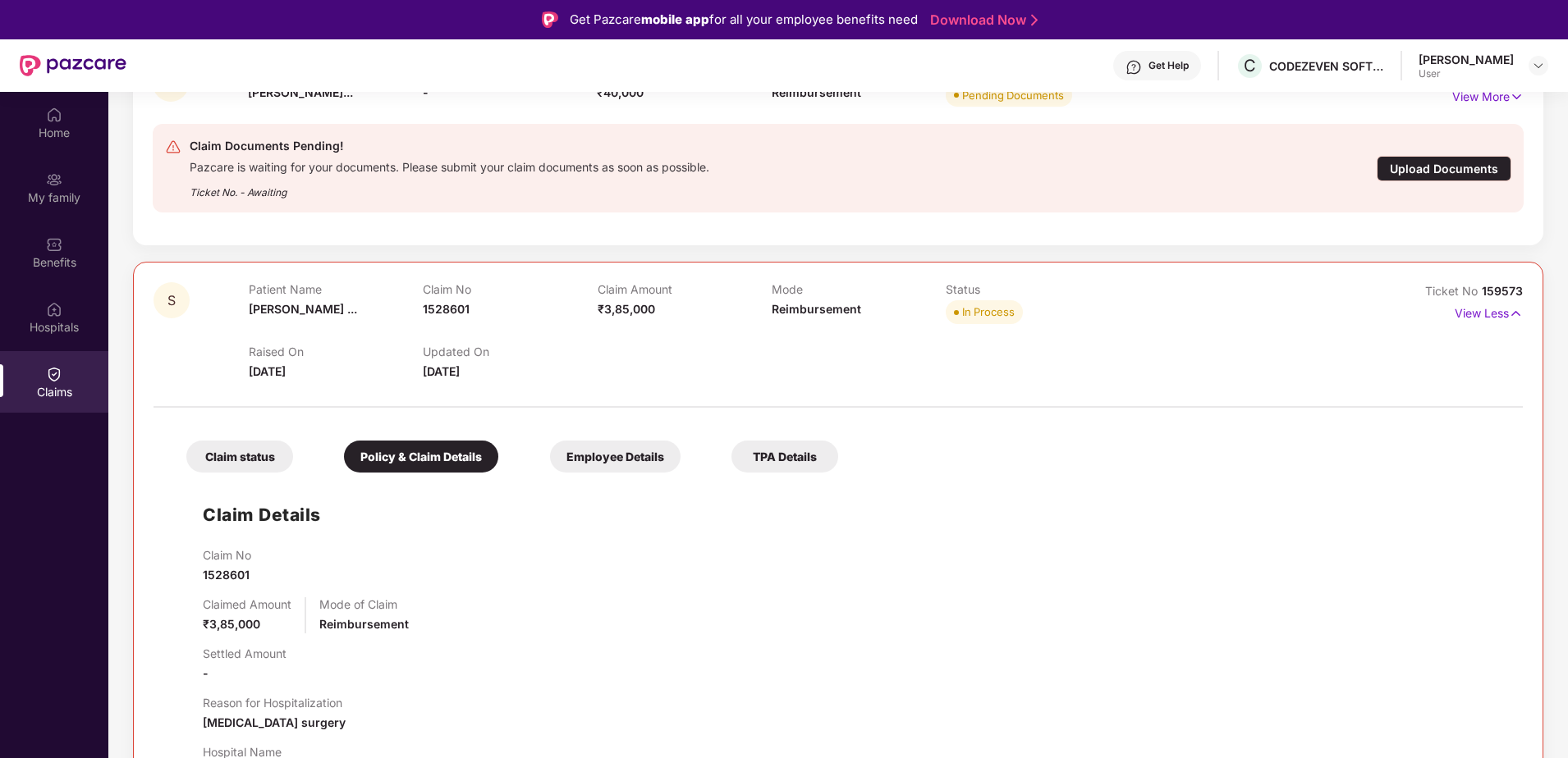
click at [228, 585] on div "Claim No 1528601 Claimed Amount ₹3,85,000 Mode of Claim Reimbursement Settled A…" at bounding box center [855, 751] width 1304 height 406
click at [231, 577] on span "1528601" at bounding box center [226, 575] width 47 height 14
copy span "1528601"
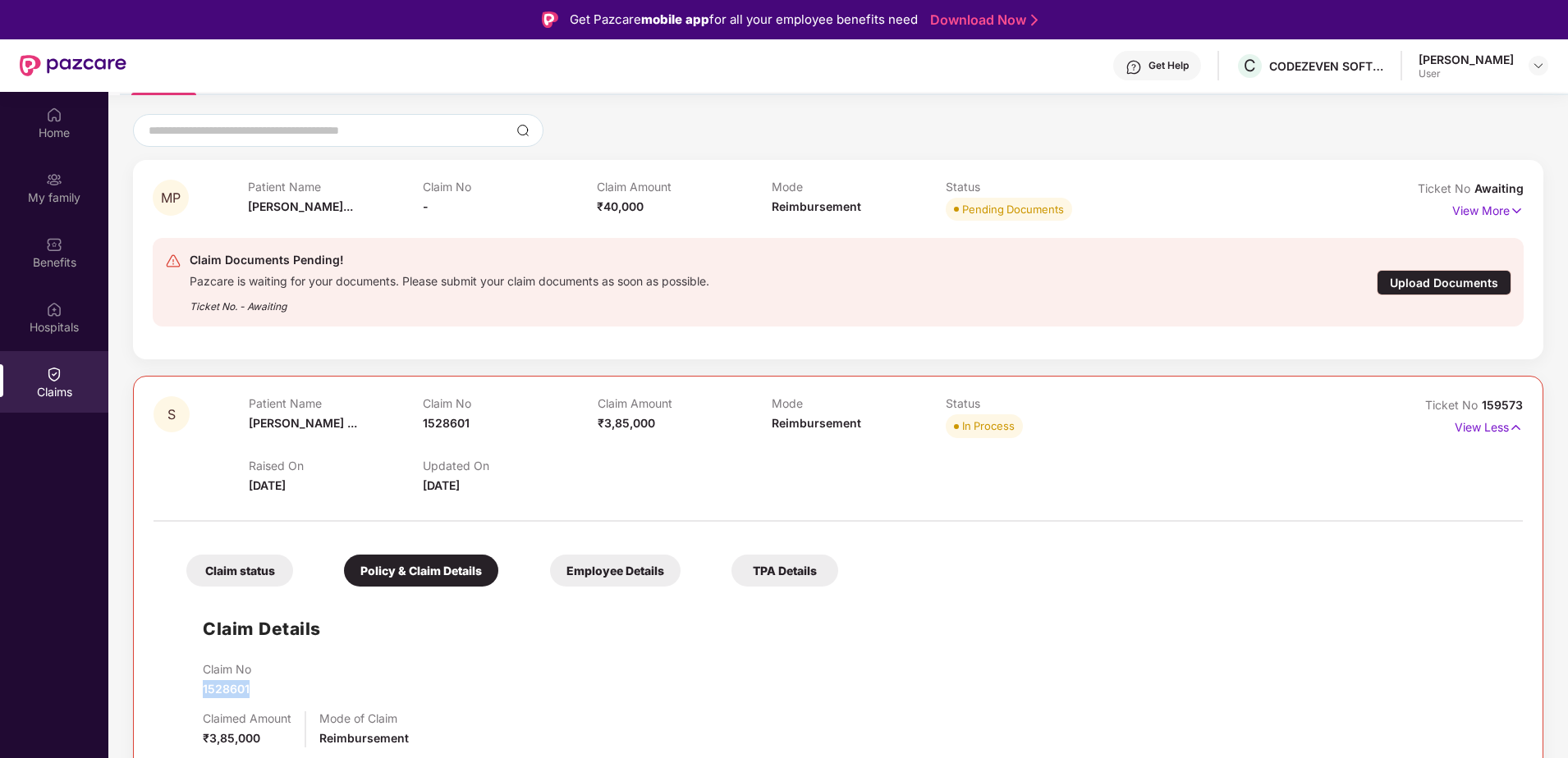
scroll to position [82, 0]
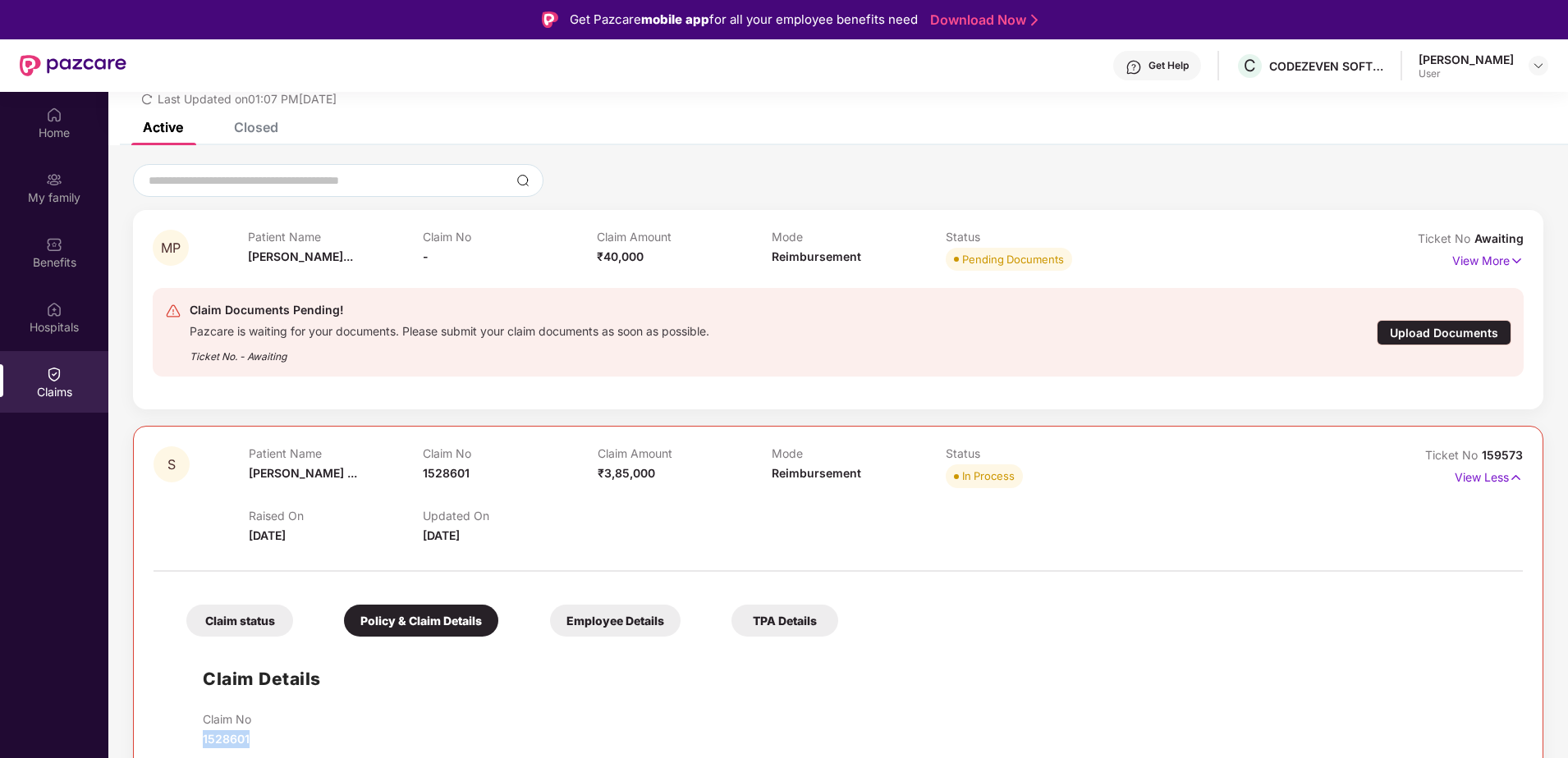
click at [55, 373] on img at bounding box center [54, 374] width 17 height 17
click at [55, 377] on img at bounding box center [54, 374] width 17 height 17
click at [1454, 326] on div "Upload Documents" at bounding box center [1444, 332] width 135 height 26
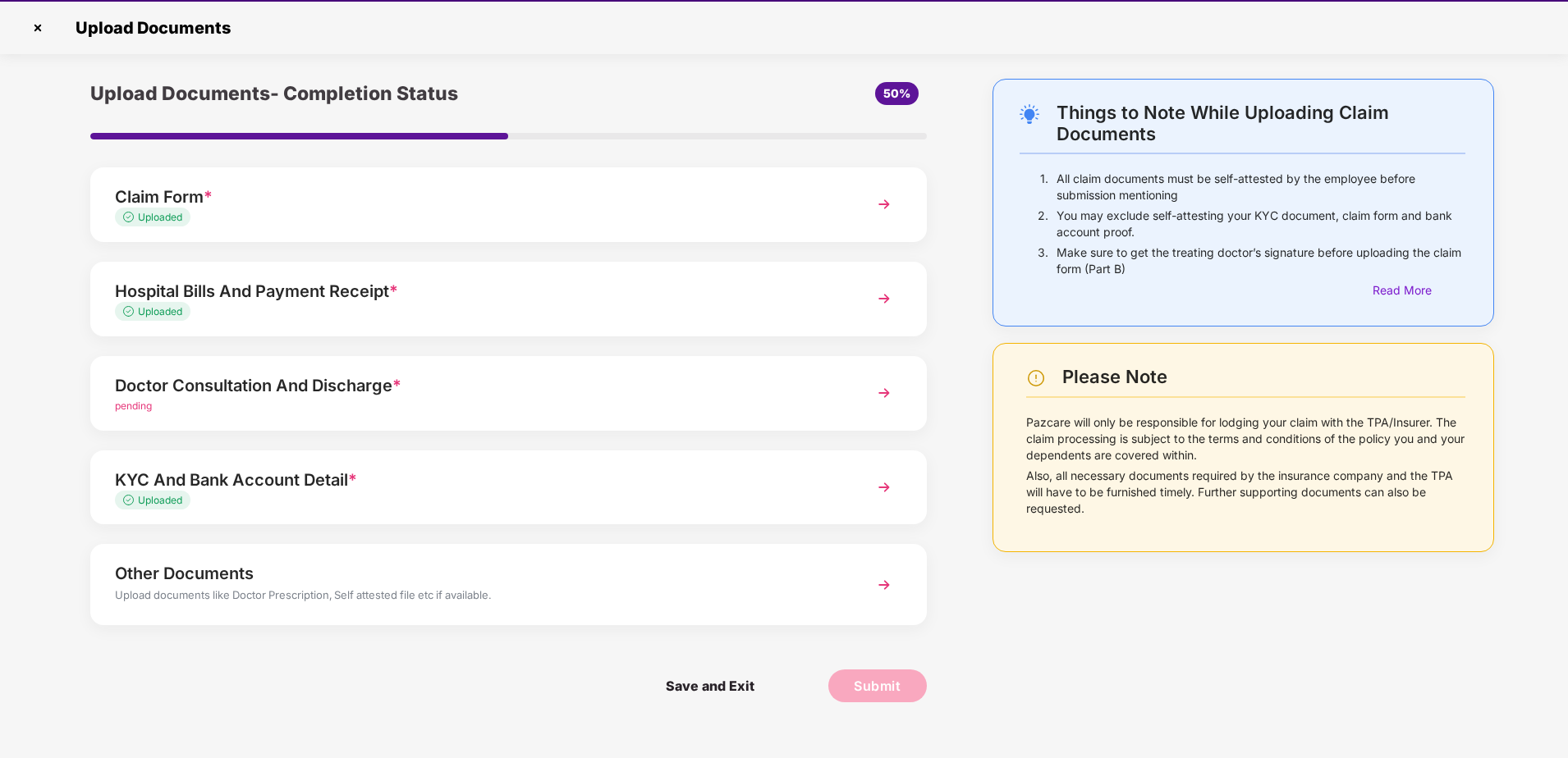
scroll to position [40, 0]
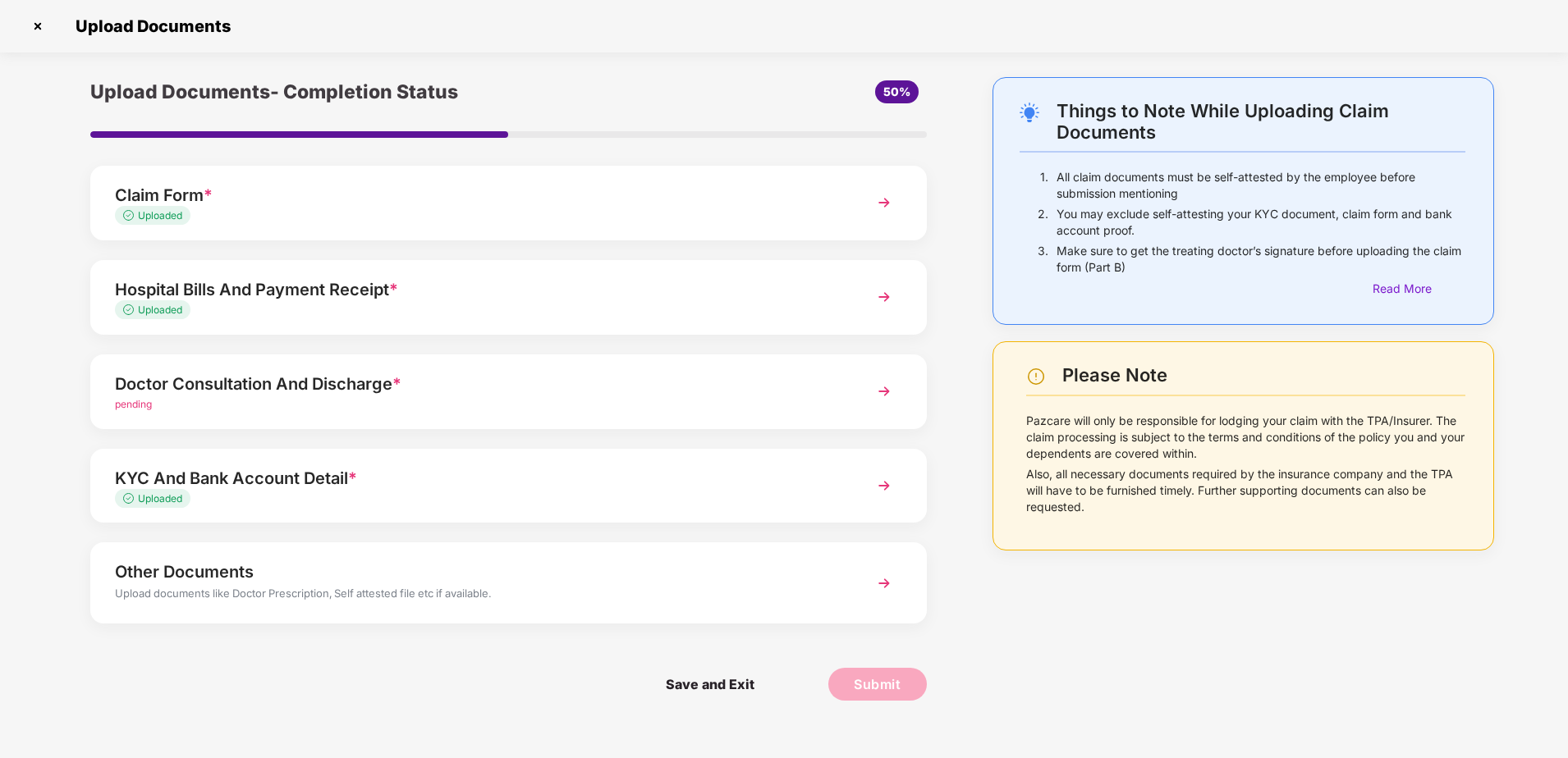
click at [343, 585] on div "Upload documents like Doctor Prescription, Self attested file etc if available." at bounding box center [476, 595] width 722 height 21
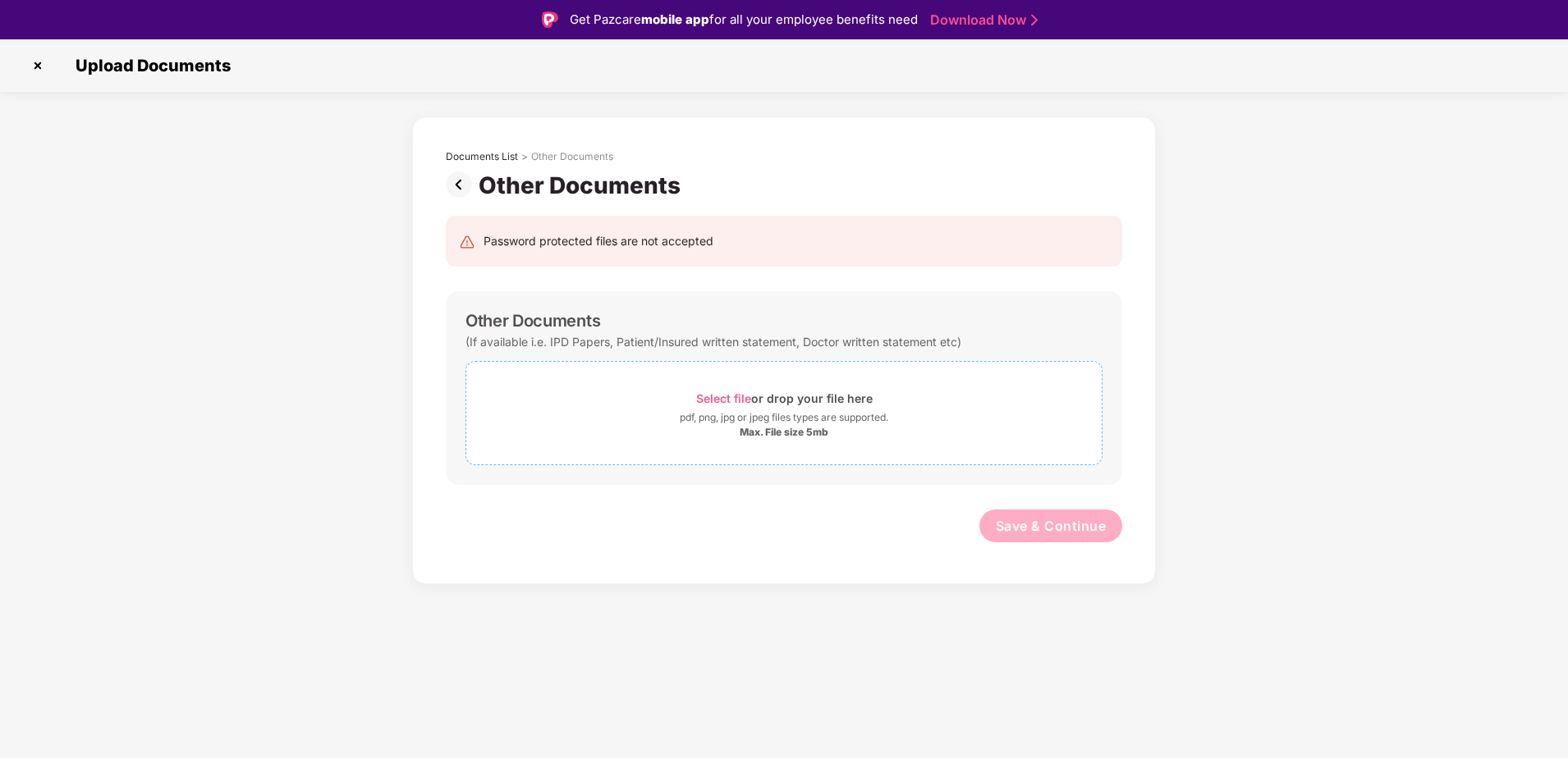
click at [722, 398] on span "Select file" at bounding box center [723, 398] width 55 height 14
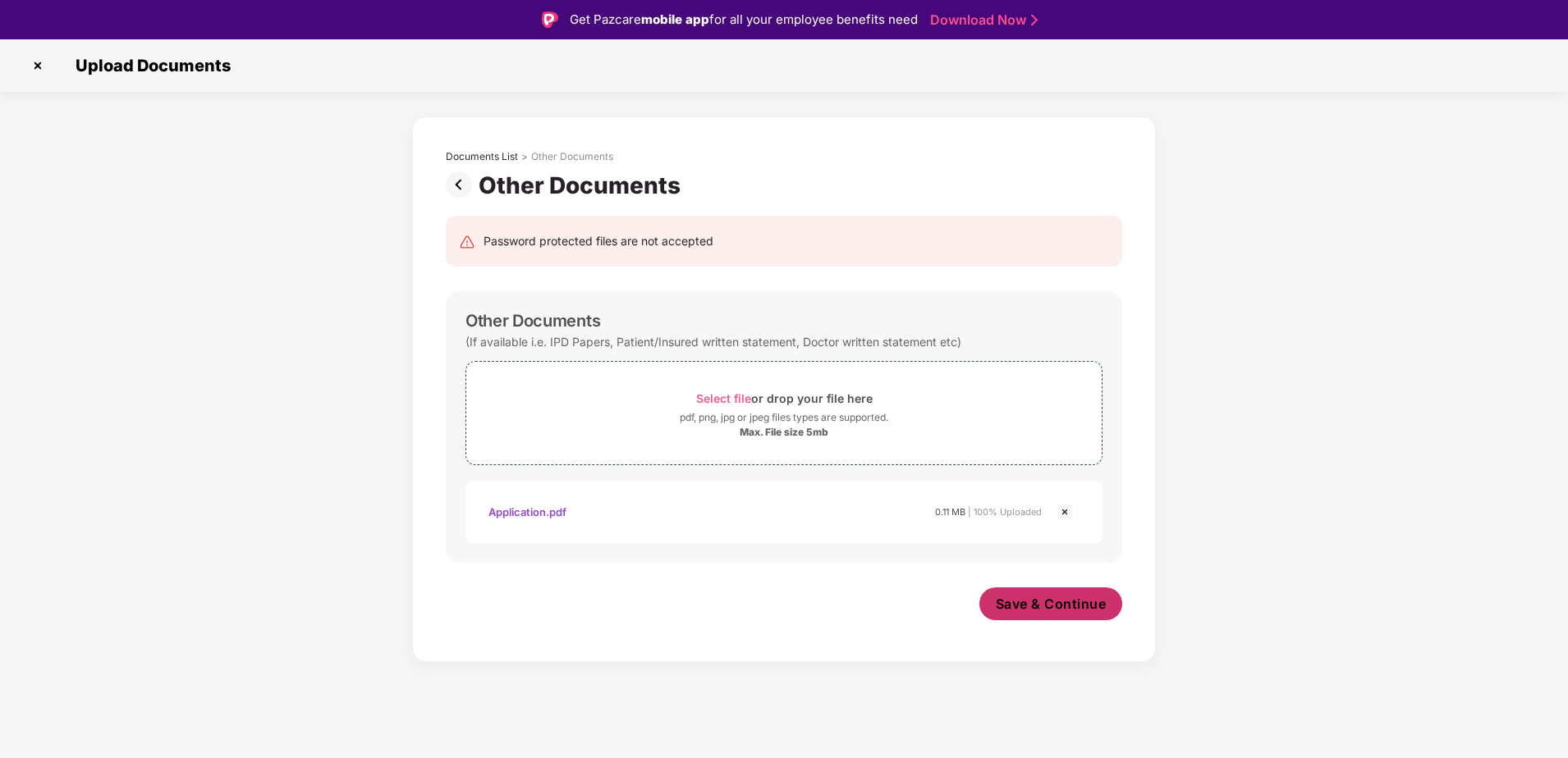
click at [1050, 607] on span "Save & Continue" at bounding box center [1051, 604] width 111 height 18
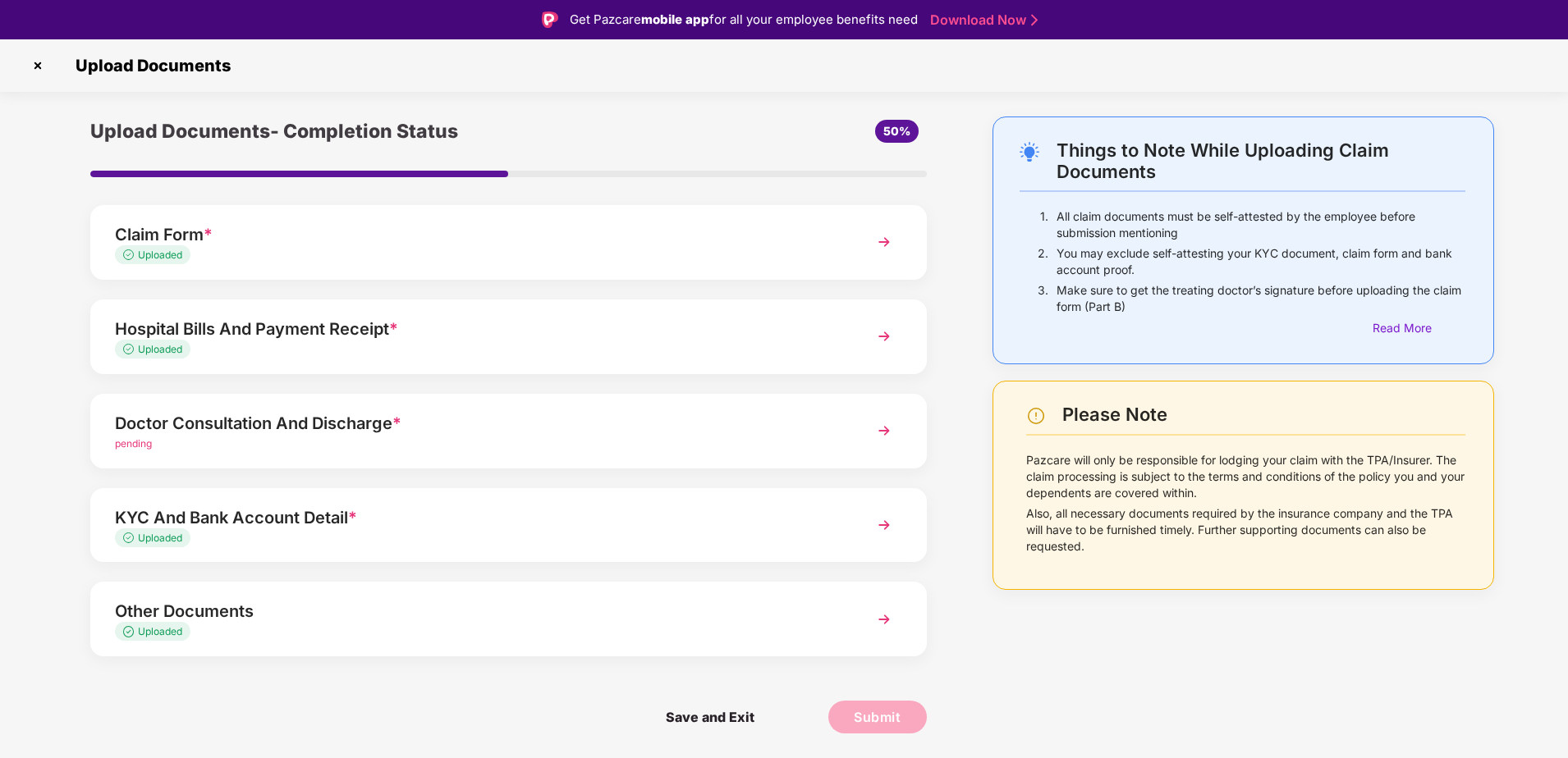
click at [339, 418] on div "Doctor Consultation And Discharge *" at bounding box center [476, 424] width 722 height 26
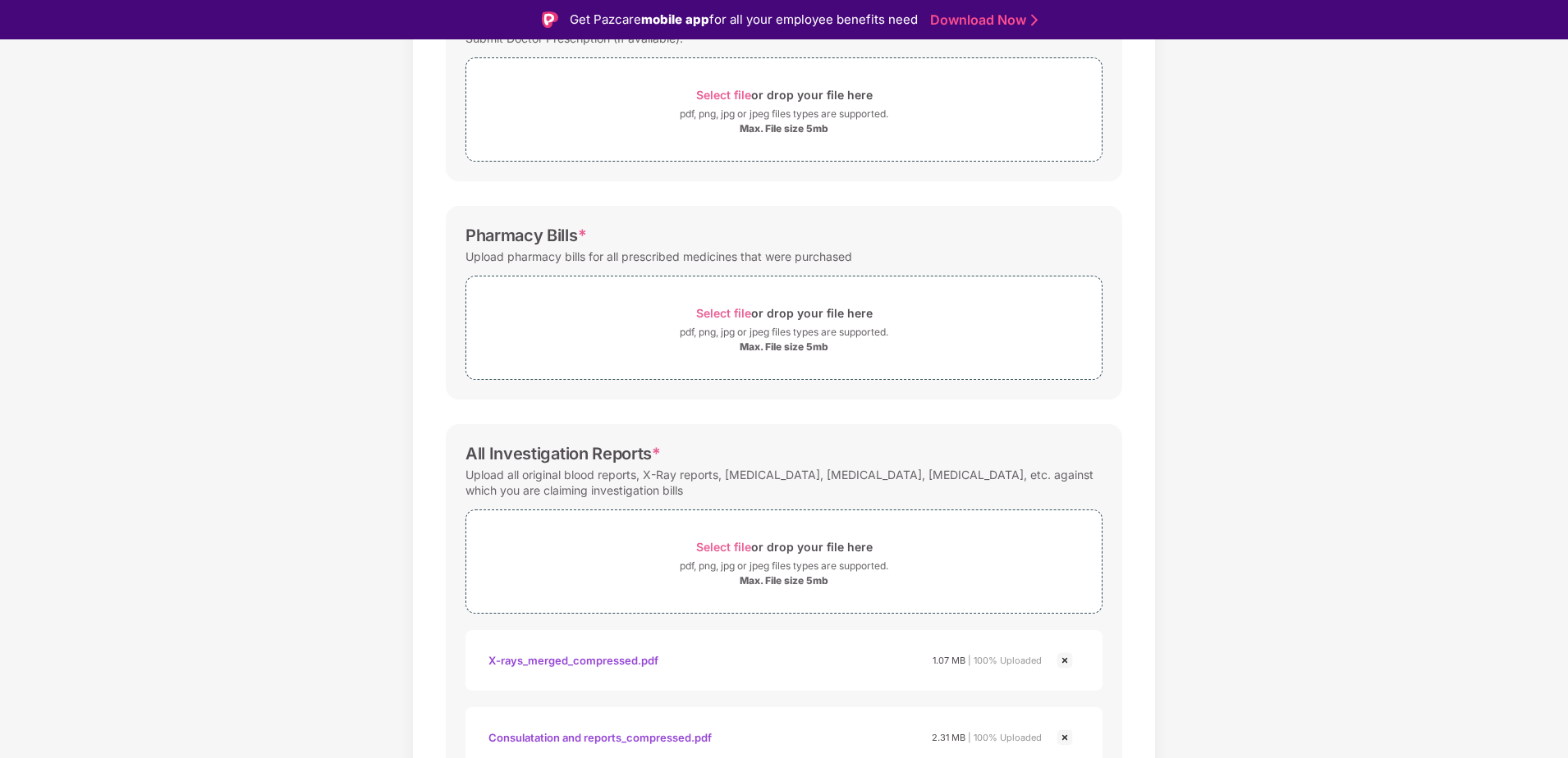
scroll to position [229, 0]
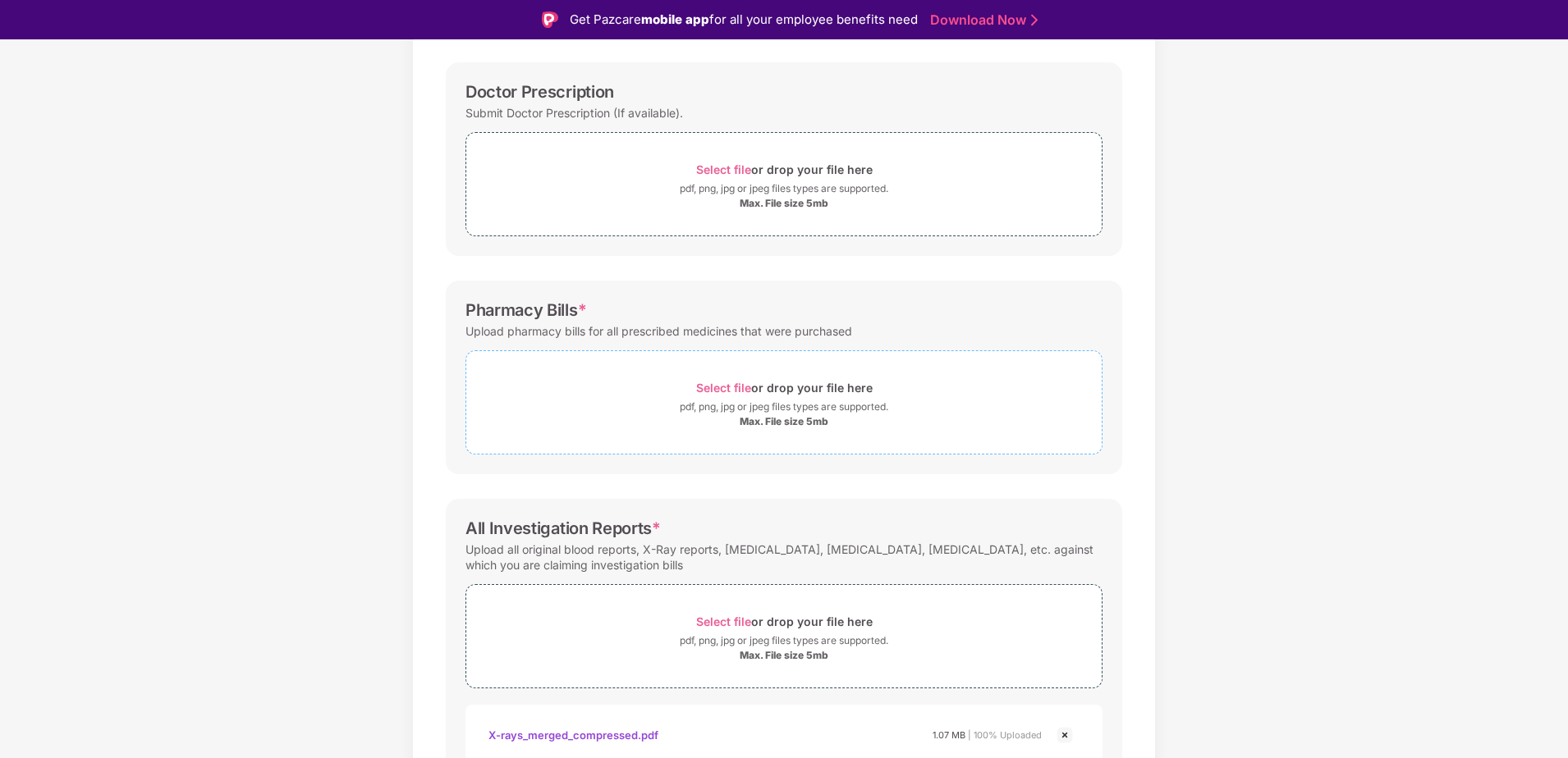
click at [731, 385] on span "Select file" at bounding box center [723, 388] width 55 height 14
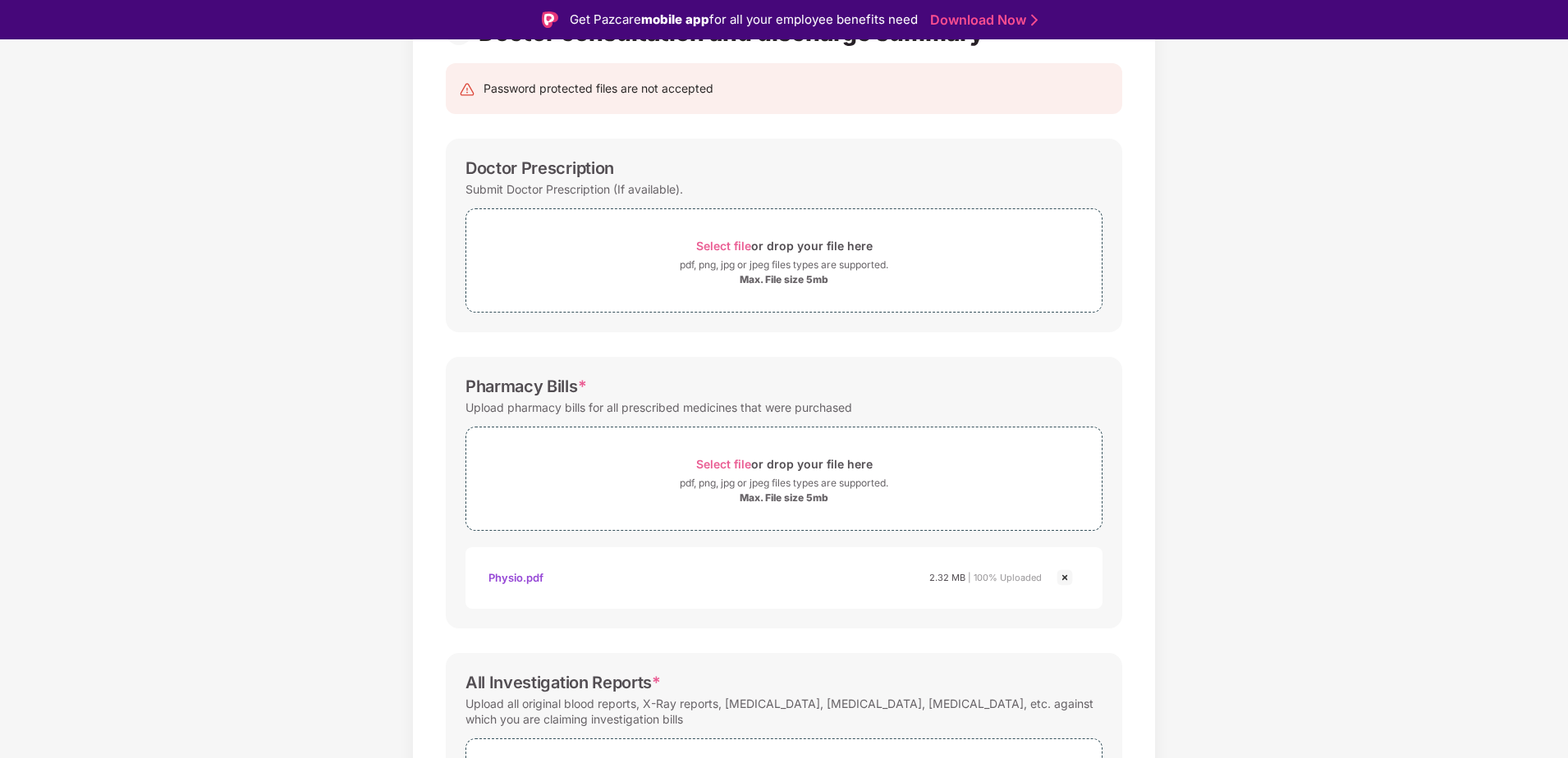
scroll to position [147, 0]
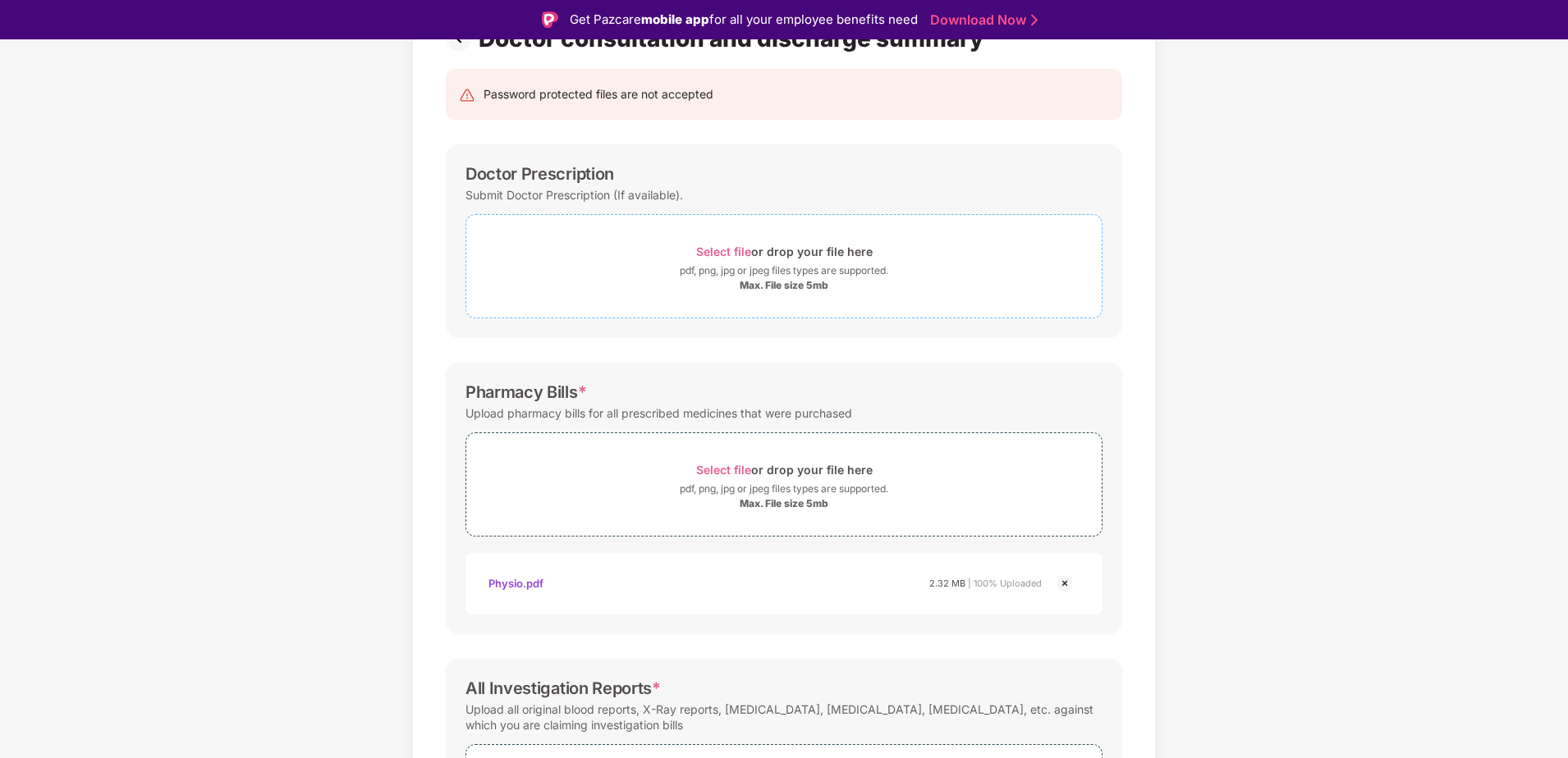
click at [724, 258] on span "Select file" at bounding box center [723, 251] width 55 height 14
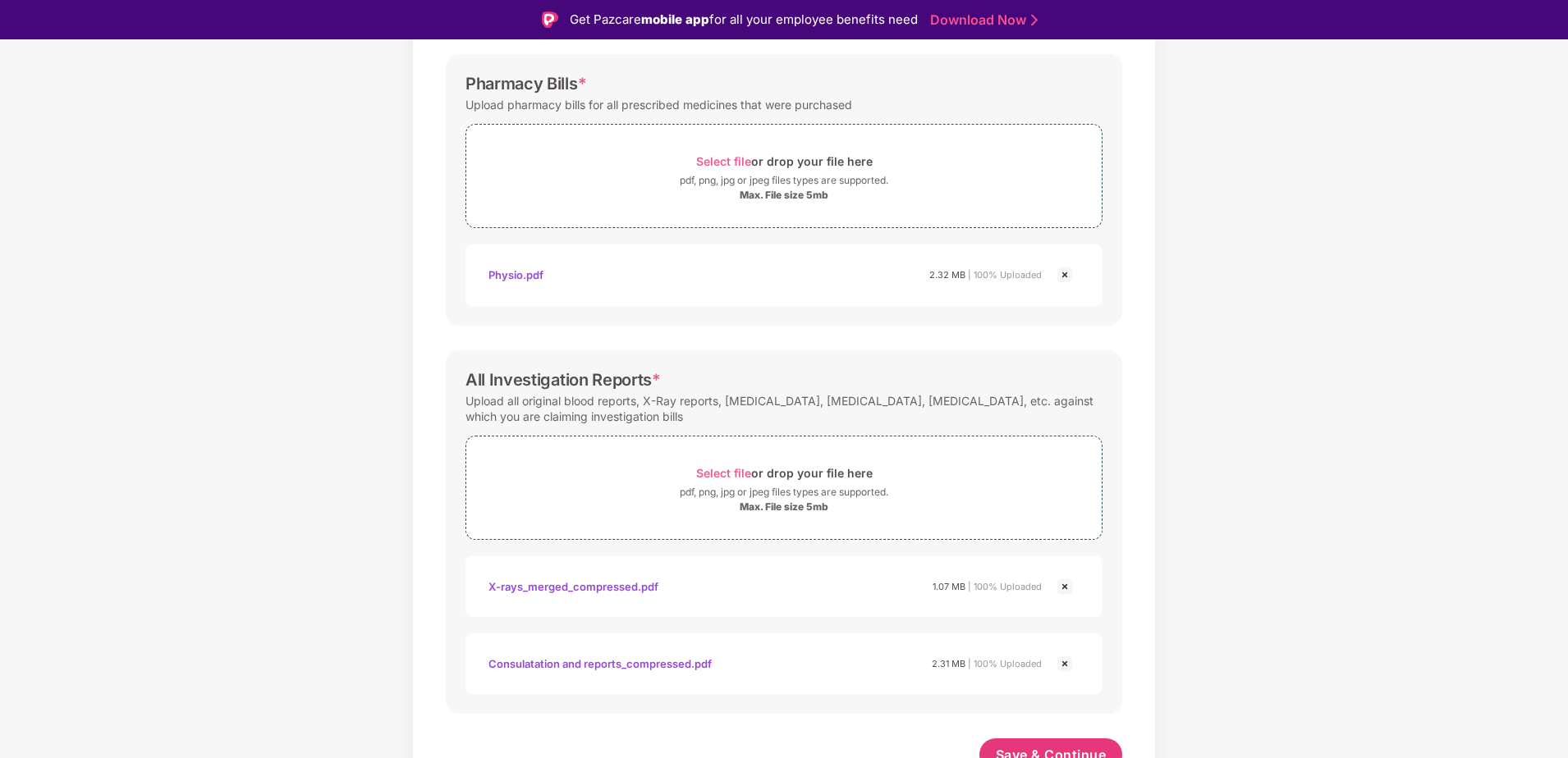
scroll to position [549, 0]
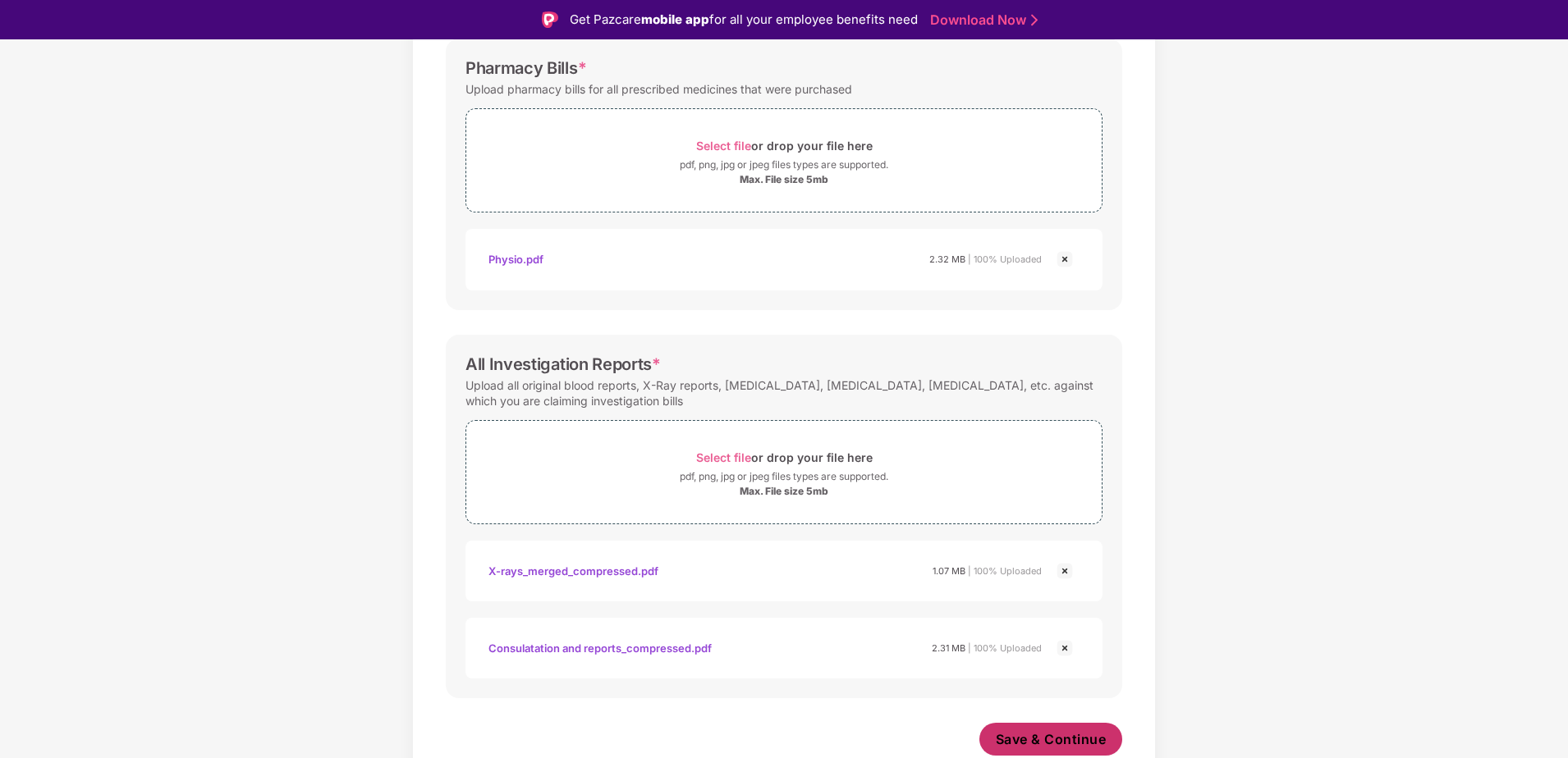
click at [1086, 735] on span "Save & Continue" at bounding box center [1051, 740] width 111 height 18
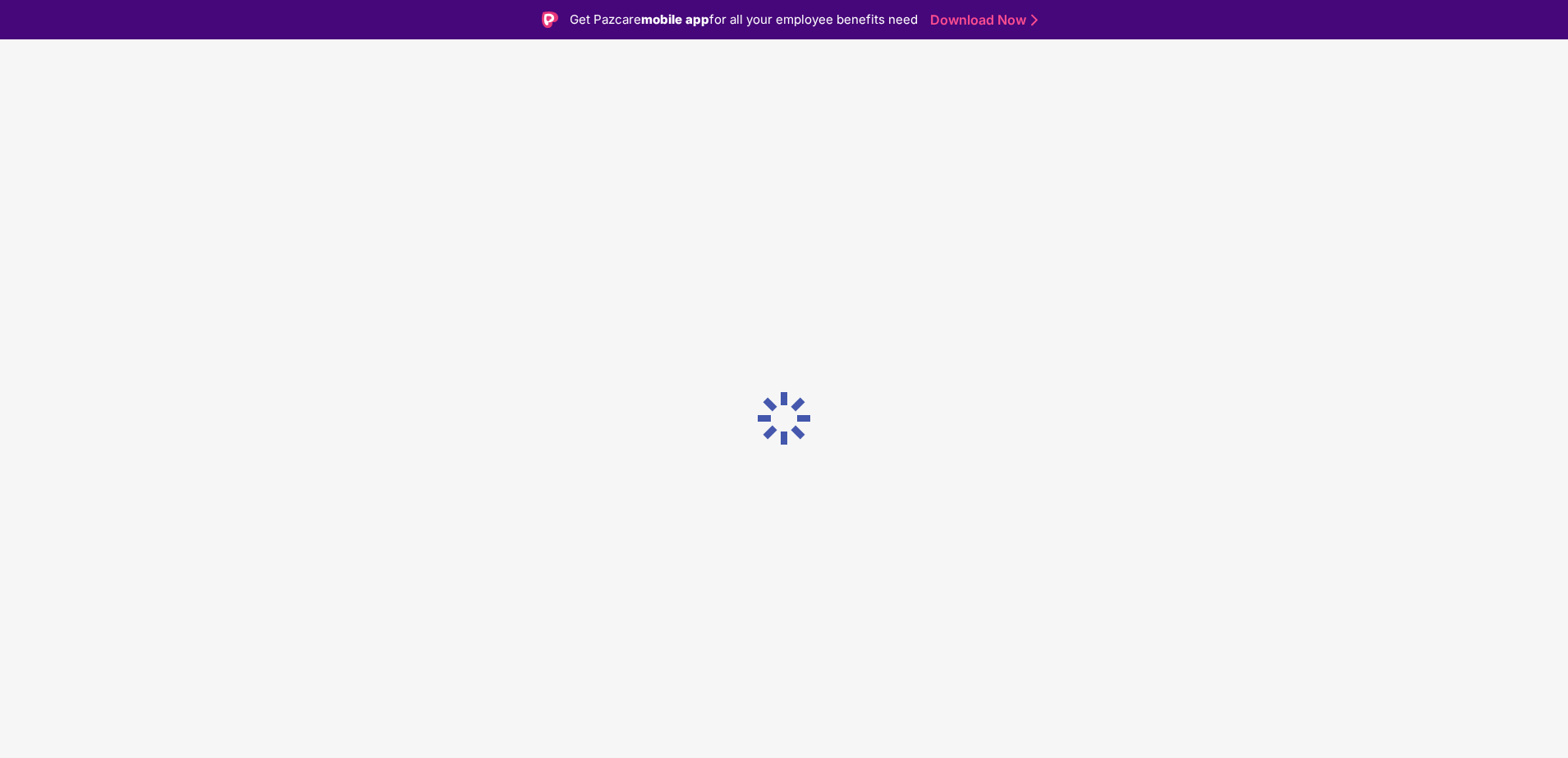
scroll to position [0, 0]
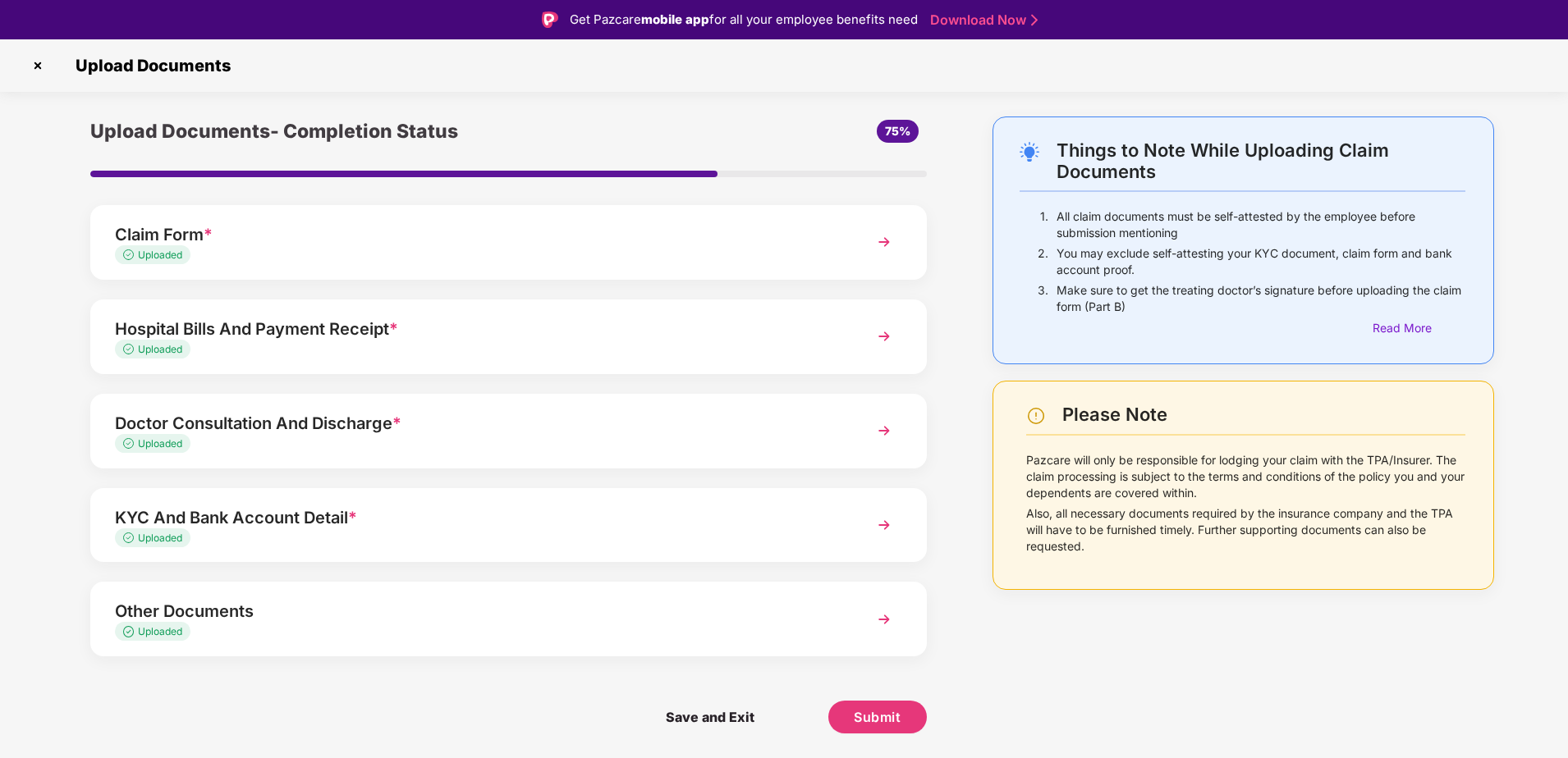
click at [345, 240] on div "Claim Form *" at bounding box center [476, 235] width 722 height 26
